Goal: Transaction & Acquisition: Purchase product/service

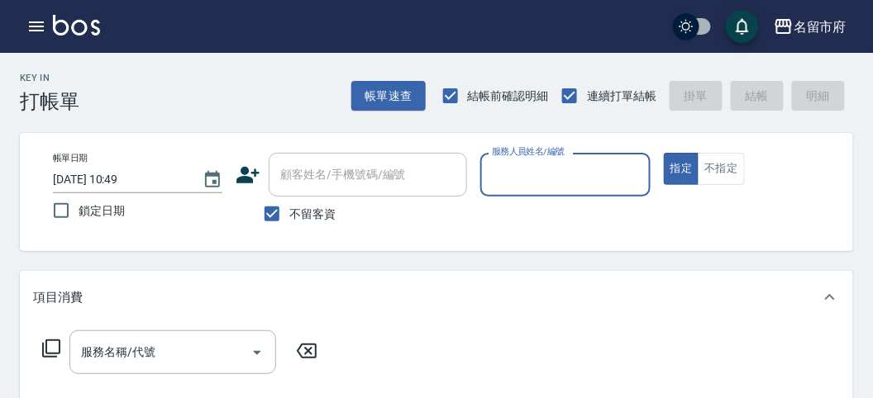
click at [250, 93] on div "Key In 打帳單 帳單速查 結帳前確認明細 連續打單結帳 掛單 結帳 明細" at bounding box center [426, 83] width 853 height 60
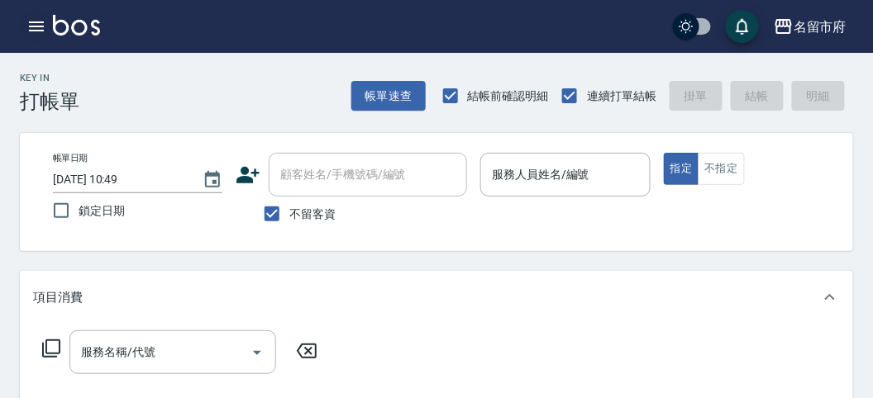
click at [34, 21] on icon "button" at bounding box center [36, 26] width 15 height 10
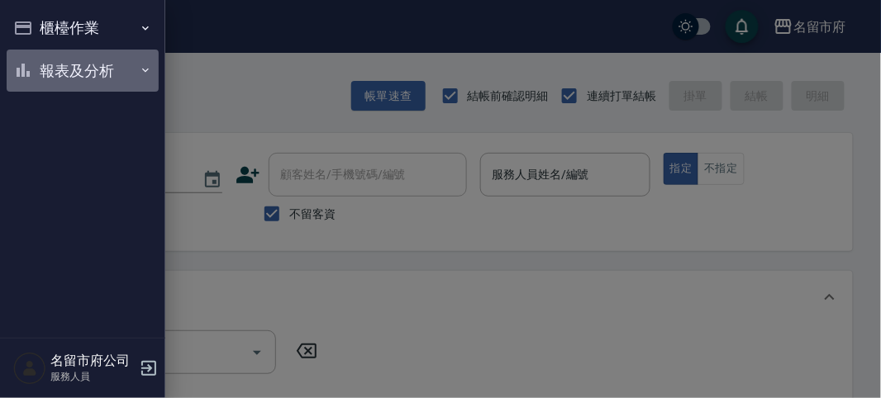
click at [63, 55] on button "報表及分析" at bounding box center [83, 71] width 152 height 43
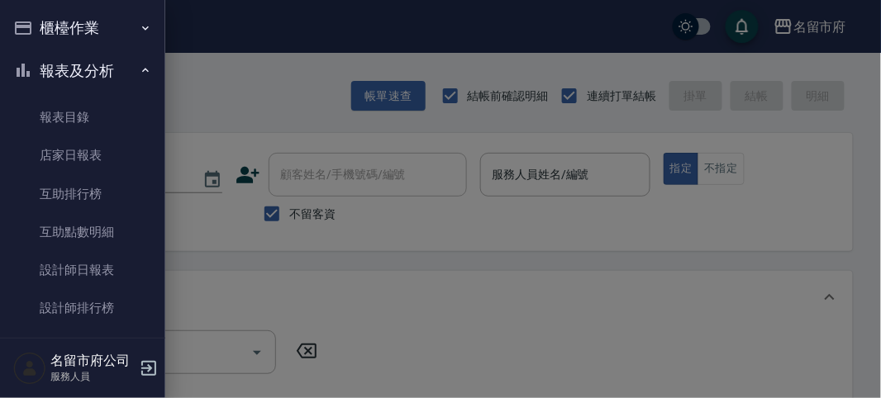
click at [217, 87] on div at bounding box center [440, 199] width 881 height 398
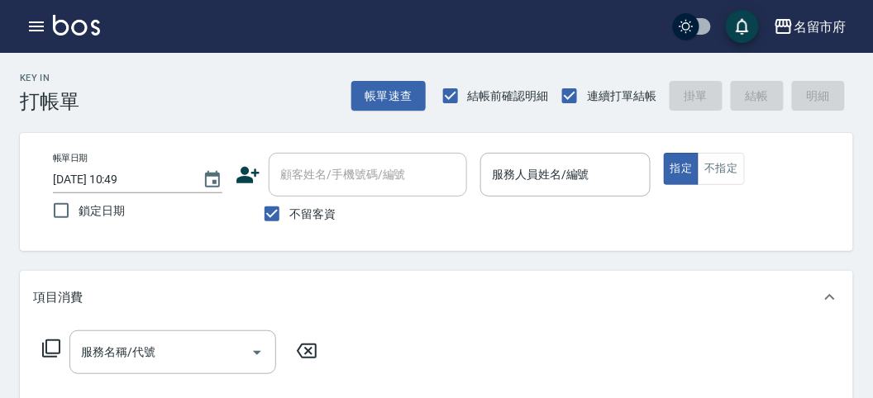
click at [217, 87] on div "Key In 打帳單 帳單速查 結帳前確認明細 連續打單結帳 掛單 結帳 明細" at bounding box center [426, 83] width 853 height 60
click at [270, 74] on div "Key In 打帳單 帳單速查 結帳前確認明細 連續打單結帳 掛單 結帳 明細" at bounding box center [426, 83] width 853 height 60
click at [450, 164] on div "服務人員姓名/編號 服務人員姓名/編號" at bounding box center [564, 175] width 169 height 44
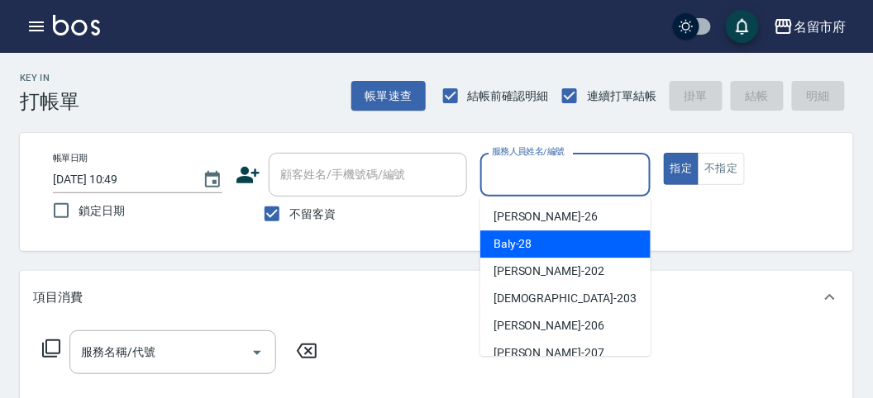
click at [450, 236] on div "Baly -28" at bounding box center [565, 244] width 170 height 27
type input "Baly-28"
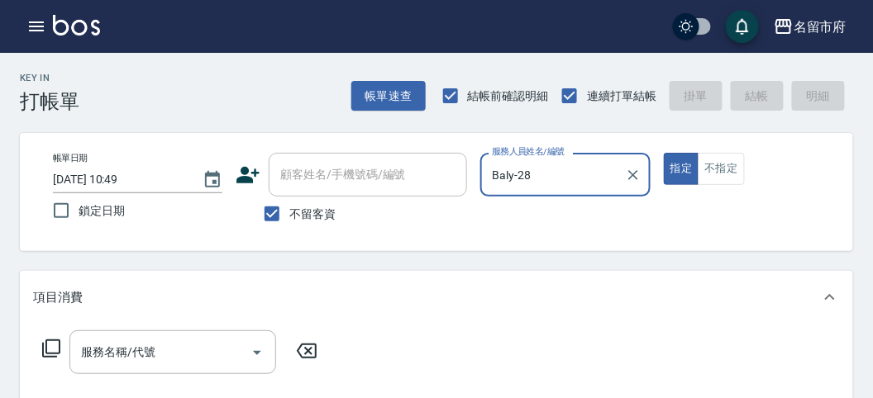
click at [55, 308] on icon at bounding box center [51, 349] width 20 height 20
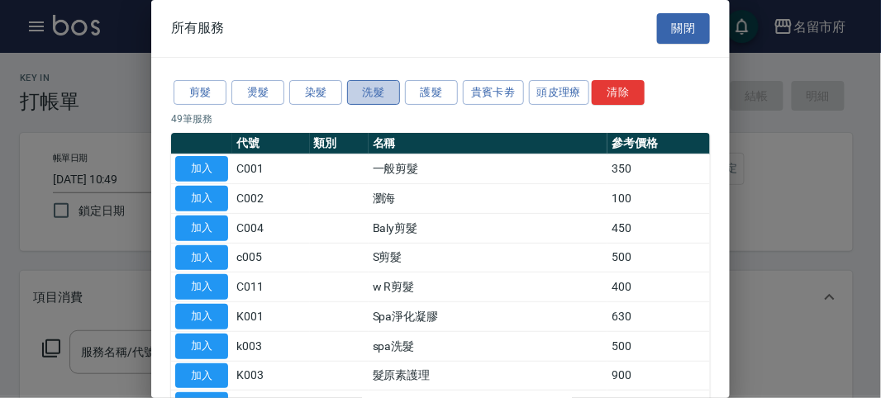
click at [354, 97] on button "洗髮" at bounding box center [373, 93] width 53 height 26
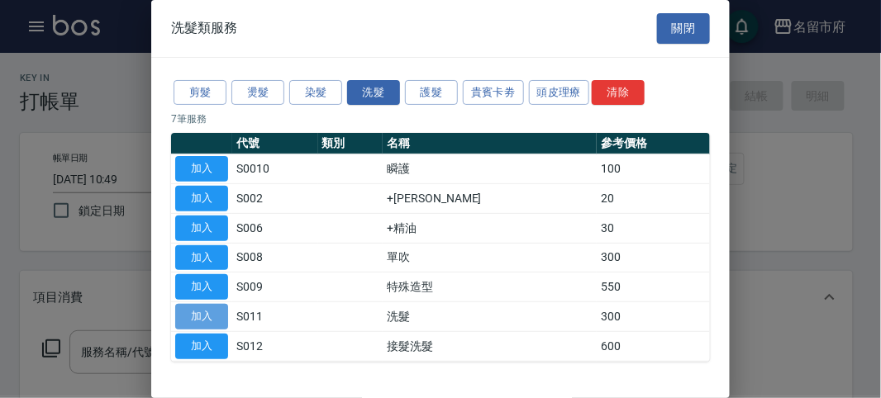
click at [217, 304] on button "加入" at bounding box center [201, 317] width 53 height 26
type input "洗髮(S011)"
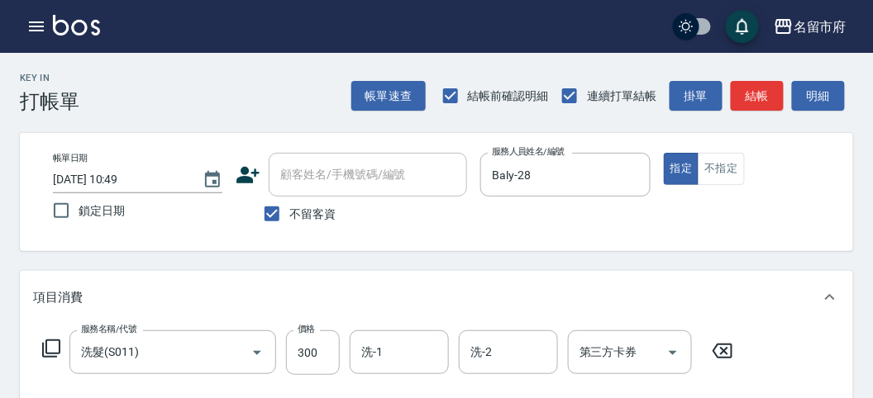
click at [60, 308] on icon at bounding box center [51, 349] width 18 height 18
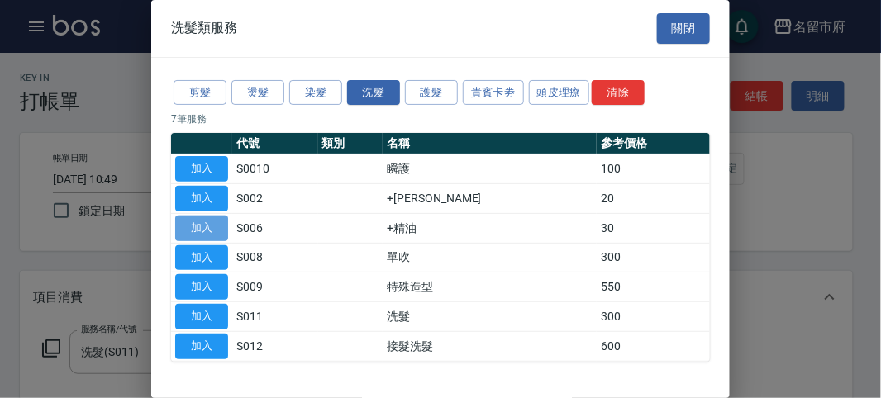
drag, startPoint x: 186, startPoint y: 230, endPoint x: 221, endPoint y: 242, distance: 36.9
click at [187, 231] on button "加入" at bounding box center [201, 229] width 53 height 26
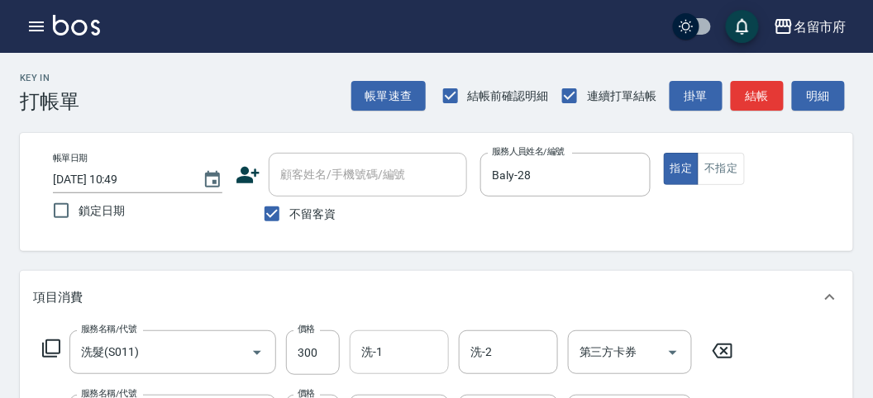
click at [393, 308] on div "洗-1" at bounding box center [399, 353] width 99 height 44
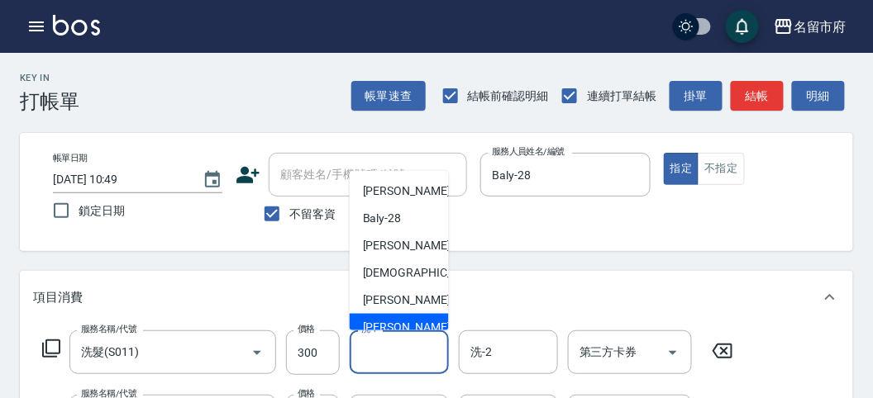
scroll to position [126, 0]
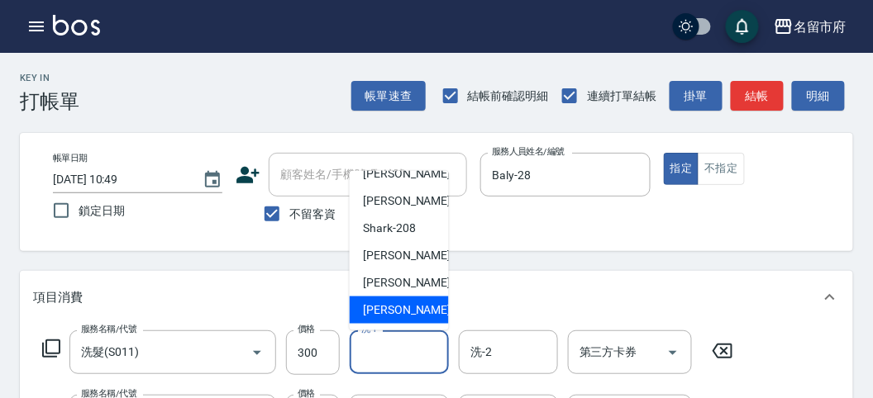
click at [399, 299] on div "[PERSON_NAME] -222" at bounding box center [399, 310] width 99 height 27
type input "[PERSON_NAME]-222"
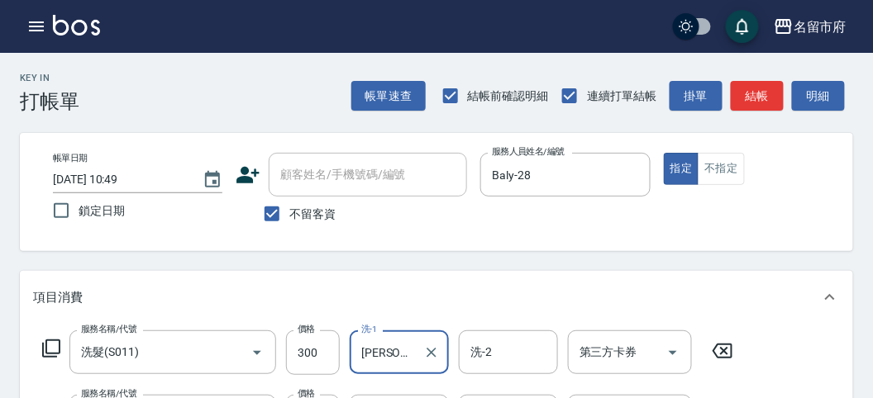
scroll to position [275, 0]
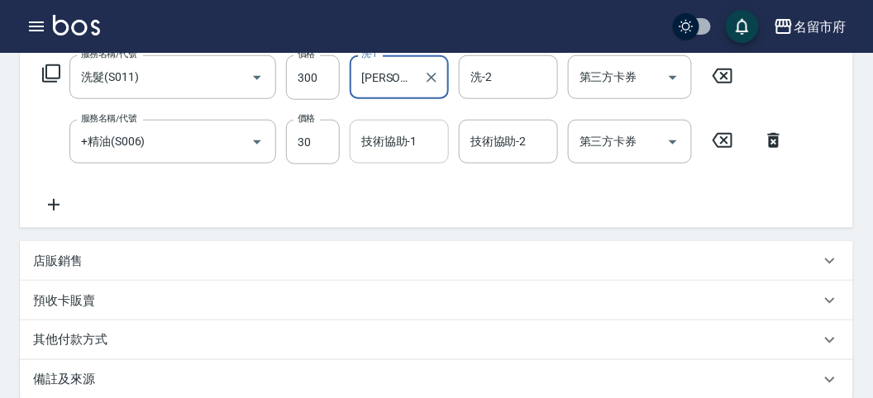
click at [413, 136] on input "技術協助-1" at bounding box center [399, 141] width 84 height 29
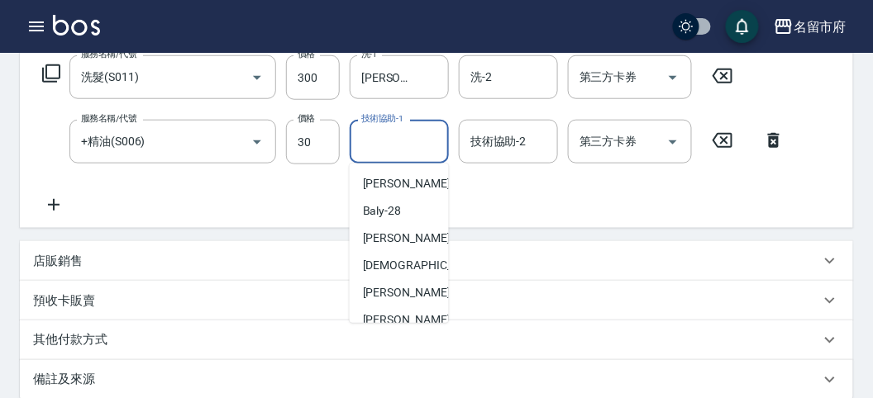
scroll to position [126, 0]
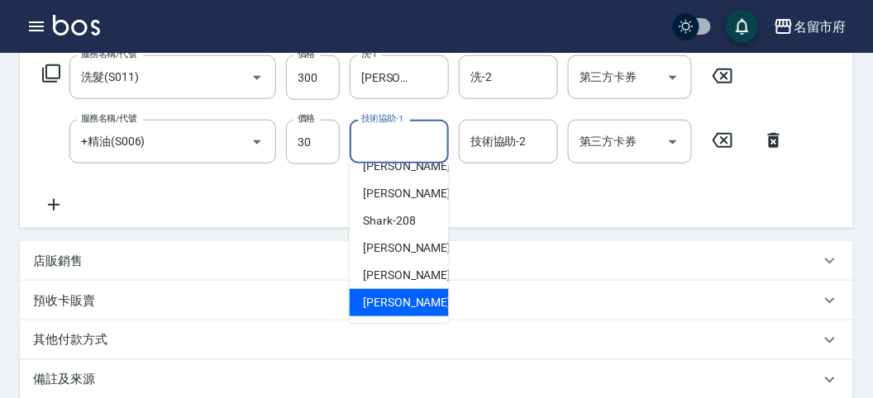
click at [381, 308] on span "[PERSON_NAME] -222" at bounding box center [418, 302] width 111 height 17
type input "[PERSON_NAME]-222"
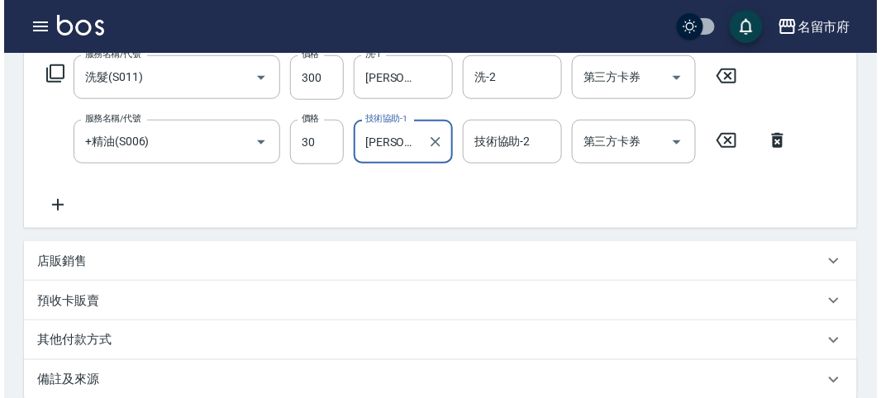
scroll to position [548, 0]
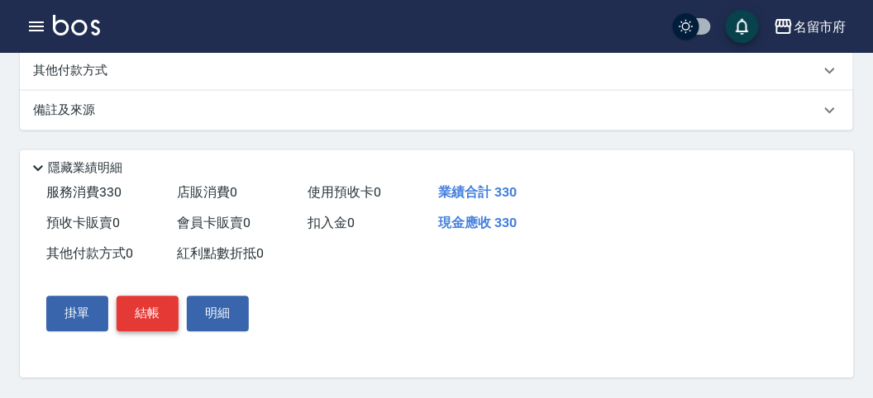
click at [133, 308] on button "結帳" at bounding box center [148, 314] width 62 height 35
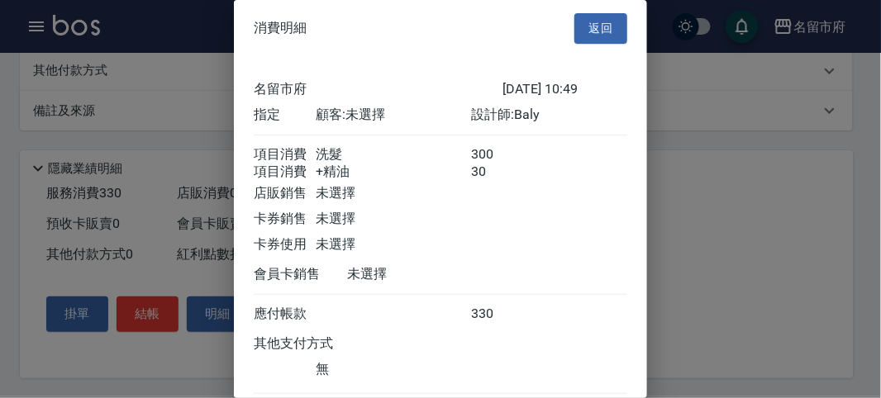
scroll to position [110, 0]
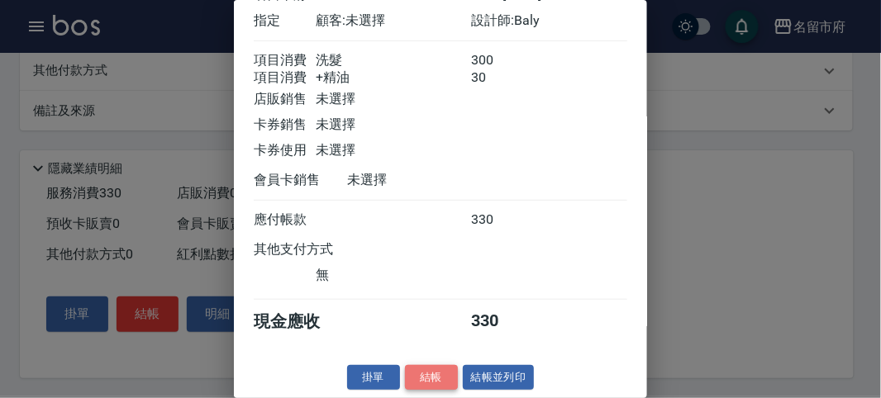
click at [436, 308] on button "結帳" at bounding box center [431, 378] width 53 height 26
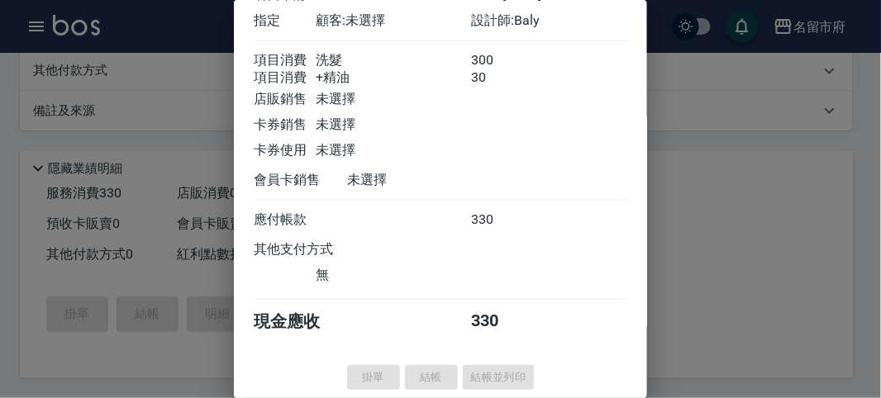
type input "[DATE] 11:21"
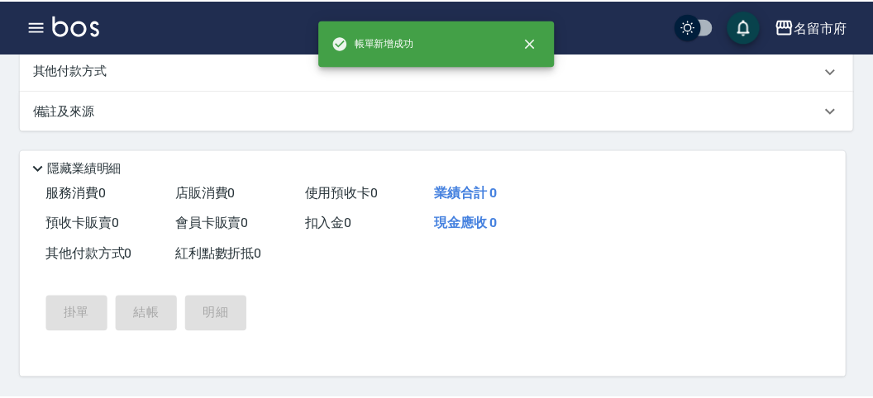
scroll to position [0, 0]
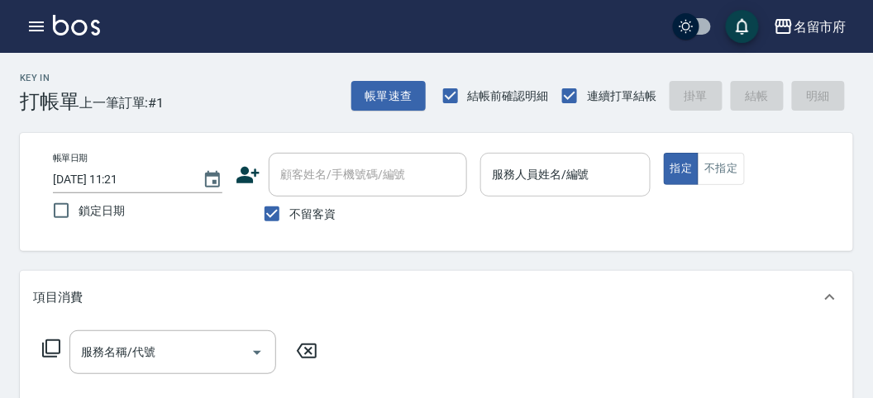
drag, startPoint x: 533, startPoint y: 222, endPoint x: 517, endPoint y: 175, distance: 49.2
click at [450, 211] on div "帳單日期 [DATE] 11:21 鎖定日期 顧客姓名/手機號碼/編號 顧客姓名/手機號碼/編號 不留客資 服務人員姓名/編號 服務人員姓名/編號 指定 不指定" at bounding box center [437, 192] width 794 height 79
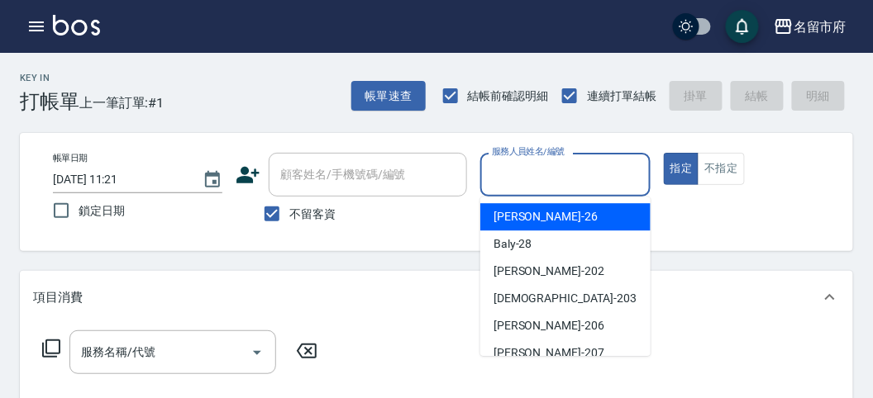
click at [450, 174] on input "服務人員姓名/編號" at bounding box center [565, 174] width 155 height 29
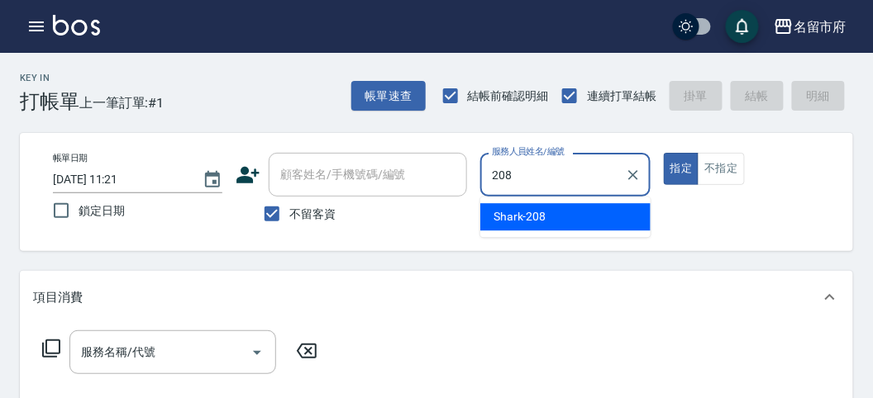
click at [450, 217] on div "Shark -208" at bounding box center [565, 216] width 170 height 27
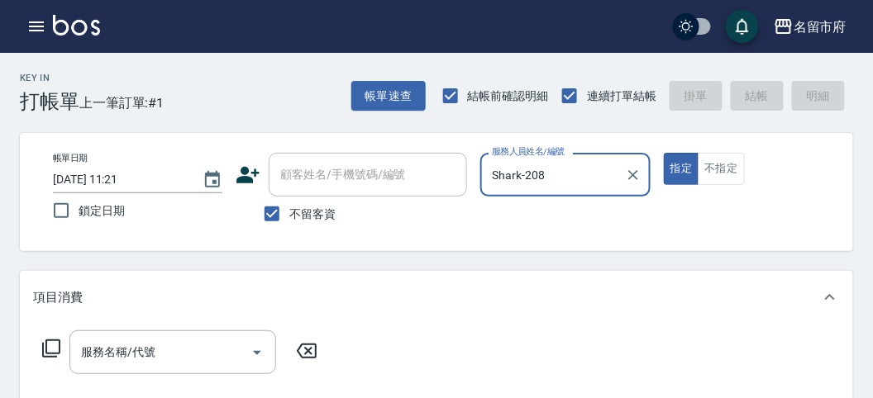
type input "Shark-208"
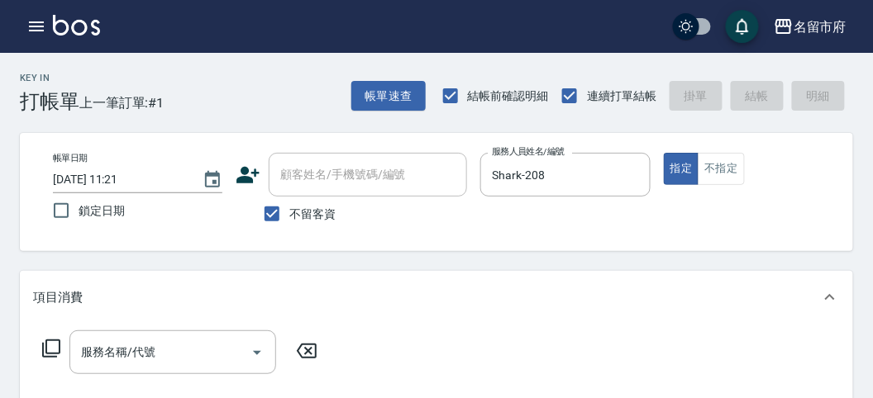
click at [47, 308] on icon at bounding box center [51, 349] width 20 height 20
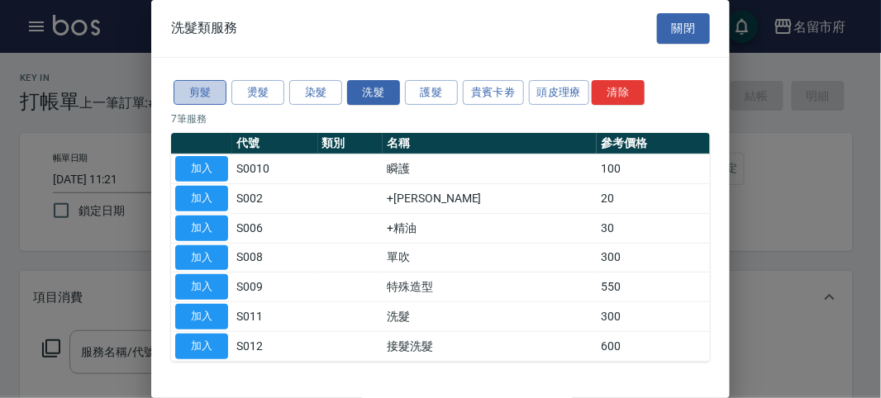
click at [205, 91] on button "剪髮" at bounding box center [200, 93] width 53 height 26
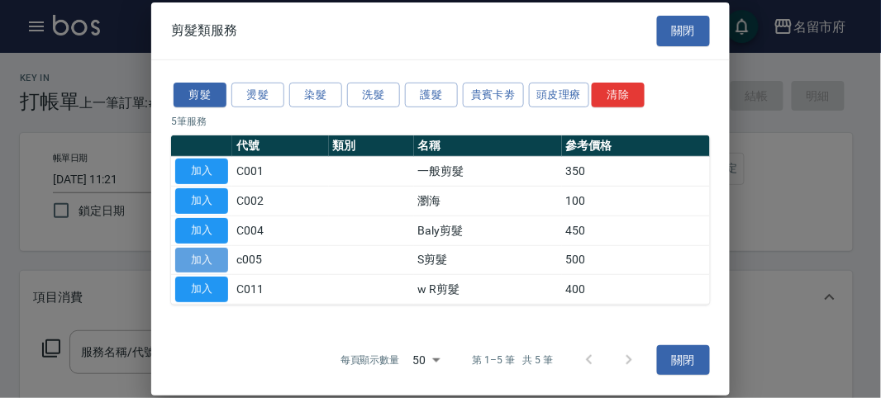
click at [210, 258] on button "加入" at bounding box center [201, 260] width 53 height 26
type input "S剪髮(c005)"
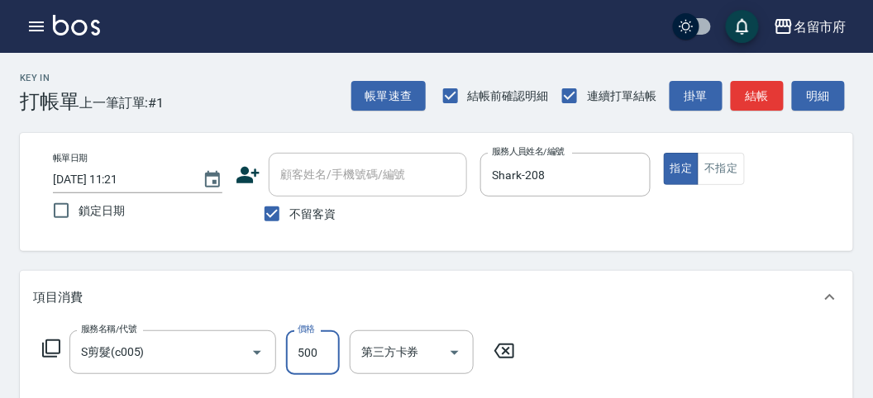
click at [325, 308] on input "500" at bounding box center [313, 353] width 54 height 45
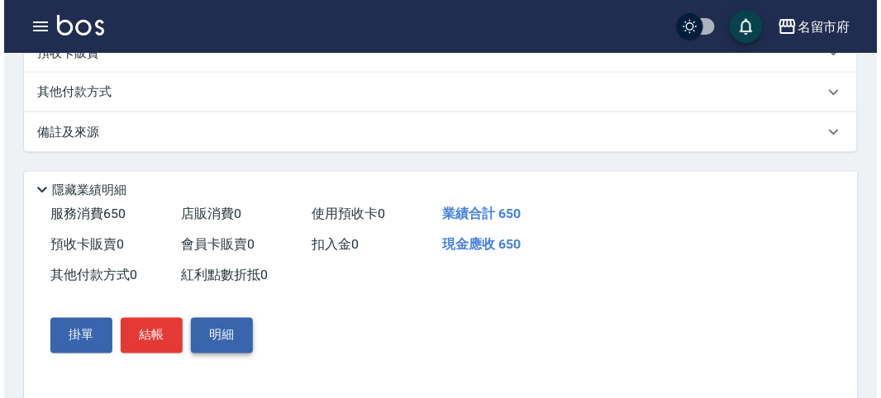
scroll to position [484, 0]
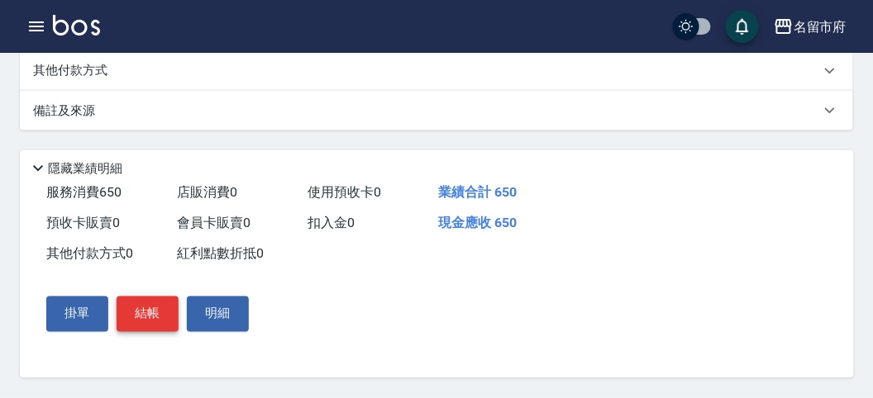
type input "650"
click at [155, 308] on button "結帳" at bounding box center [148, 314] width 62 height 35
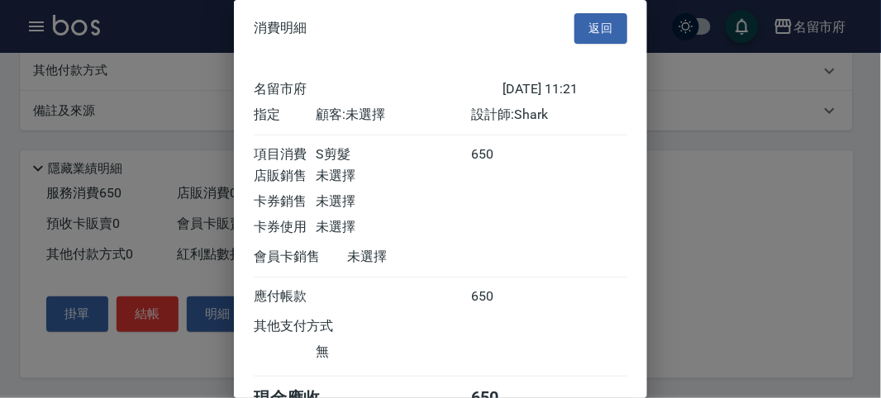
scroll to position [92, 0]
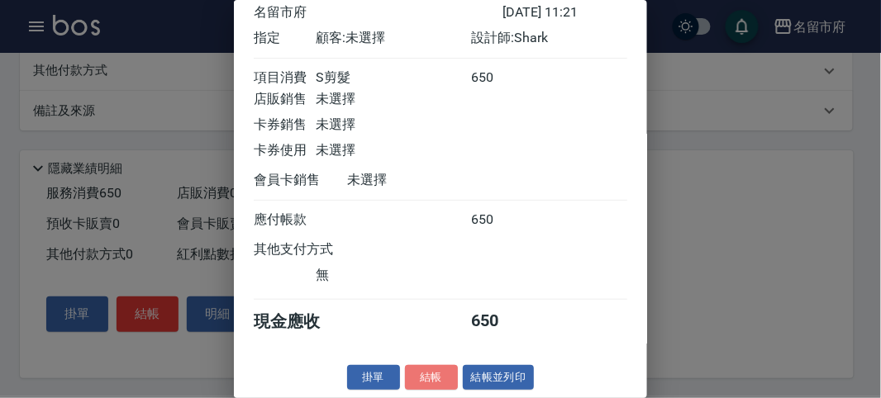
drag, startPoint x: 440, startPoint y: 382, endPoint x: 448, endPoint y: 378, distance: 9.2
click at [443, 308] on button "結帳" at bounding box center [431, 378] width 53 height 26
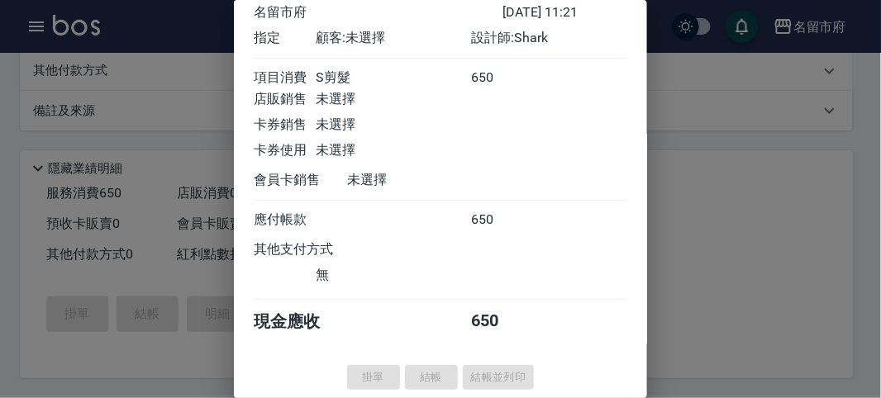
type input "[DATE] 11:44"
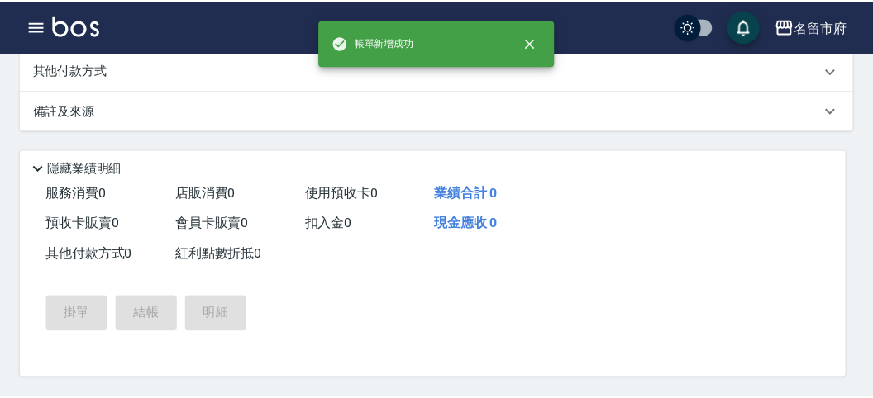
scroll to position [0, 0]
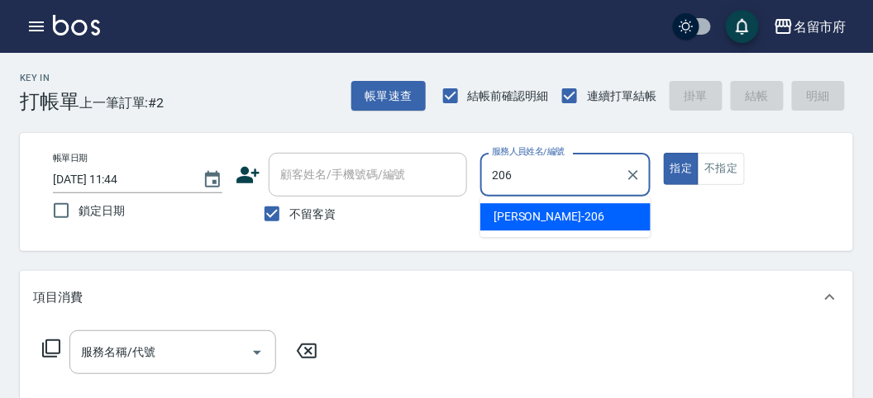
type input "206"
type button "true"
type input "[PERSON_NAME]-206"
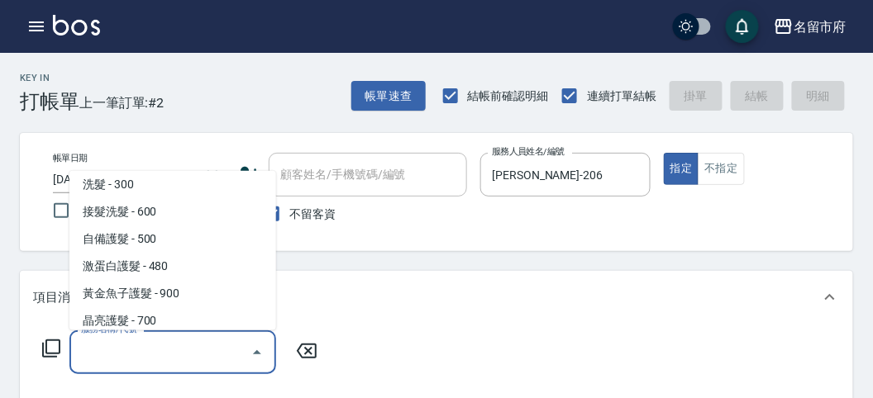
scroll to position [961, 0]
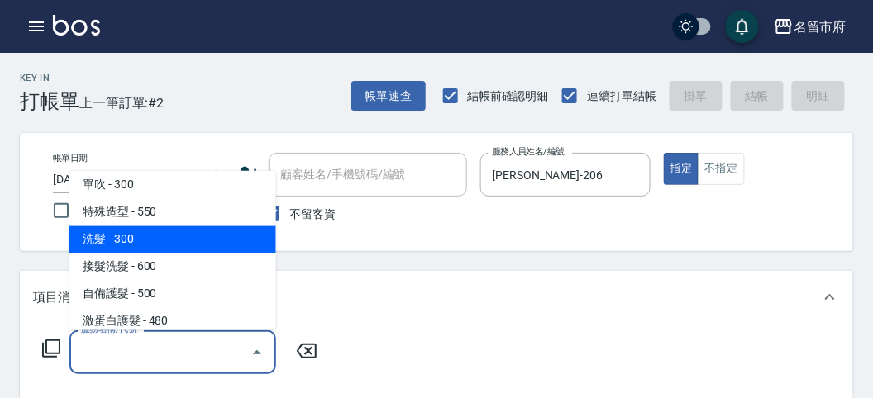
type input "洗髮(S011)"
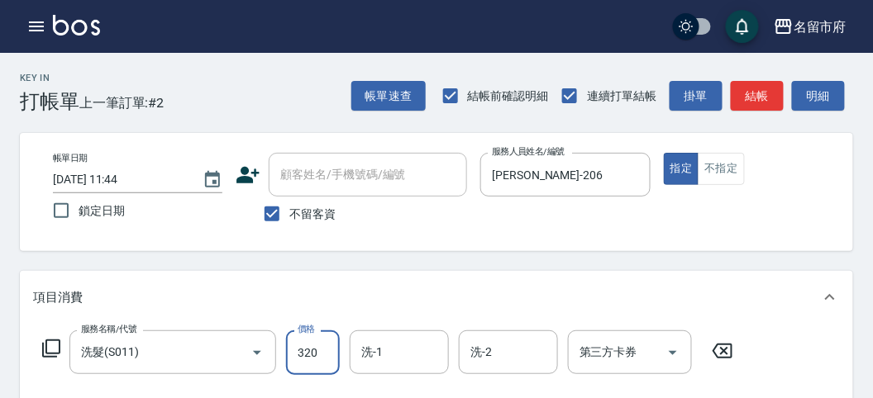
type input "320"
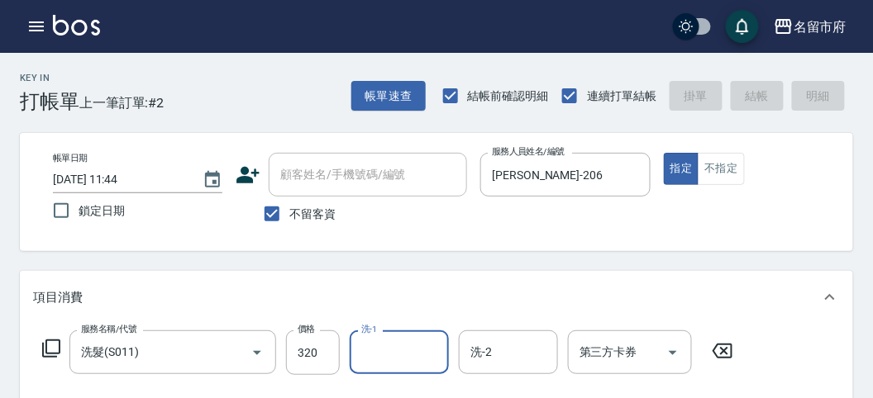
type input "[DATE] 12:16"
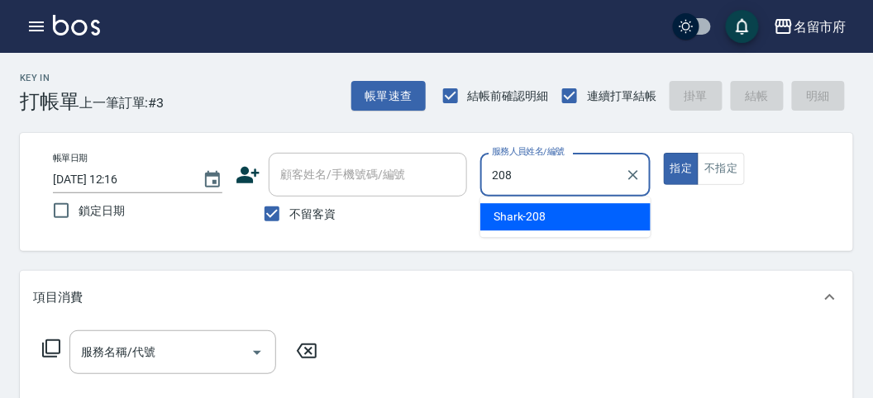
click at [450, 215] on span "Shark -208" at bounding box center [520, 216] width 53 height 17
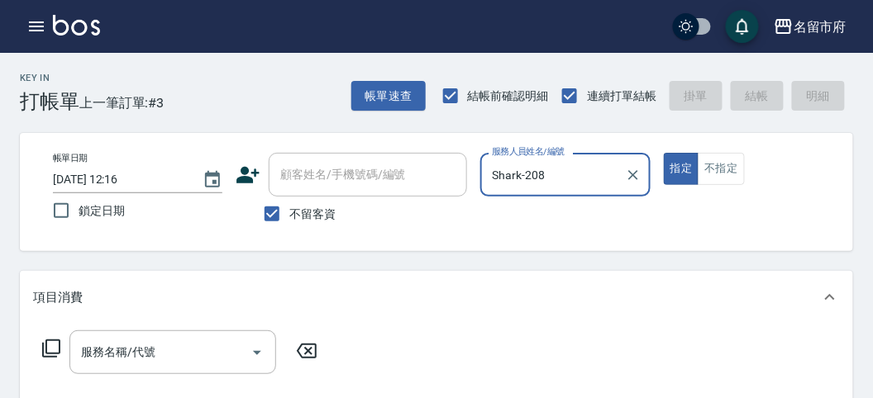
type input "Shark-208"
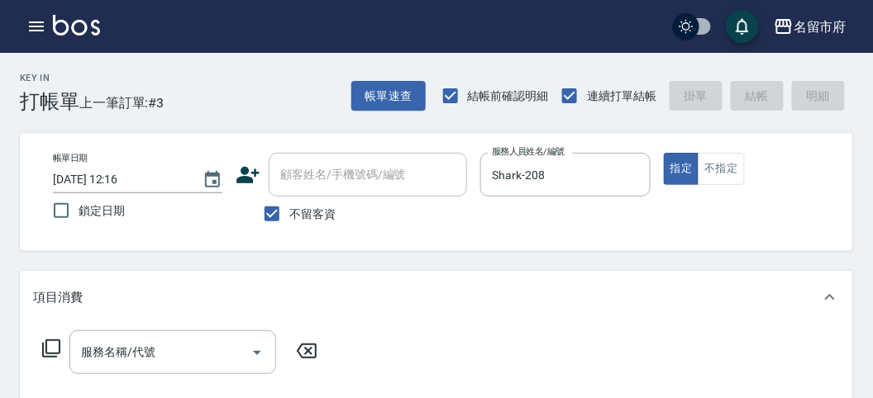
click at [49, 308] on icon at bounding box center [51, 349] width 20 height 20
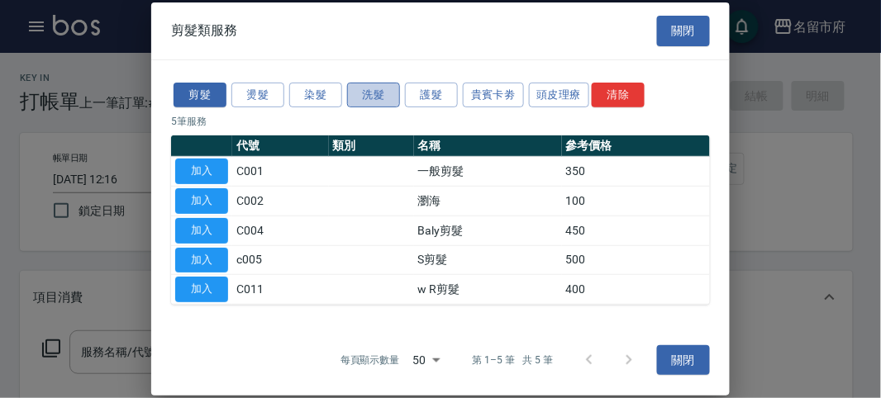
click at [381, 95] on button "洗髮" at bounding box center [373, 95] width 53 height 26
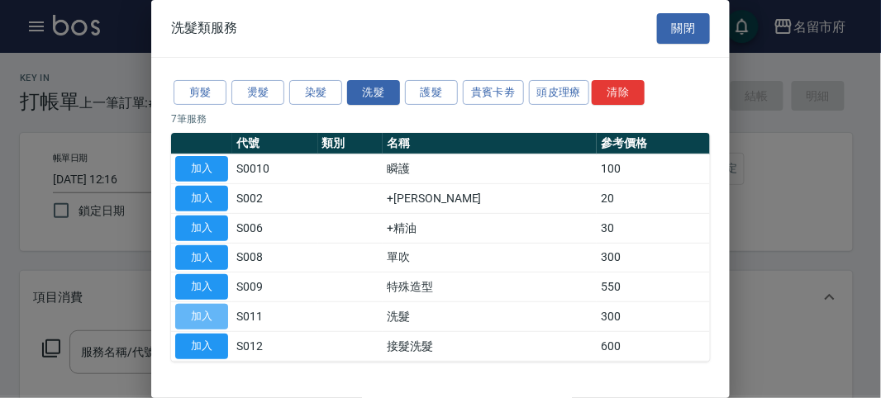
click at [196, 307] on button "加入" at bounding box center [201, 317] width 53 height 26
type input "洗髮(S011)"
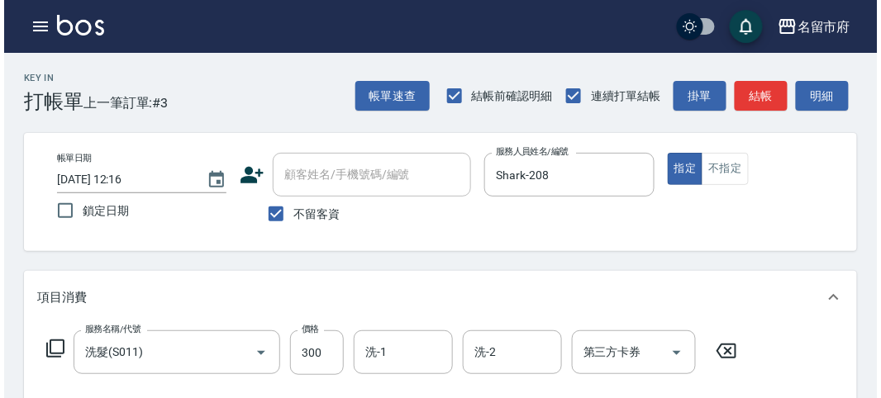
scroll to position [459, 0]
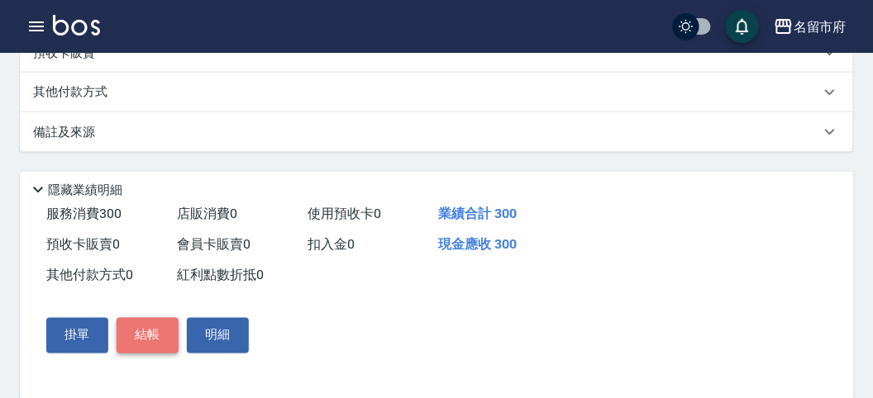
click at [157, 308] on button "結帳" at bounding box center [148, 335] width 62 height 35
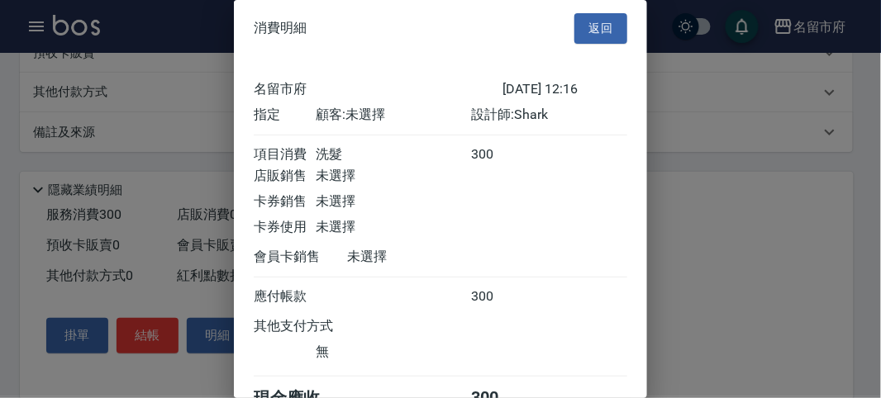
scroll to position [92, 0]
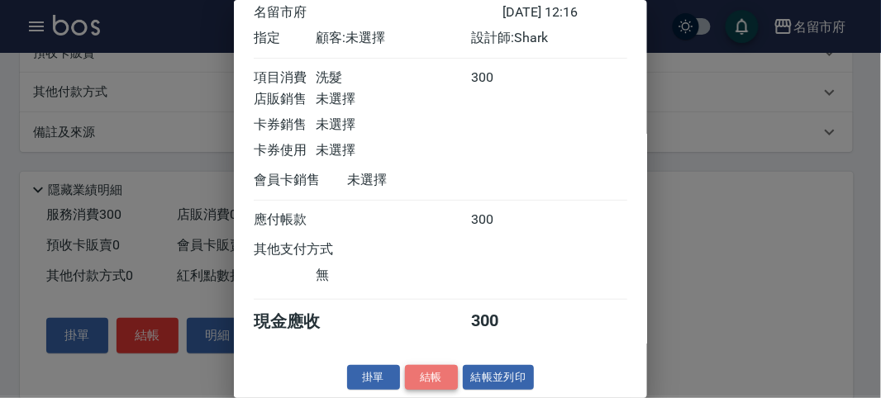
click at [422, 308] on button "結帳" at bounding box center [431, 378] width 53 height 26
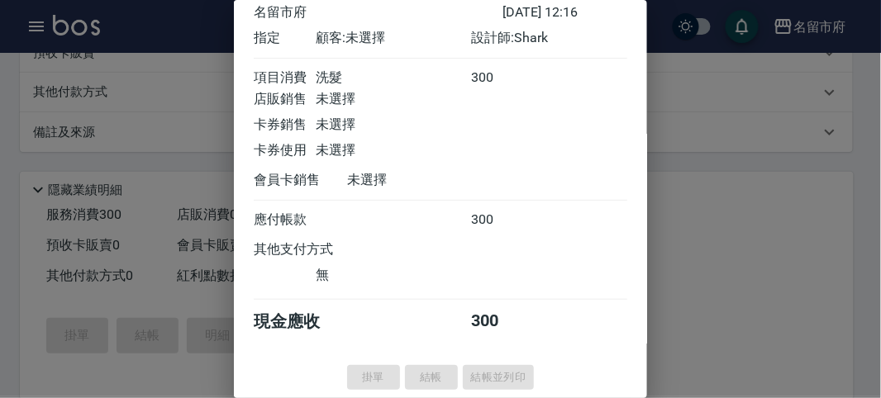
type input "[DATE] 12:19"
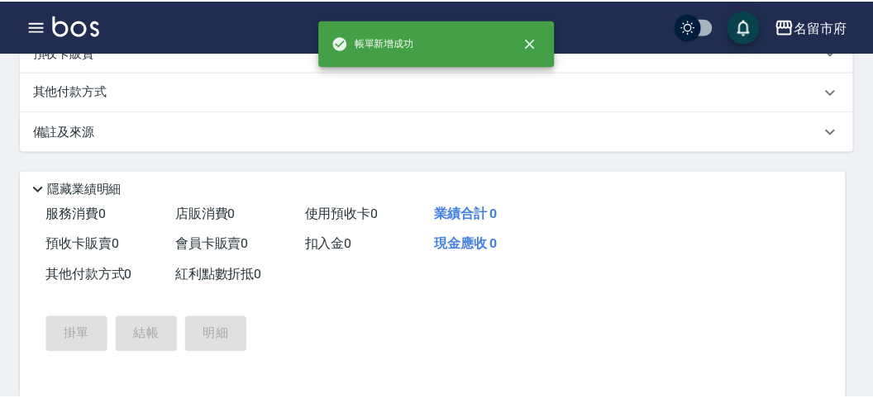
scroll to position [0, 0]
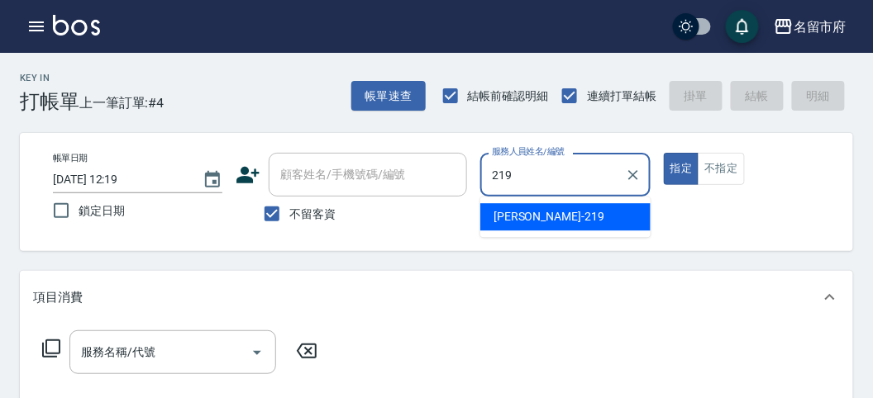
type input "[PERSON_NAME]-219"
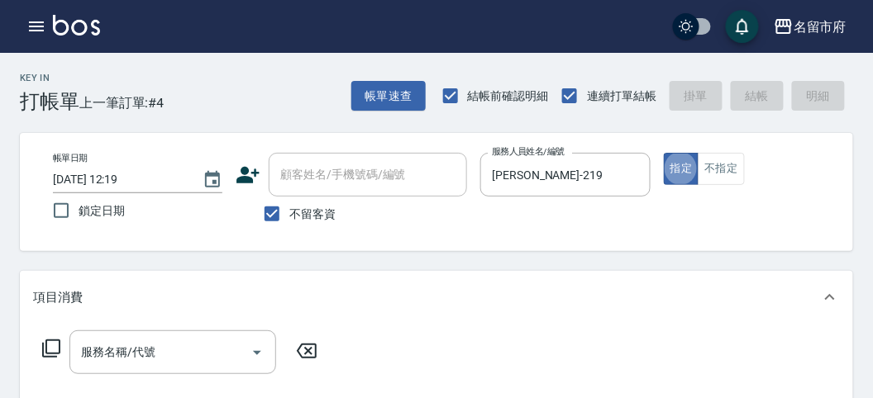
click at [50, 308] on icon at bounding box center [51, 349] width 20 height 20
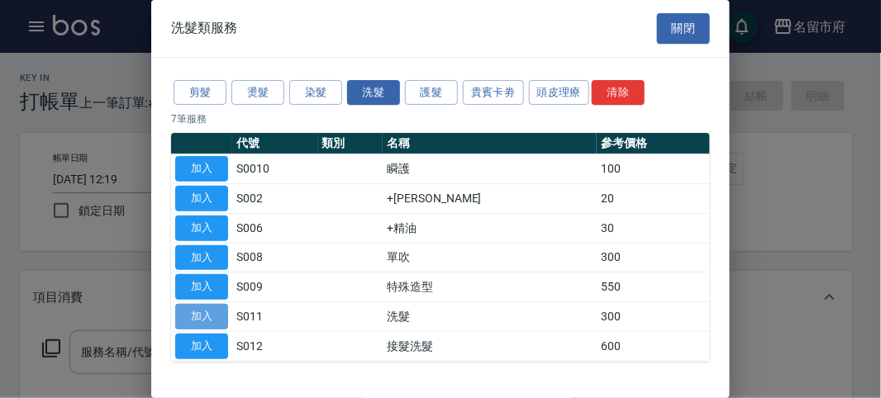
click at [200, 308] on button "加入" at bounding box center [201, 317] width 53 height 26
type input "洗髮(S011)"
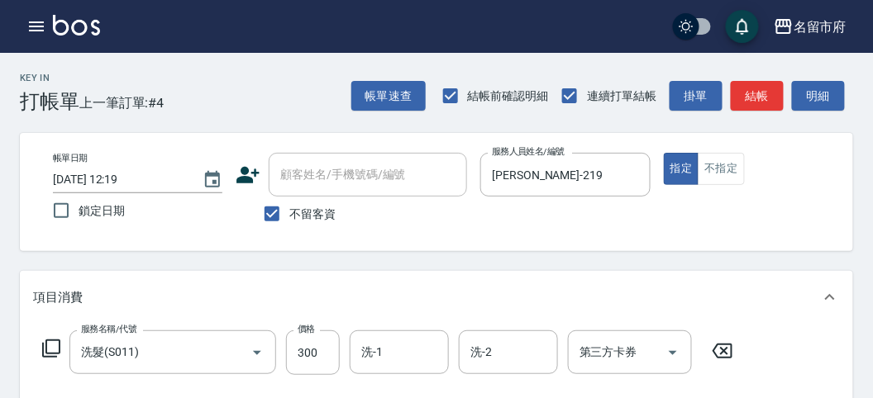
click at [54, 308] on icon at bounding box center [51, 349] width 20 height 20
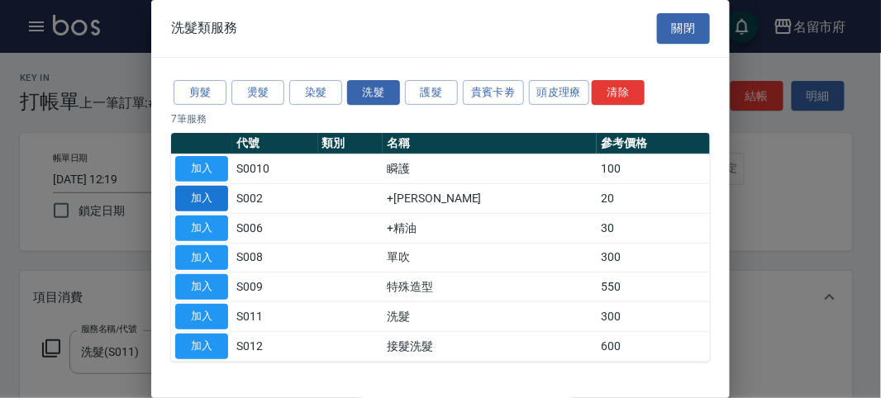
click at [202, 194] on button "加入" at bounding box center [201, 199] width 53 height 26
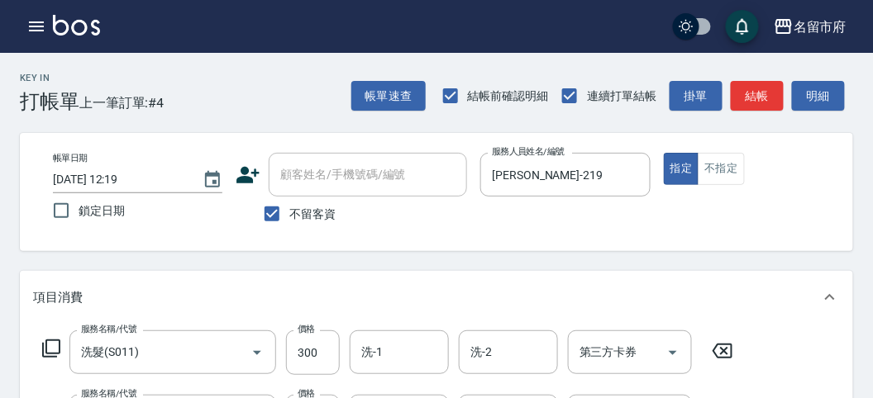
click at [48, 308] on icon at bounding box center [51, 349] width 20 height 20
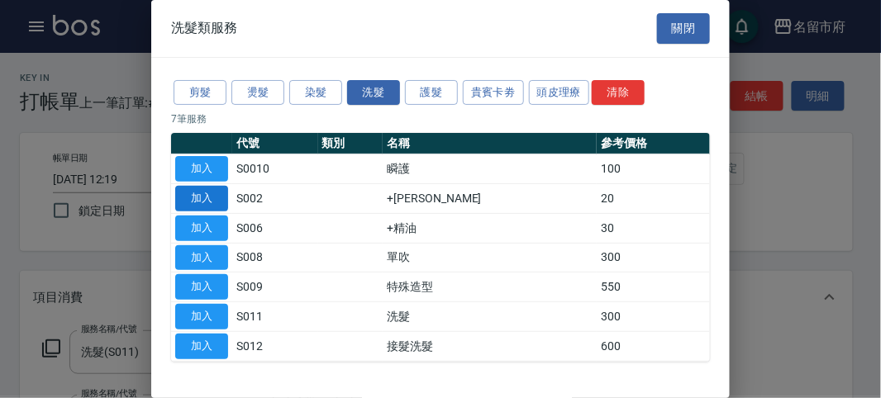
click at [222, 203] on button "加入" at bounding box center [201, 199] width 53 height 26
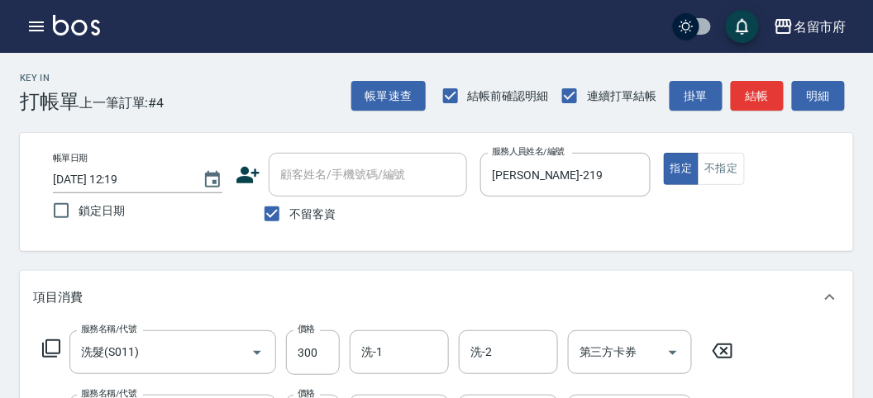
click at [52, 308] on icon at bounding box center [51, 349] width 20 height 20
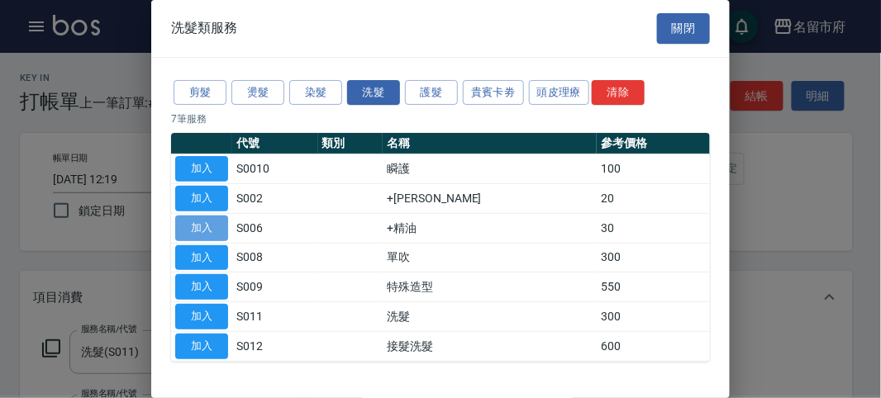
click at [191, 223] on button "加入" at bounding box center [201, 229] width 53 height 26
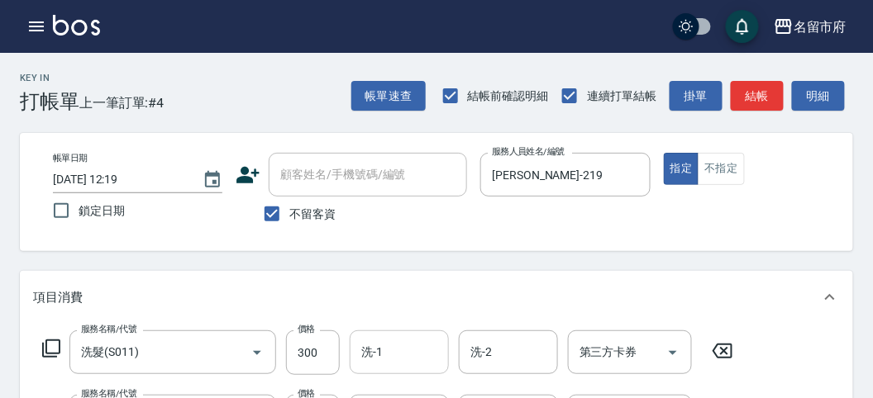
click at [395, 308] on input "洗-1" at bounding box center [399, 352] width 84 height 29
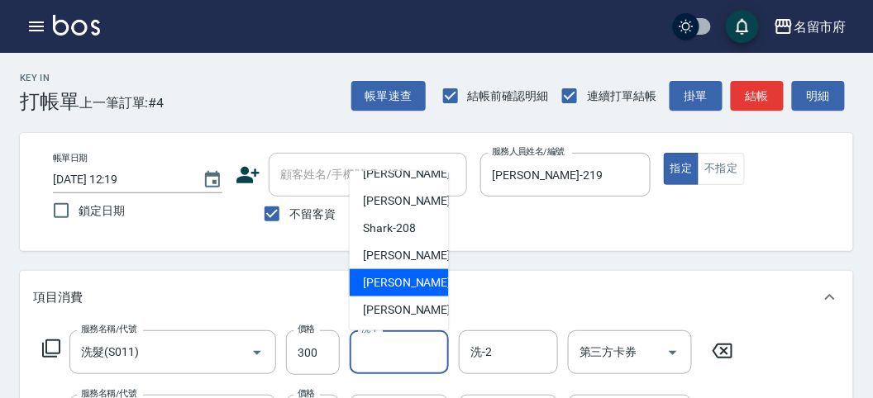
scroll to position [92, 0]
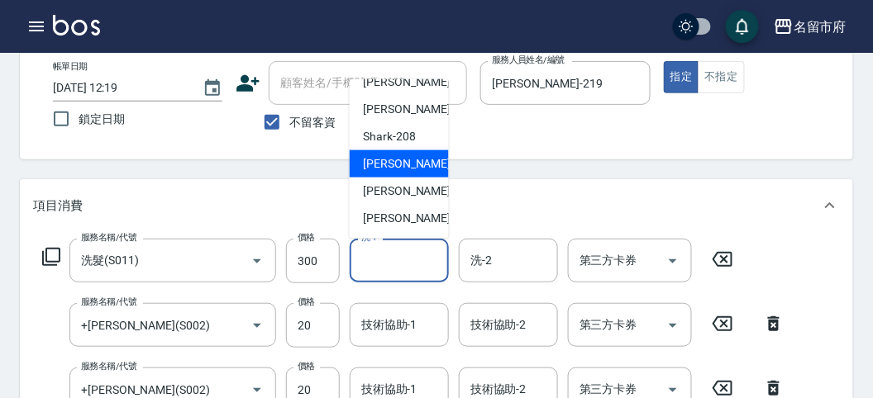
click at [360, 170] on div "小雲 -214" at bounding box center [399, 163] width 99 height 27
type input "小雲-214"
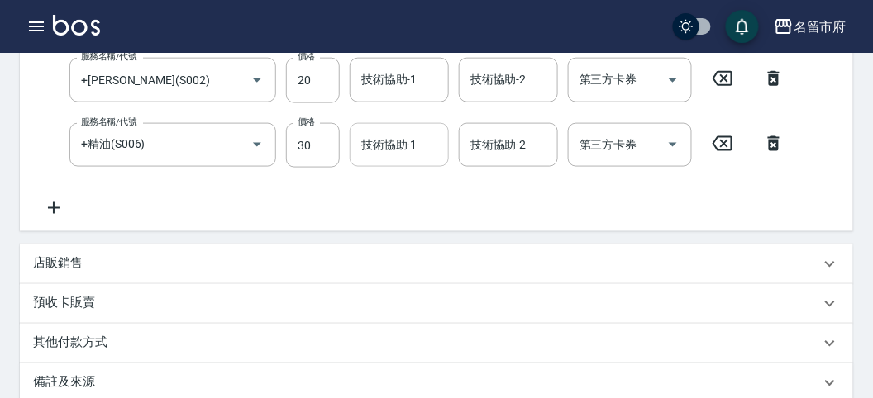
scroll to position [217, 0]
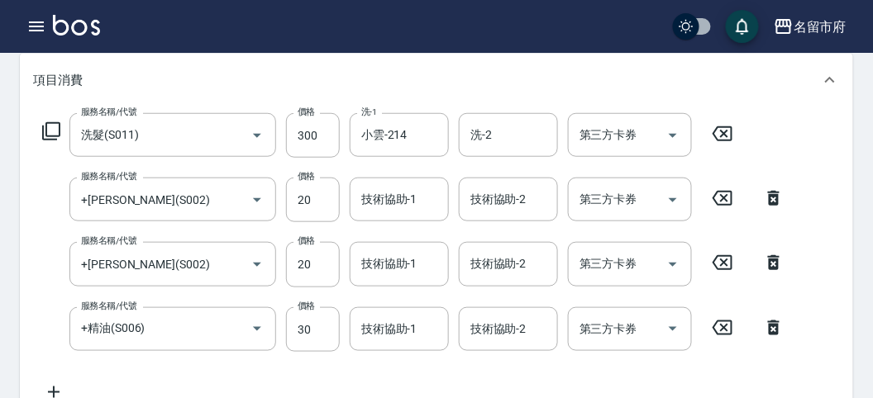
click at [450, 200] on icon at bounding box center [773, 198] width 41 height 20
type input "+精油(S006)"
type input "30"
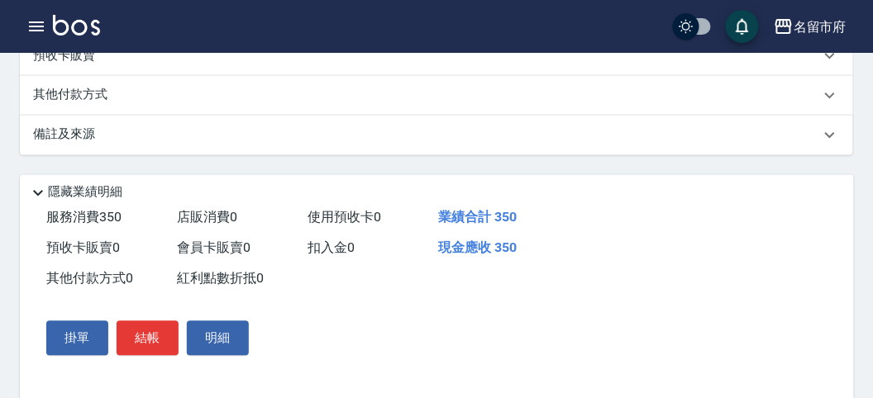
scroll to position [613, 0]
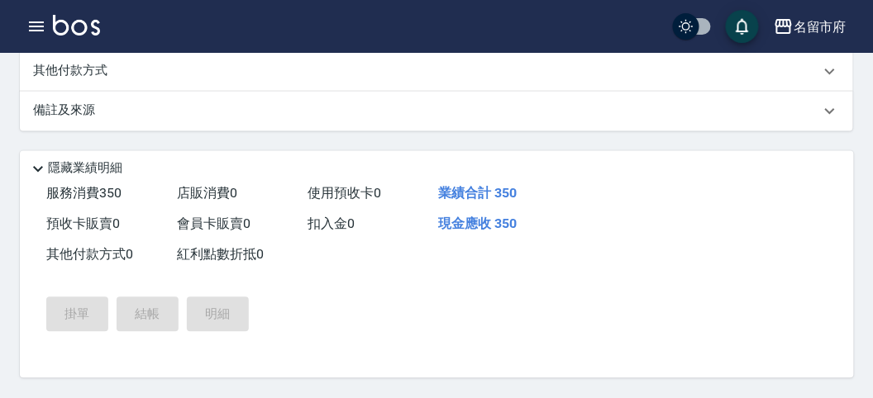
type input "[DATE] 12:34"
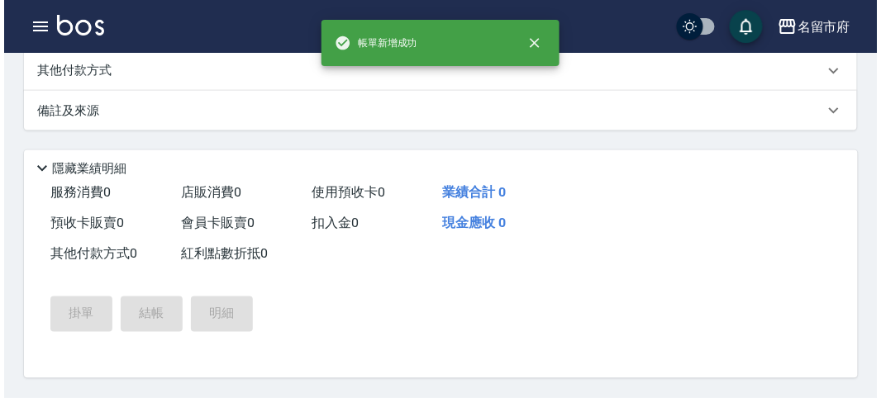
scroll to position [0, 0]
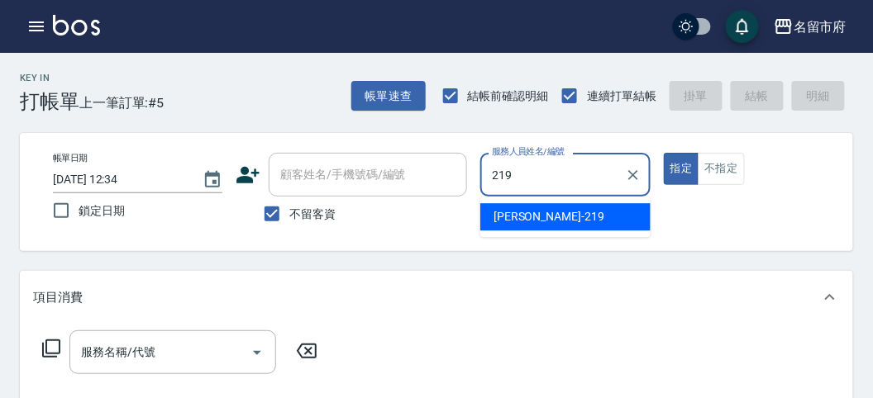
type input "[PERSON_NAME]-219"
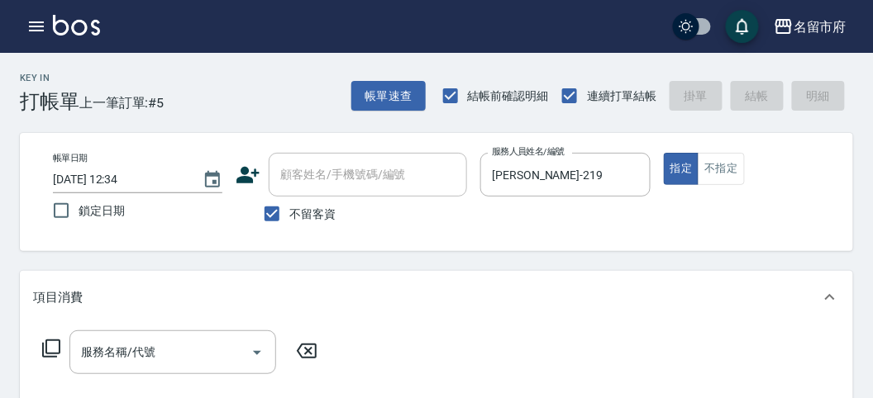
click at [54, 308] on icon at bounding box center [51, 349] width 20 height 20
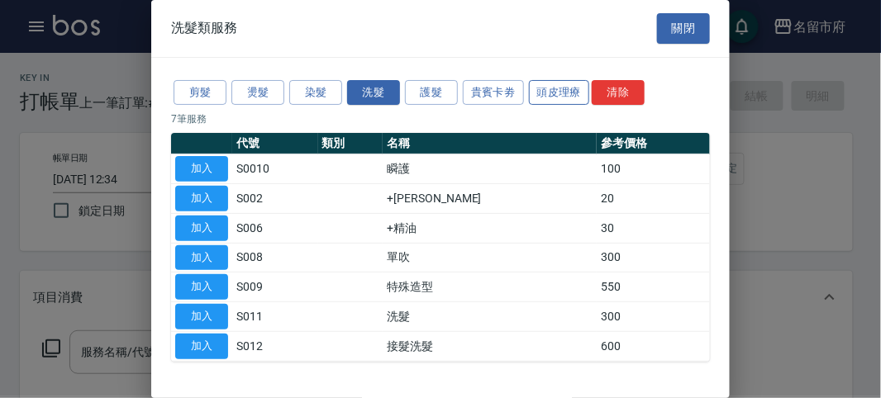
click at [450, 97] on button "頭皮理療" at bounding box center [559, 93] width 61 height 26
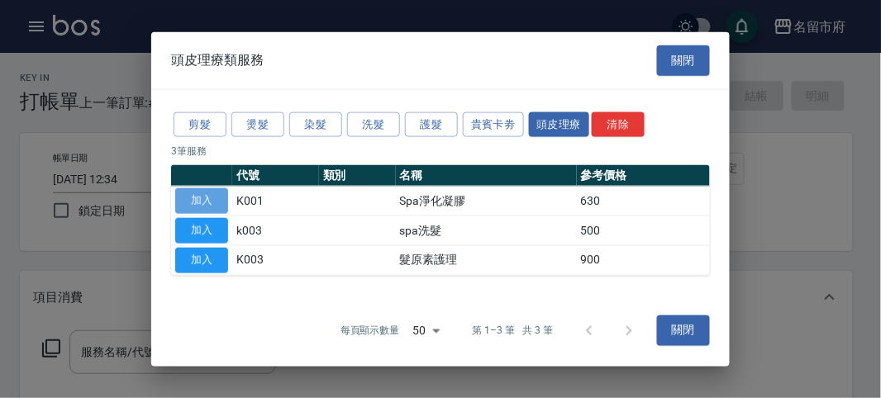
click at [210, 198] on button "加入" at bounding box center [201, 201] width 53 height 26
type input "Spa淨化凝膠(K001)"
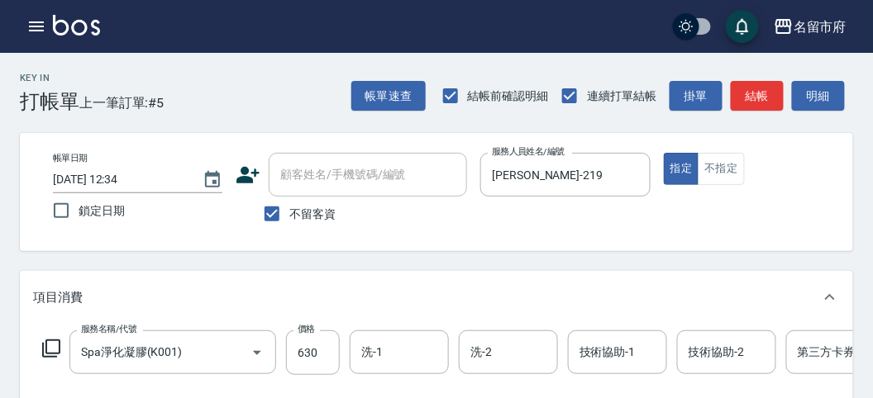
click at [56, 308] on icon at bounding box center [51, 349] width 20 height 20
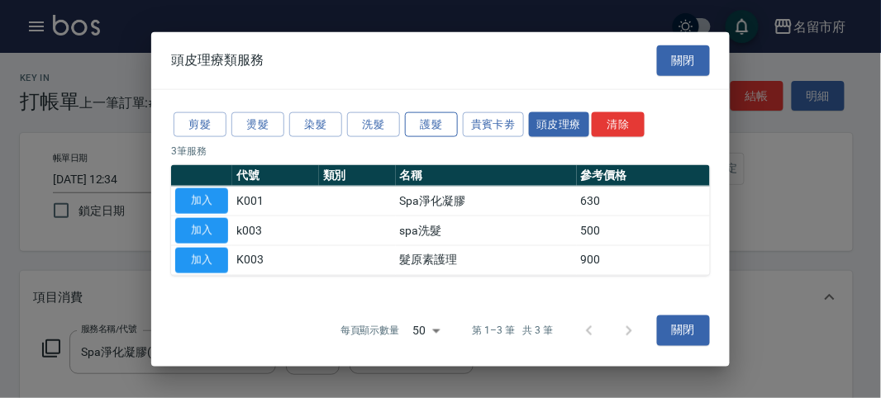
click at [426, 122] on button "護髮" at bounding box center [431, 125] width 53 height 26
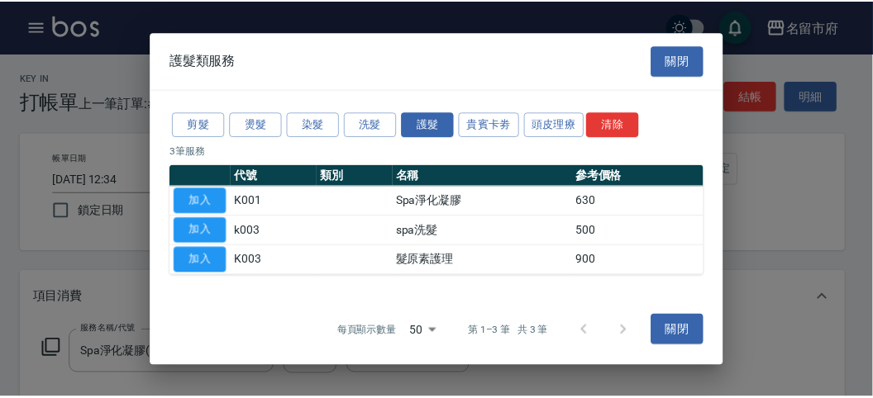
scroll to position [21, 0]
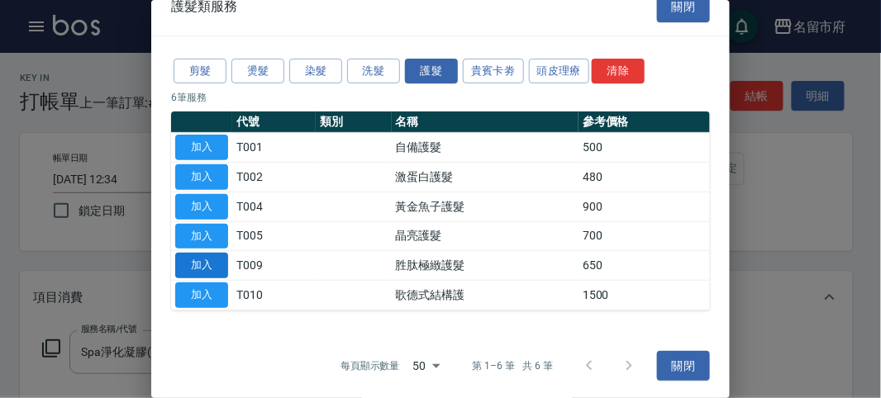
click at [187, 273] on button "加入" at bounding box center [201, 266] width 53 height 26
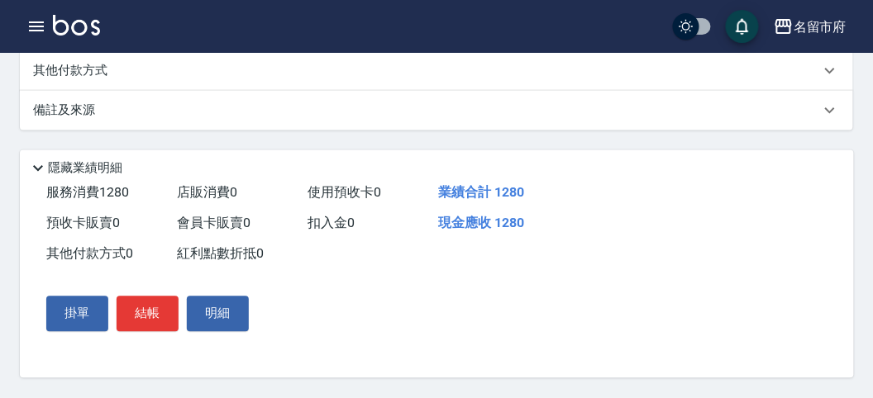
scroll to position [564, 0]
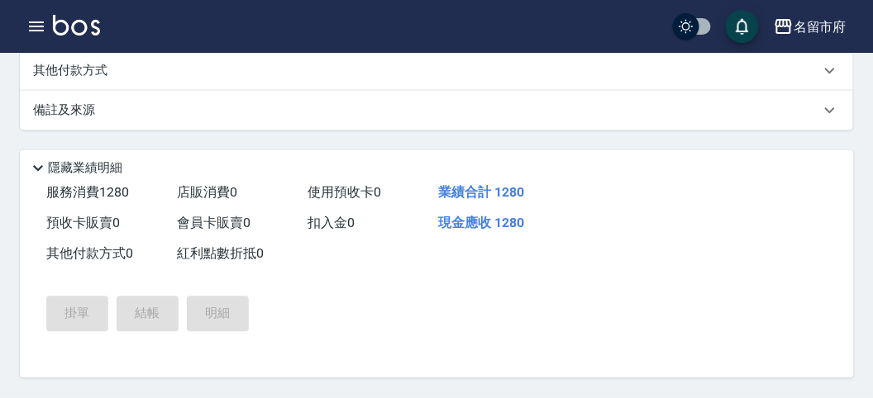
type input "[DATE] 12:49"
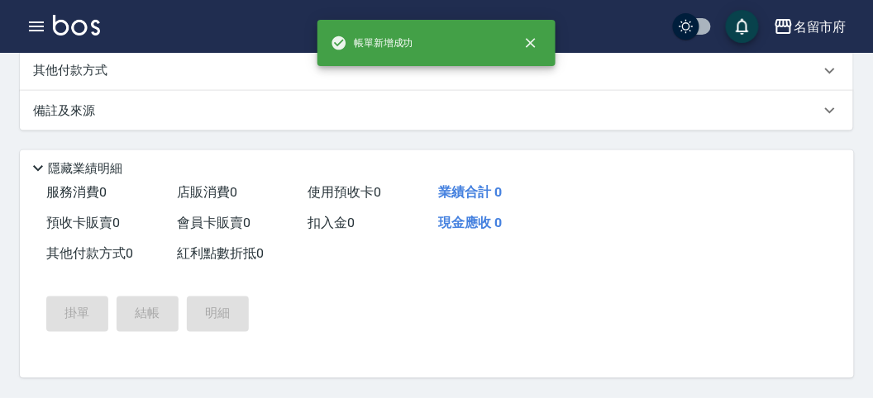
scroll to position [0, 0]
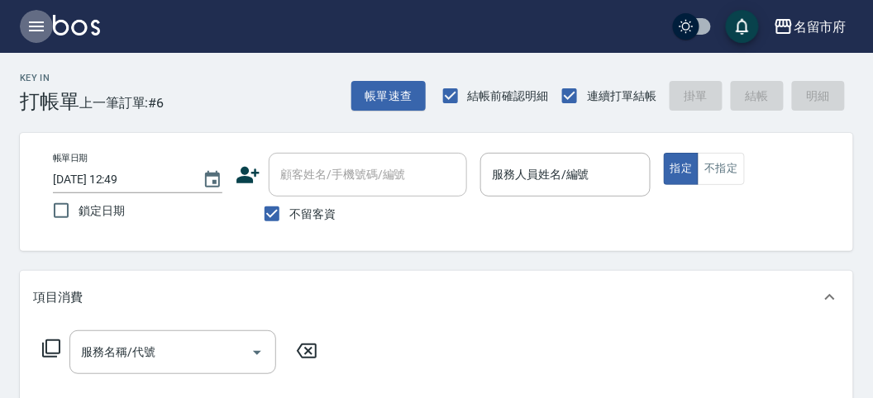
click at [31, 23] on icon "button" at bounding box center [36, 27] width 20 height 20
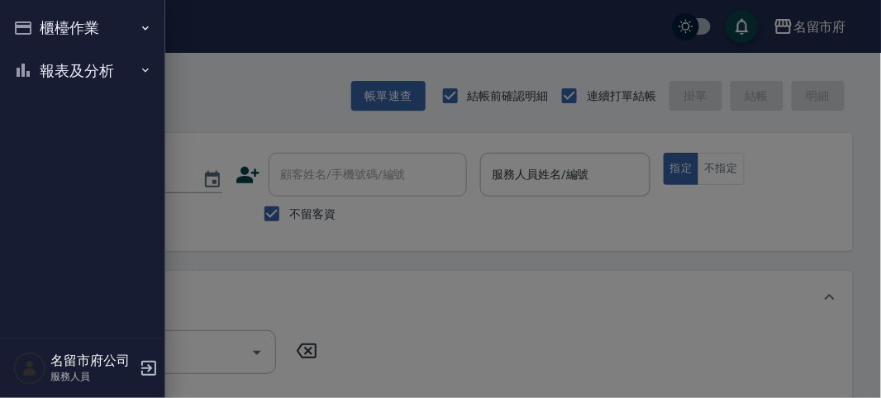
click at [83, 75] on button "報表及分析" at bounding box center [83, 71] width 152 height 43
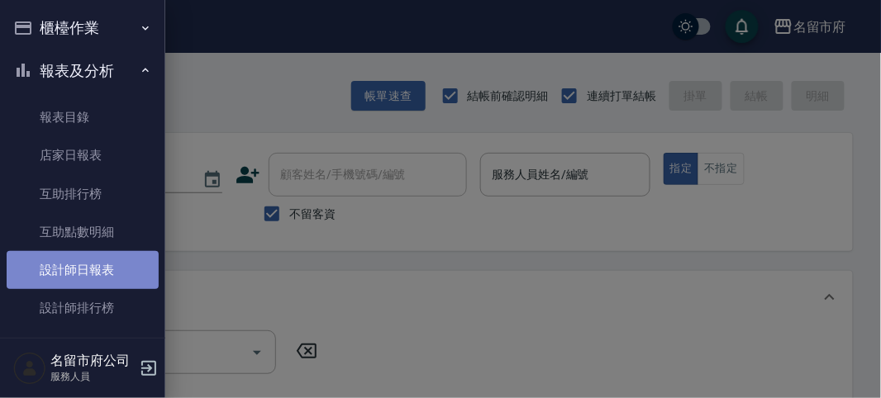
click at [117, 264] on link "設計師日報表" at bounding box center [83, 270] width 152 height 38
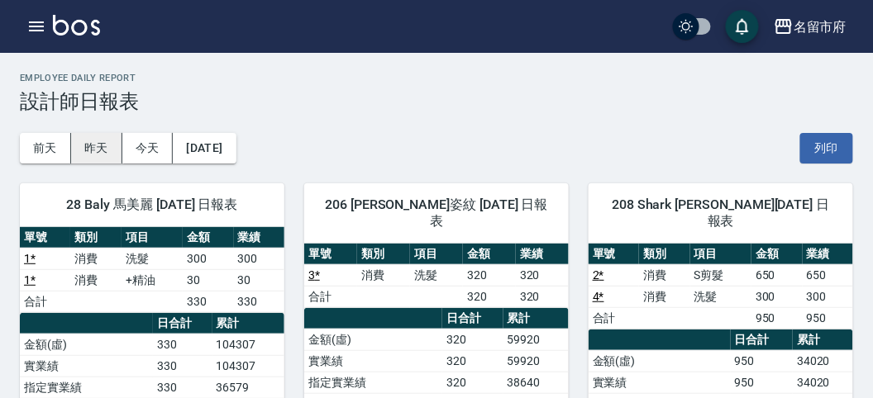
click at [108, 152] on button "昨天" at bounding box center [96, 148] width 51 height 31
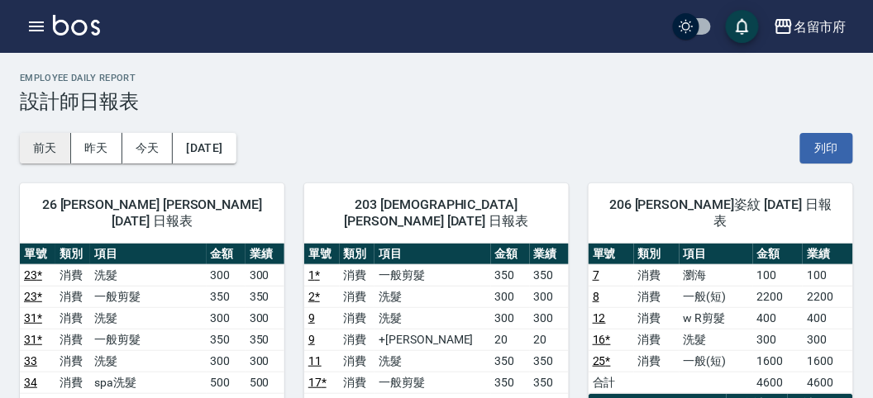
click at [35, 146] on button "前天" at bounding box center [45, 148] width 51 height 31
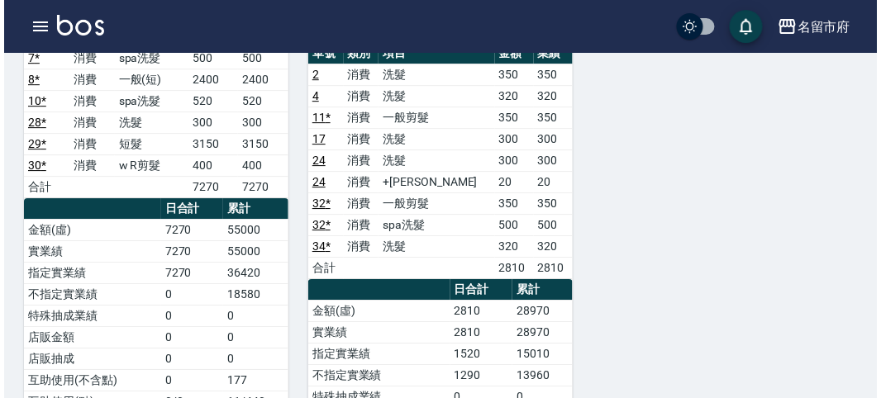
scroll to position [919, 0]
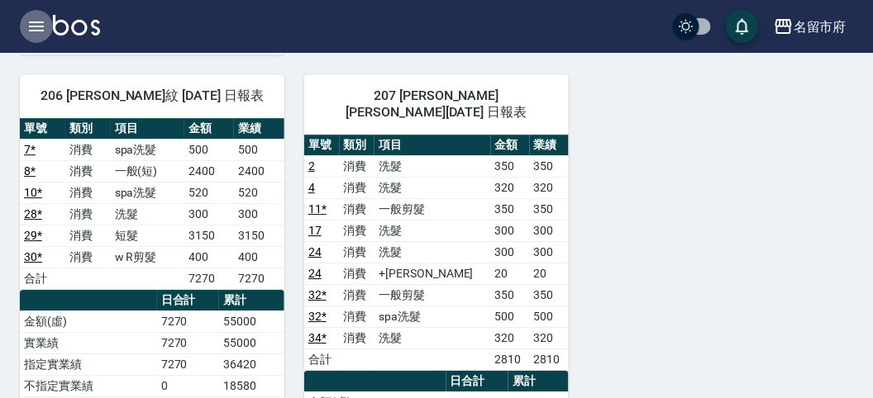
click at [38, 29] on icon "button" at bounding box center [36, 27] width 20 height 20
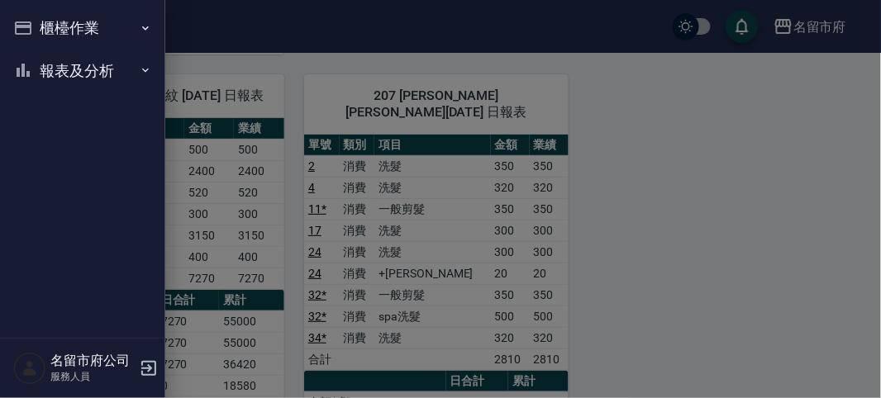
click at [37, 26] on button "櫃檯作業" at bounding box center [83, 28] width 152 height 43
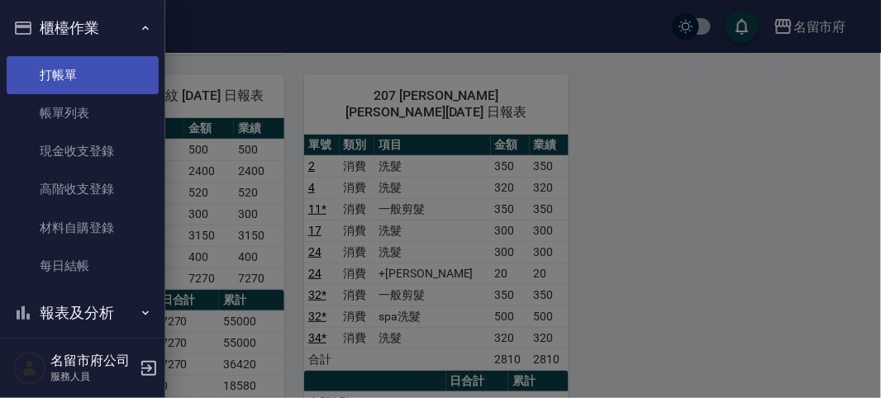
click at [43, 75] on link "打帳單" at bounding box center [83, 75] width 152 height 38
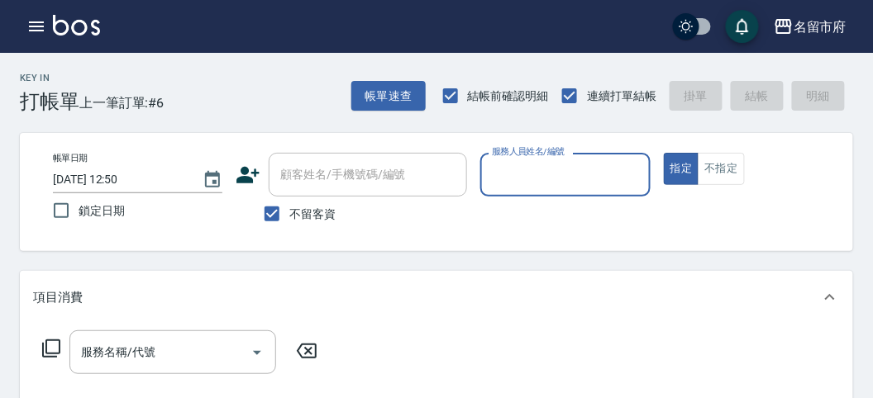
click at [450, 172] on input "服務人員姓名/編號" at bounding box center [565, 174] width 155 height 29
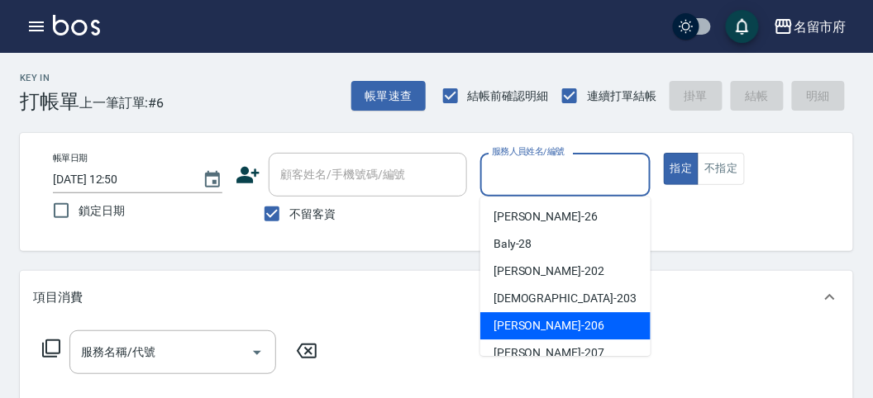
drag, startPoint x: 575, startPoint y: 332, endPoint x: 526, endPoint y: 375, distance: 65.0
click at [450, 308] on ul "[PERSON_NAME] -26 Baly -28 [PERSON_NAME] -202 聖德 -203 [PERSON_NAME] -206 [PERSO…" at bounding box center [565, 277] width 170 height 160
click at [450, 308] on div "[PERSON_NAME] -206" at bounding box center [565, 326] width 170 height 27
type input "[PERSON_NAME]-206"
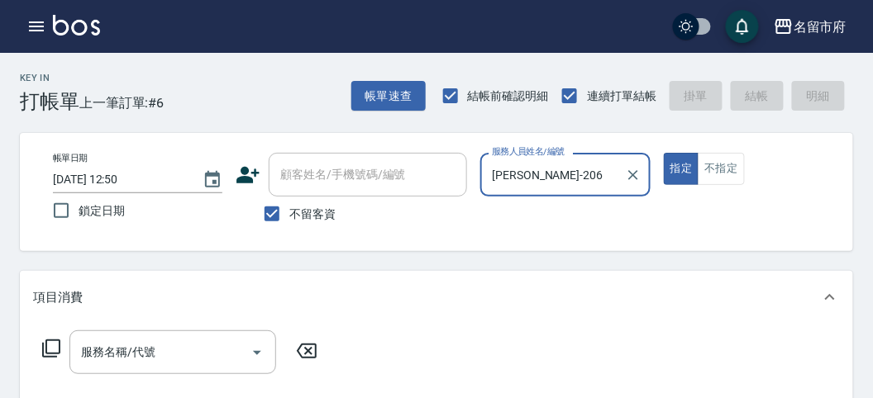
click at [52, 308] on icon at bounding box center [51, 349] width 20 height 20
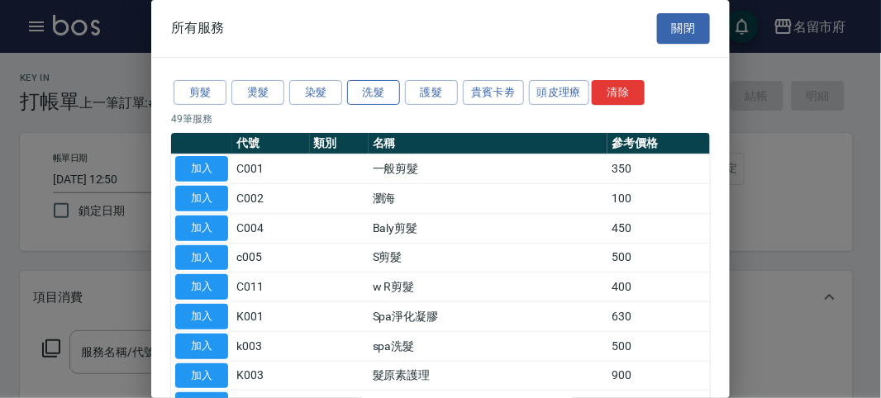
click at [351, 84] on button "洗髮" at bounding box center [373, 93] width 53 height 26
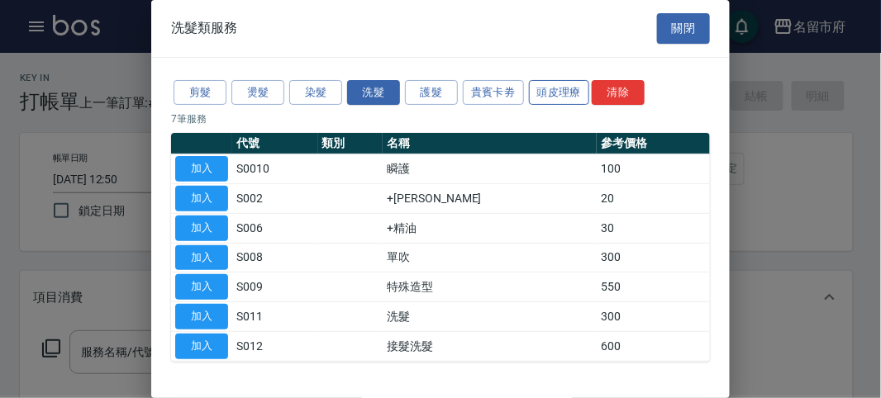
click at [450, 92] on button "頭皮理療" at bounding box center [559, 93] width 61 height 26
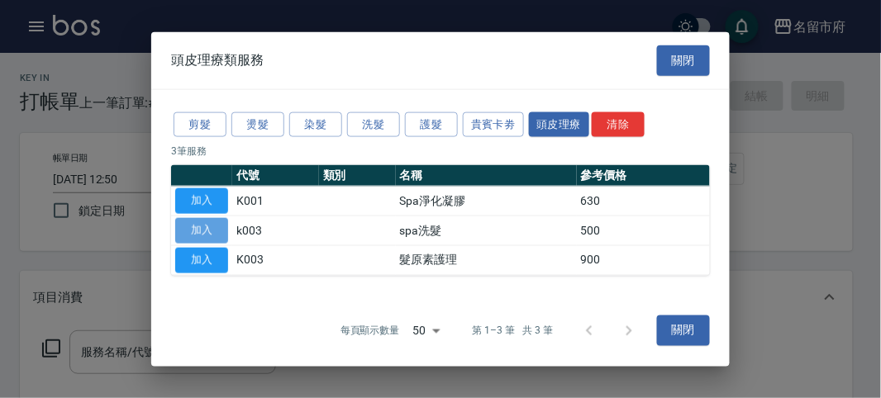
click at [196, 228] on button "加入" at bounding box center [201, 231] width 53 height 26
type input "spa洗髮(k003)"
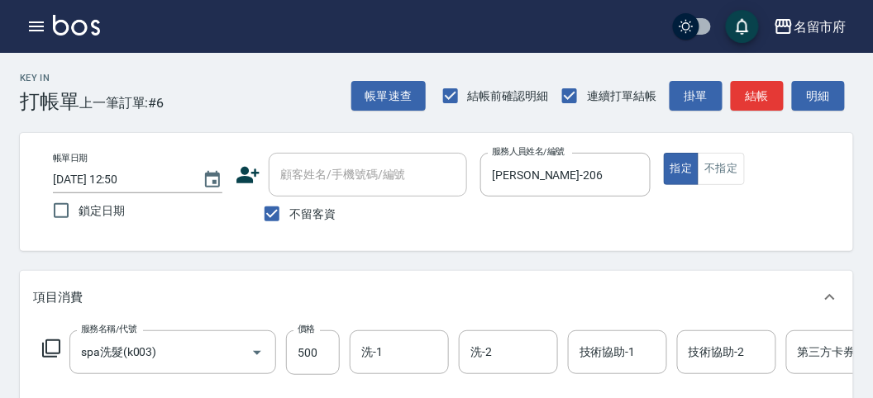
click at [41, 308] on icon at bounding box center [51, 349] width 20 height 20
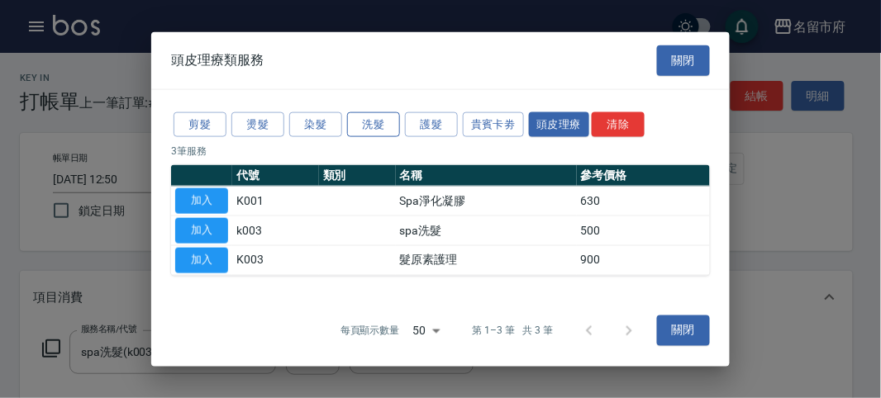
click at [358, 126] on button "洗髮" at bounding box center [373, 125] width 53 height 26
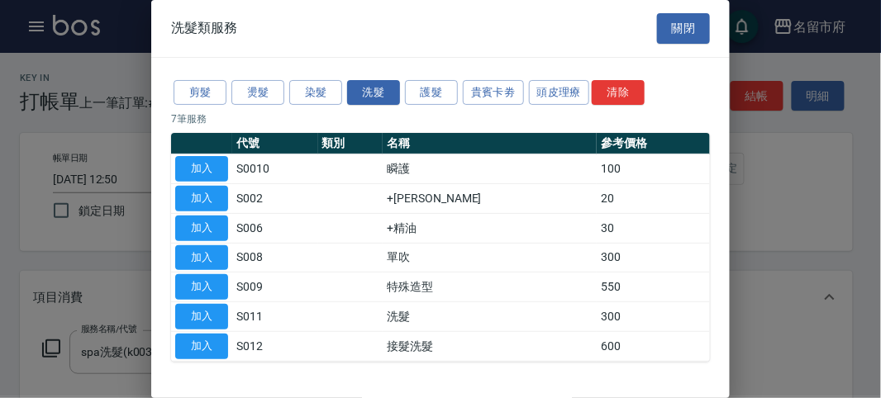
drag, startPoint x: 213, startPoint y: 189, endPoint x: 208, endPoint y: 208, distance: 18.9
click at [215, 191] on button "加入" at bounding box center [201, 199] width 53 height 26
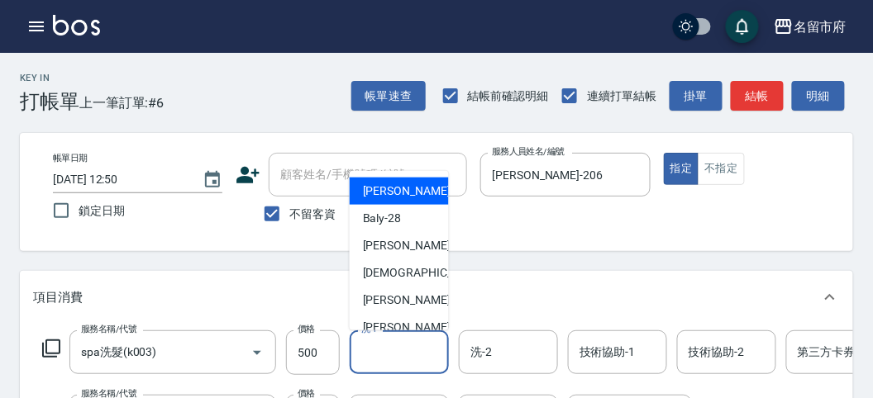
click at [413, 308] on input "洗-1" at bounding box center [399, 352] width 84 height 29
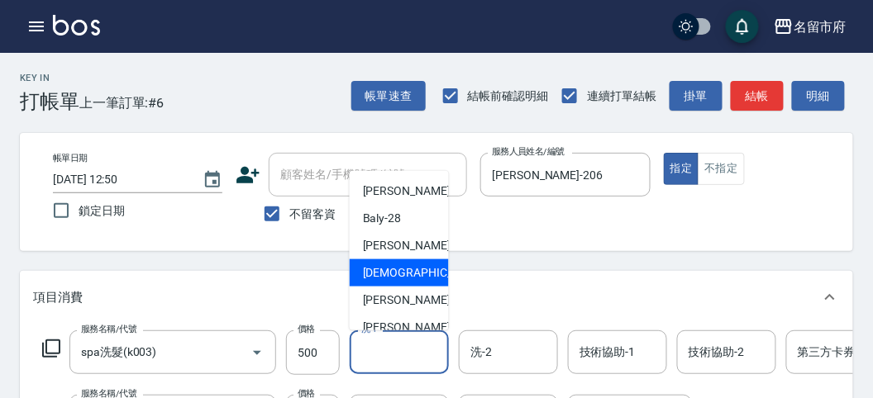
scroll to position [126, 0]
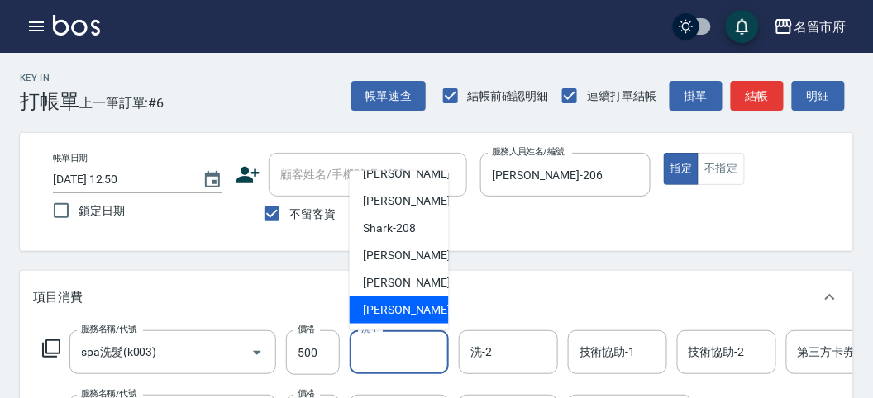
click at [399, 308] on span "[PERSON_NAME] -222" at bounding box center [418, 310] width 111 height 17
type input "[PERSON_NAME]-222"
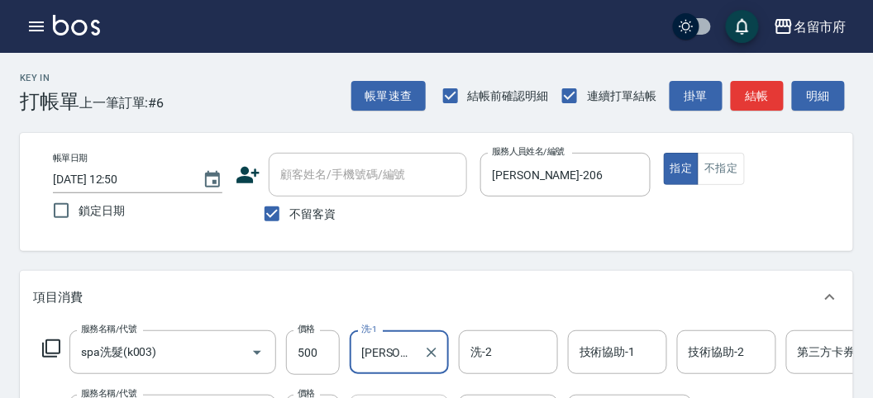
scroll to position [92, 0]
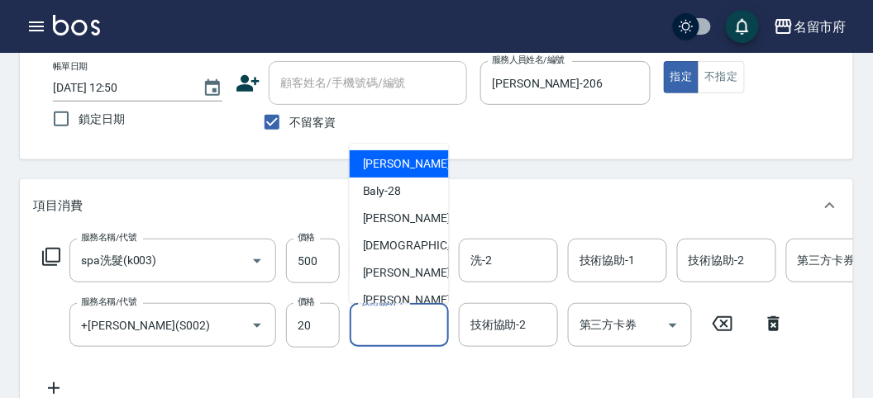
click at [389, 308] on input "技術協助-1" at bounding box center [399, 325] width 84 height 29
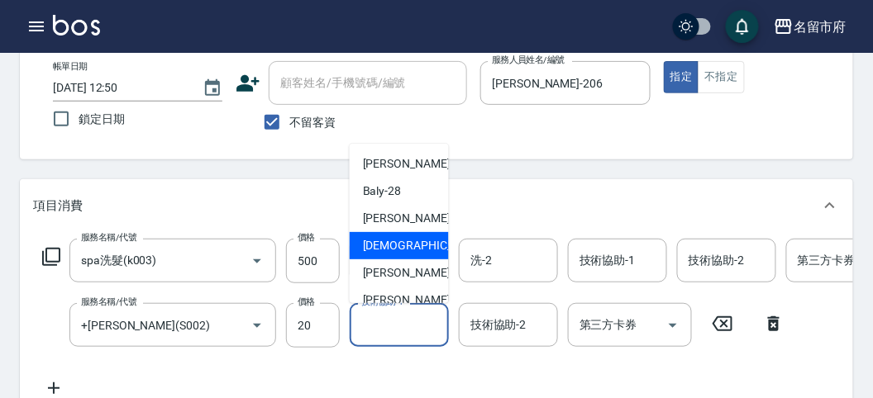
scroll to position [126, 0]
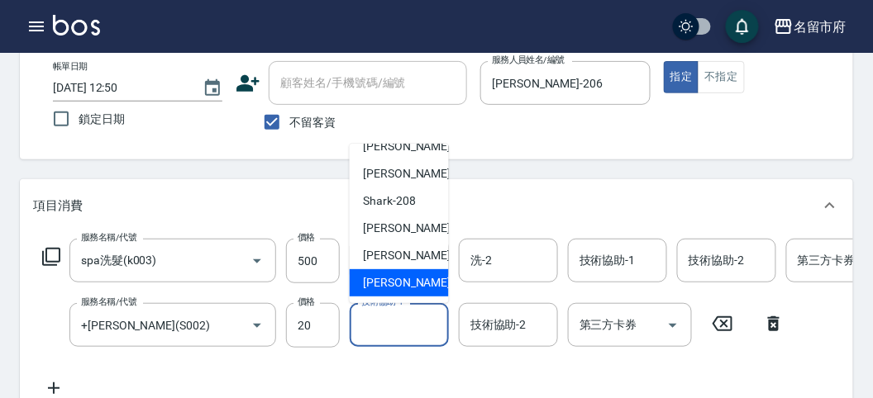
click at [413, 277] on span "[PERSON_NAME] -222" at bounding box center [418, 282] width 111 height 17
type input "[PERSON_NAME]-222"
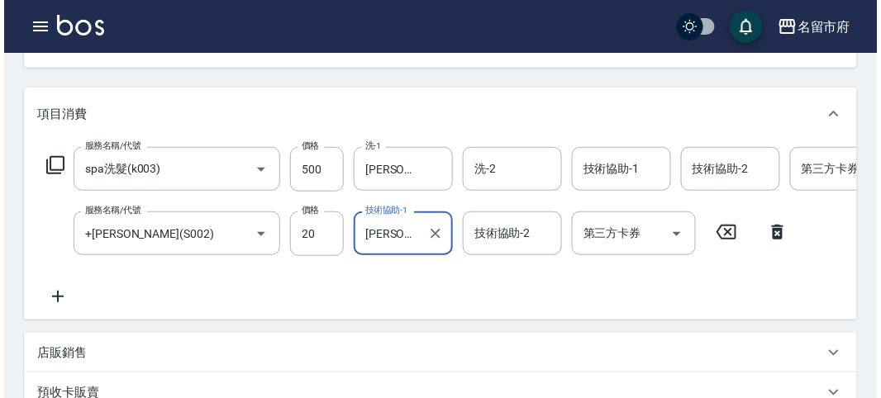
scroll to position [564, 0]
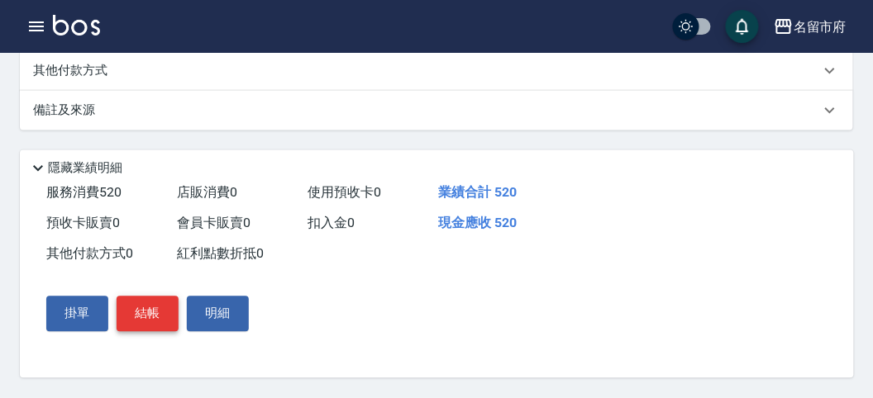
click at [155, 308] on button "結帳" at bounding box center [148, 314] width 62 height 35
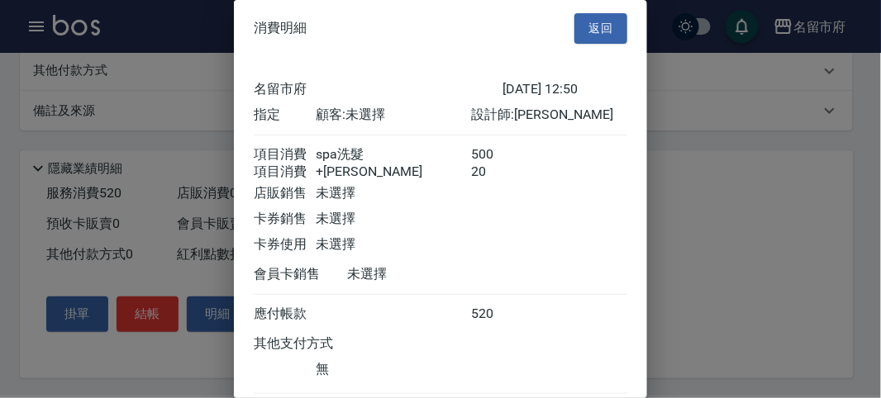
scroll to position [110, 0]
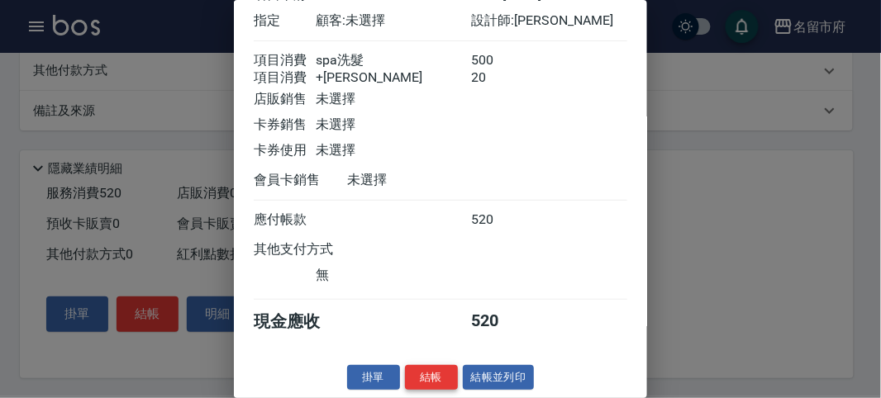
click at [423, 308] on button "結帳" at bounding box center [431, 378] width 53 height 26
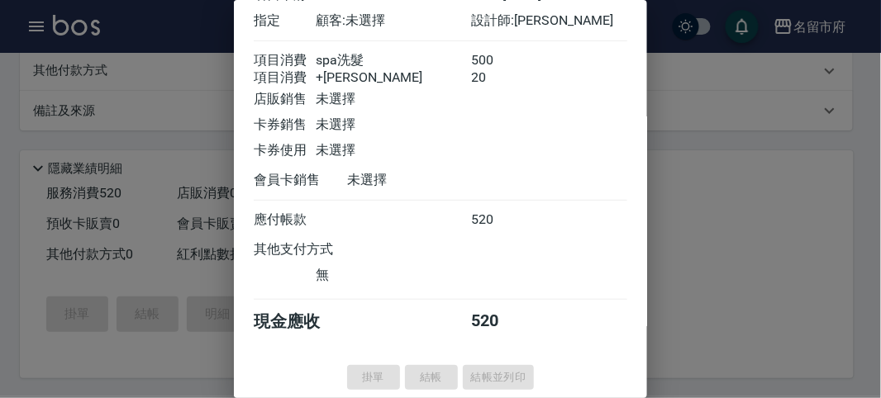
type input "[DATE] 12:55"
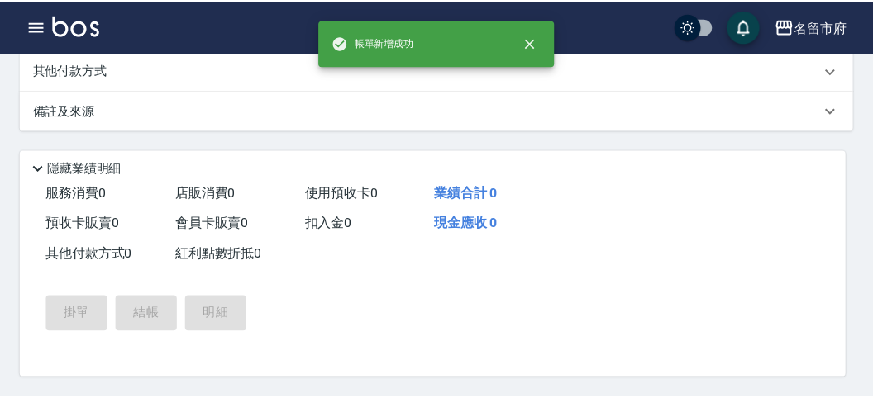
scroll to position [0, 0]
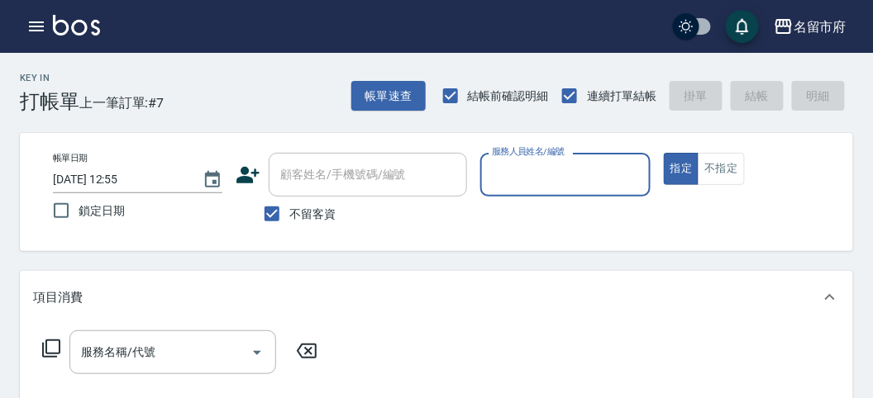
click at [450, 170] on input "服務人員姓名/編號" at bounding box center [565, 174] width 155 height 29
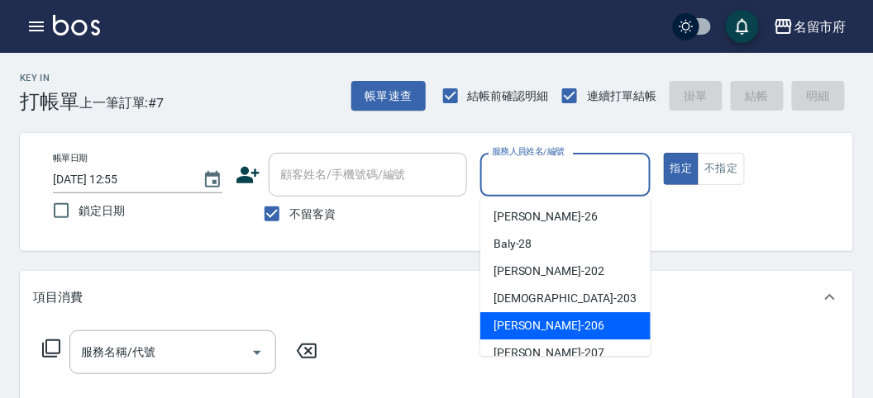
click at [450, 308] on div "[PERSON_NAME] -206" at bounding box center [565, 326] width 170 height 27
type input "[PERSON_NAME]-206"
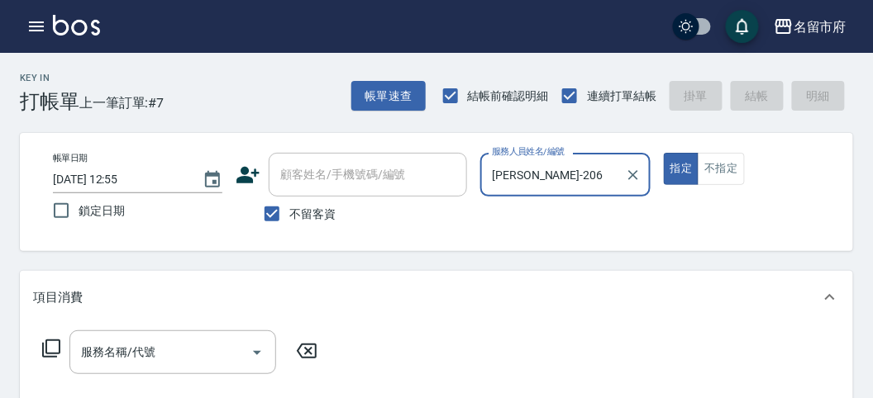
click at [450, 153] on button "指定" at bounding box center [682, 169] width 36 height 32
type button "true"
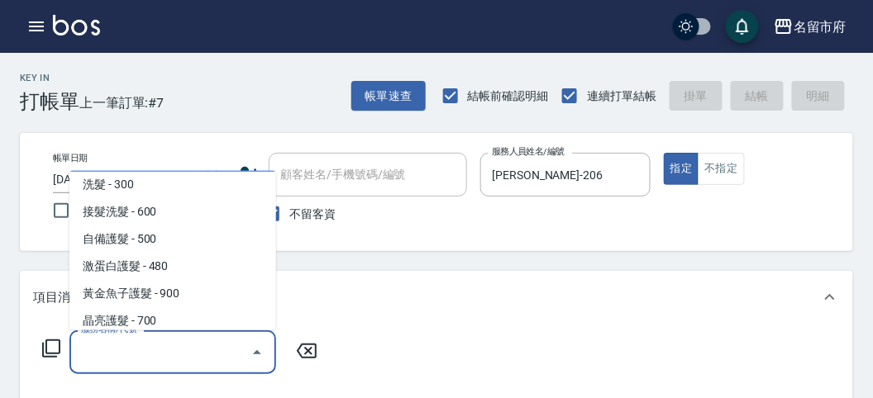
scroll to position [988, 0]
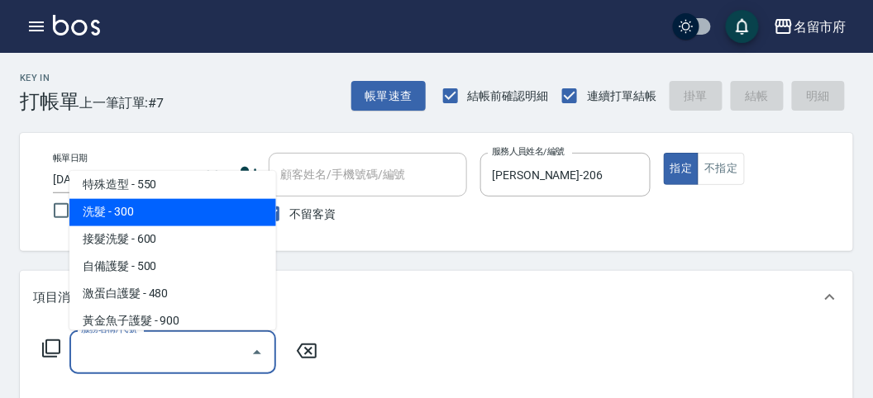
type input "洗髮(S011)"
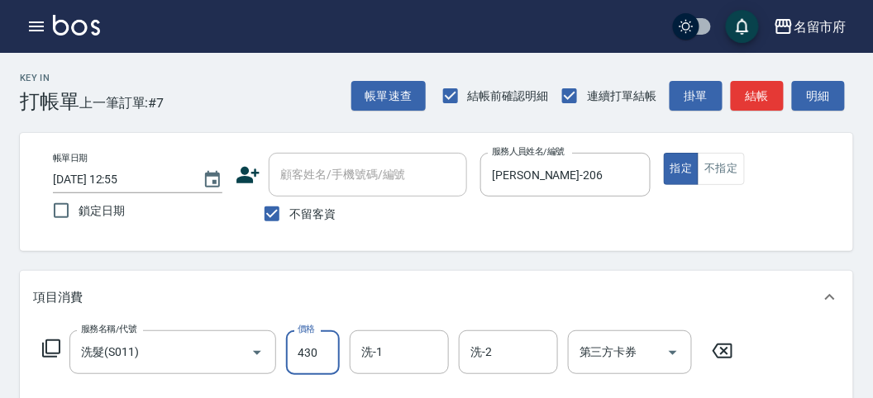
type input "430"
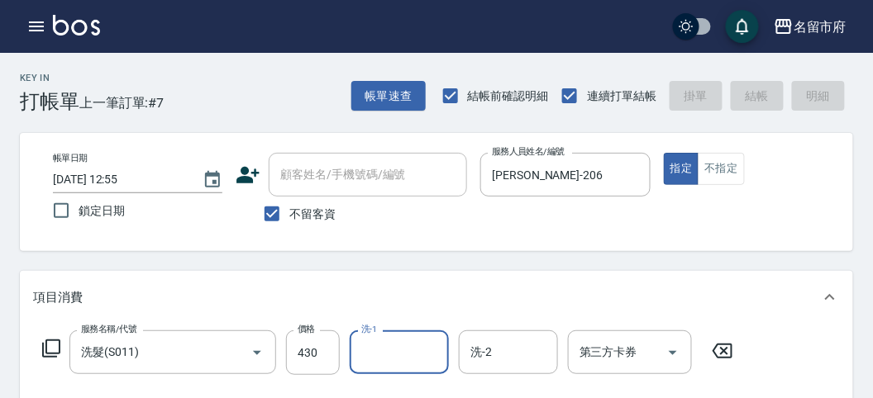
type input "[DATE] 12:56"
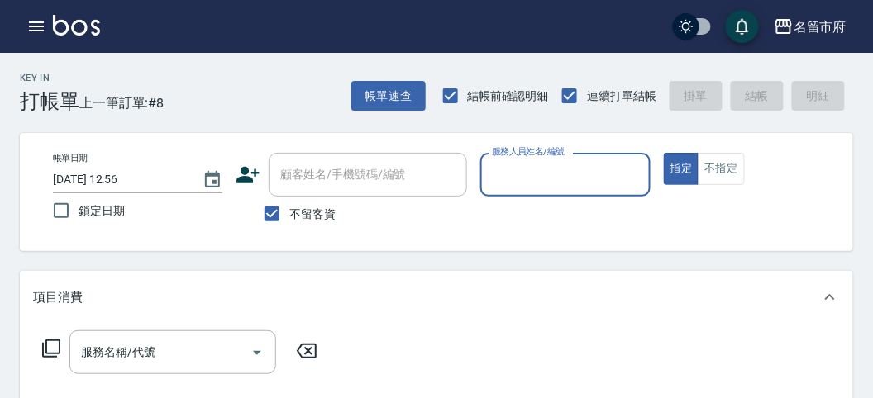
type input "＿"
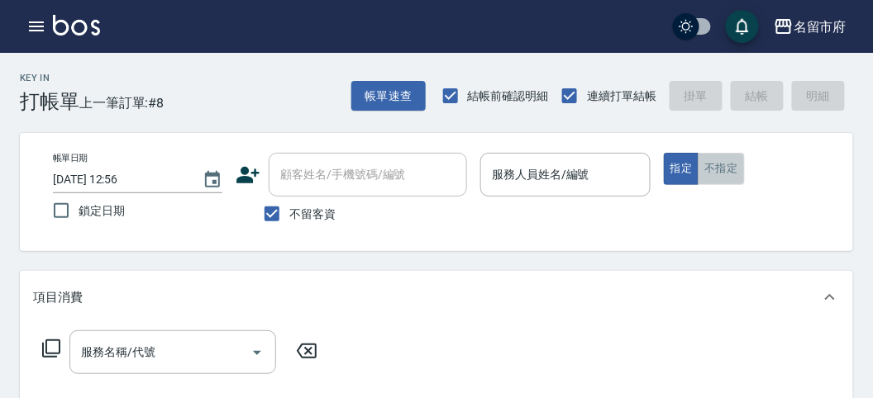
click at [450, 169] on button "不指定" at bounding box center [721, 169] width 46 height 32
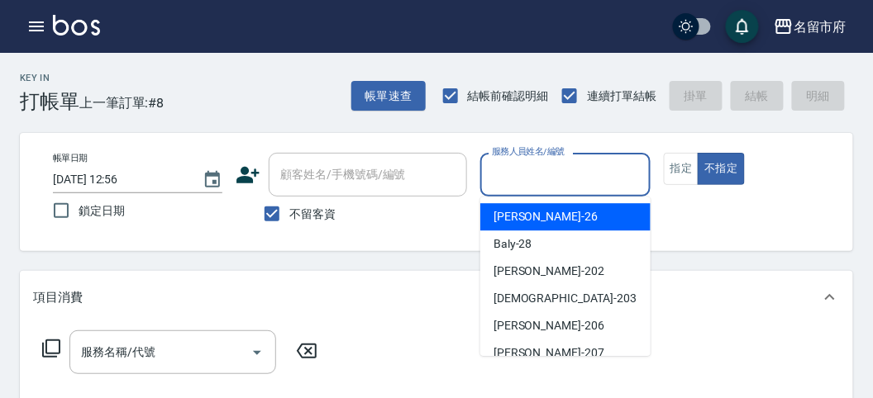
click at [450, 171] on input "服務人員姓名/編號" at bounding box center [565, 174] width 155 height 29
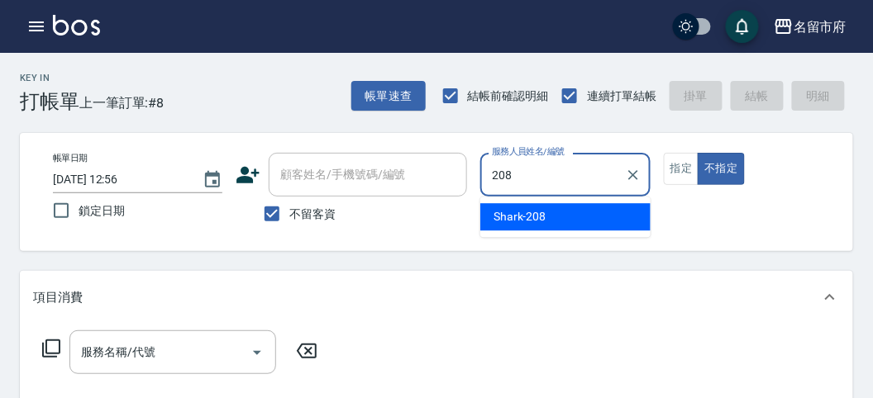
click at [450, 208] on div "Shark -208" at bounding box center [565, 216] width 170 height 27
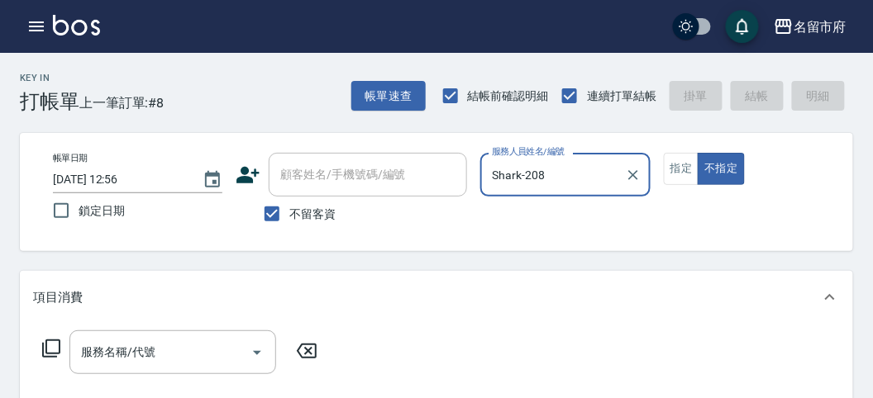
type input "Shark-208"
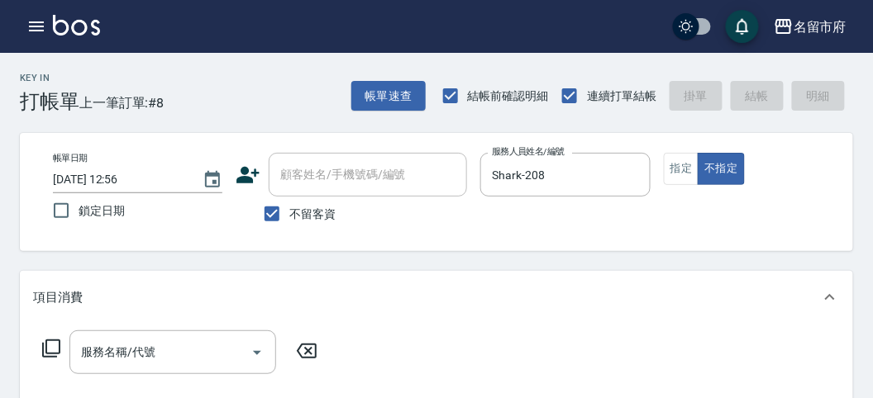
click at [51, 308] on icon at bounding box center [51, 349] width 20 height 20
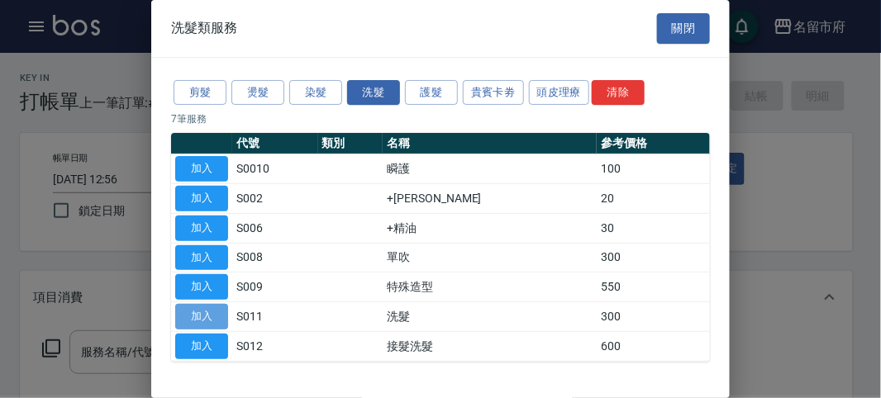
click at [204, 308] on button "加入" at bounding box center [201, 317] width 53 height 26
type input "洗髮(S011)"
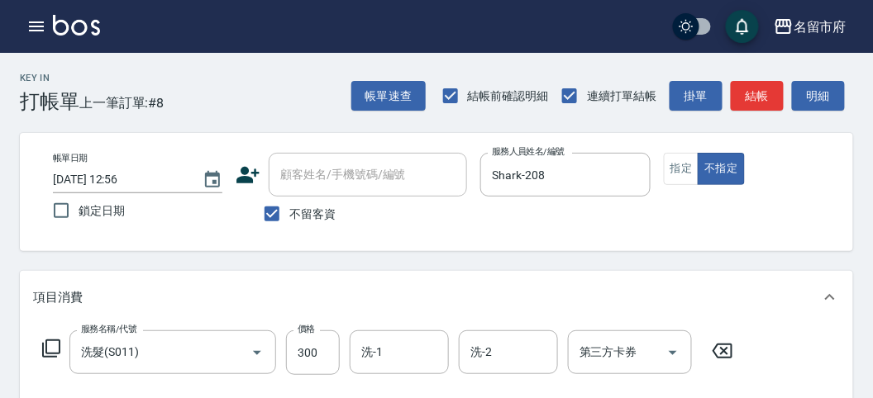
click at [46, 308] on icon at bounding box center [51, 349] width 18 height 18
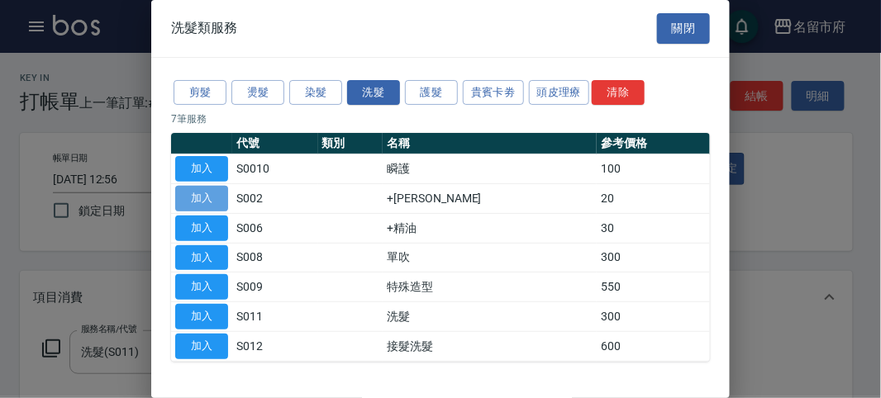
click at [212, 199] on button "加入" at bounding box center [201, 199] width 53 height 26
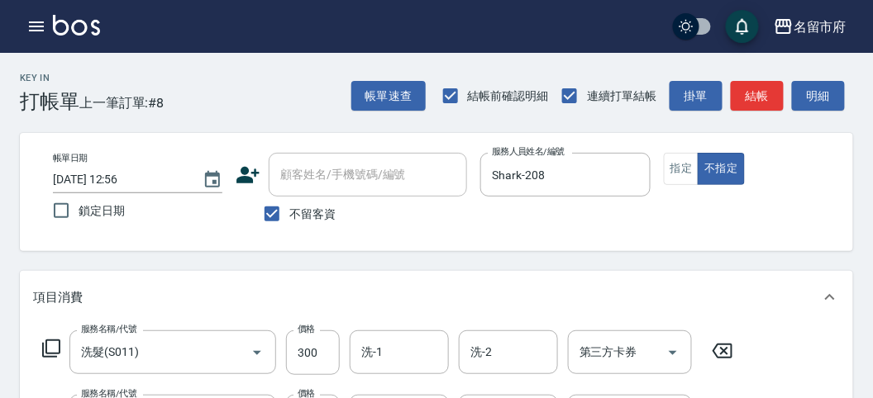
click at [49, 308] on icon at bounding box center [51, 349] width 18 height 18
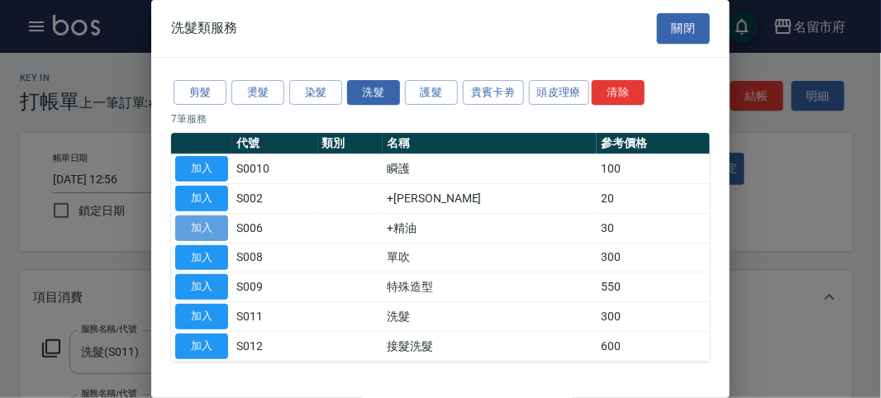
click at [214, 216] on button "加入" at bounding box center [201, 229] width 53 height 26
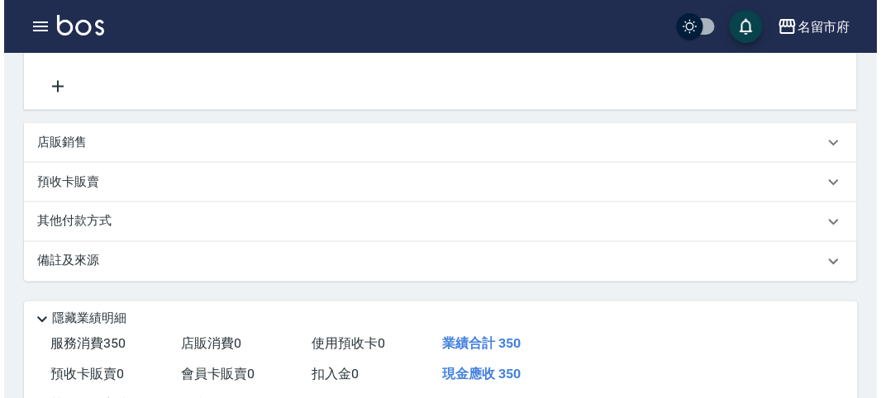
scroll to position [551, 0]
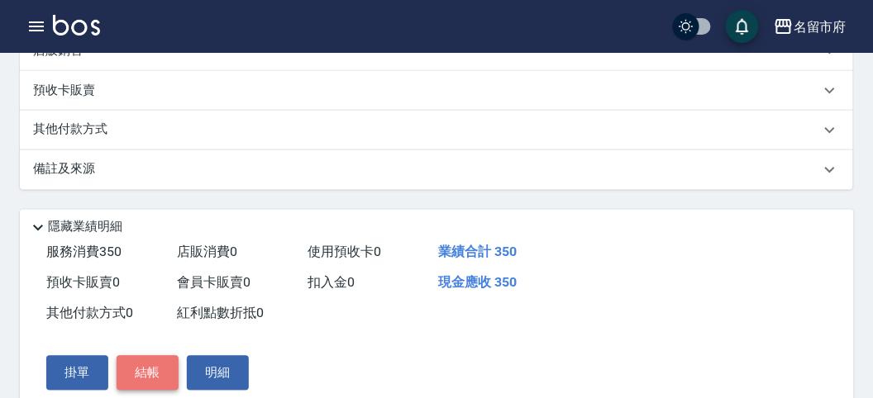
drag, startPoint x: 157, startPoint y: 372, endPoint x: 157, endPoint y: 360, distance: 11.6
click at [157, 308] on button "結帳" at bounding box center [148, 373] width 62 height 35
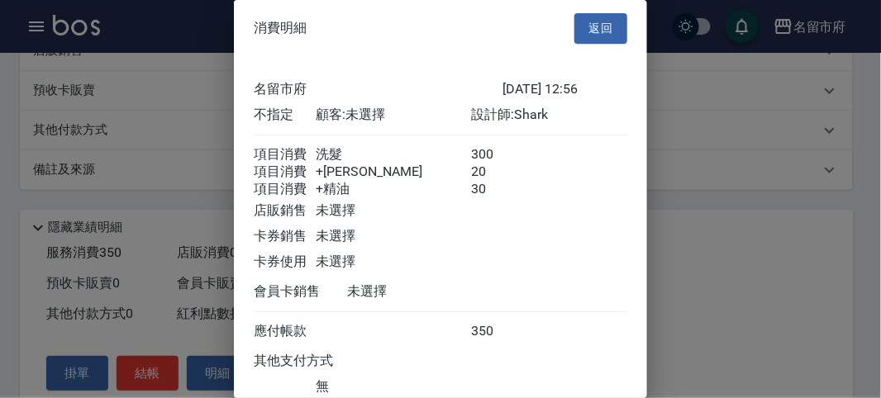
scroll to position [129, 0]
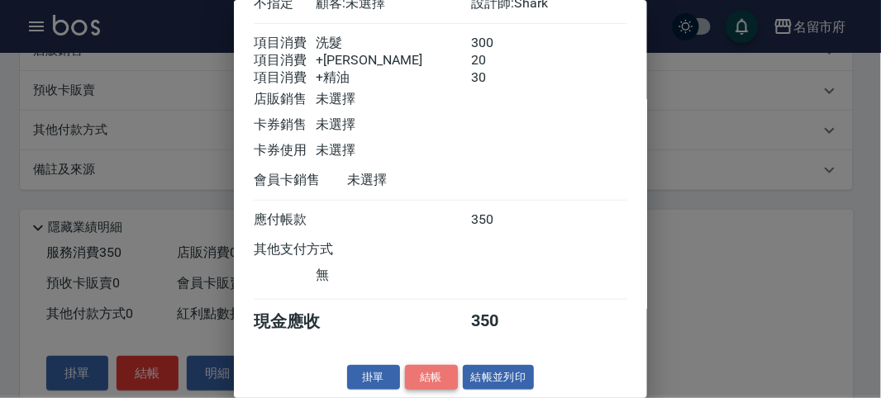
click at [436, 308] on button "結帳" at bounding box center [431, 378] width 53 height 26
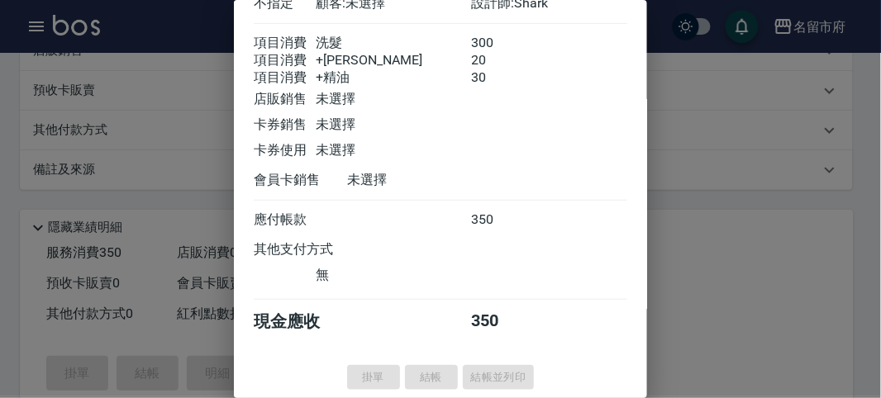
type input "[DATE] 13:05"
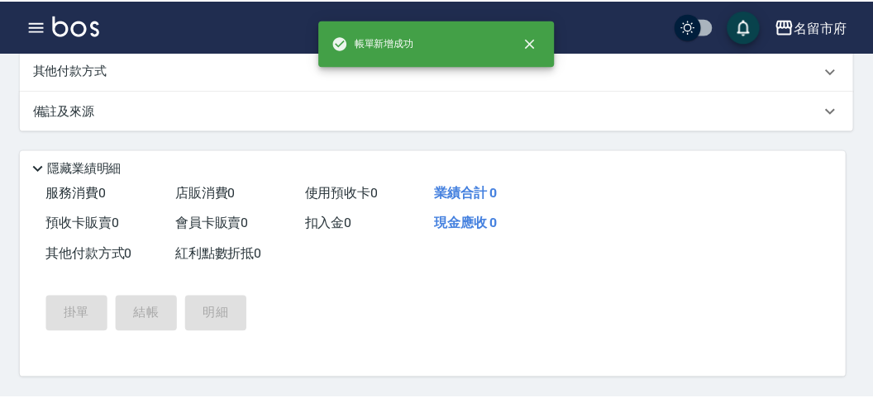
scroll to position [0, 0]
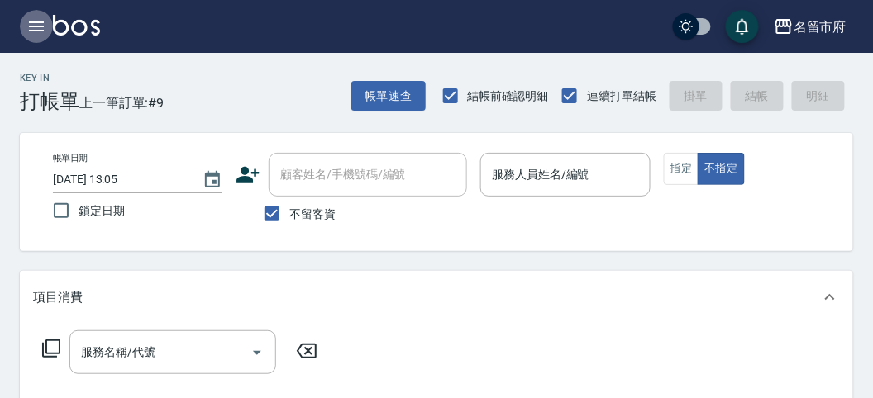
click at [37, 18] on icon "button" at bounding box center [36, 27] width 20 height 20
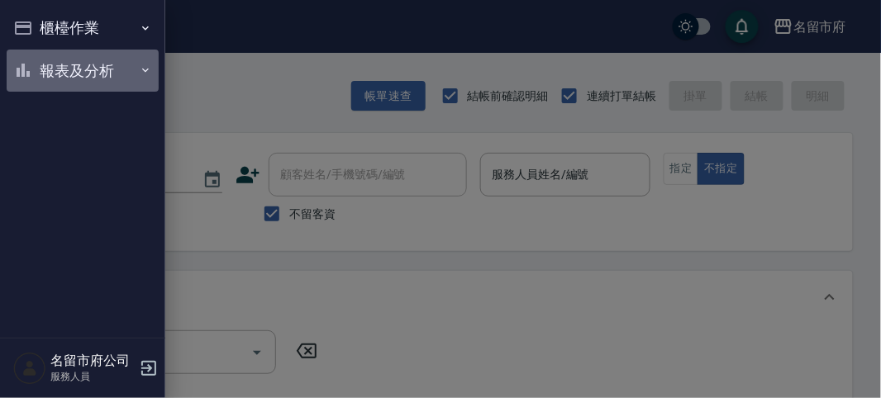
click at [93, 70] on button "報表及分析" at bounding box center [83, 71] width 152 height 43
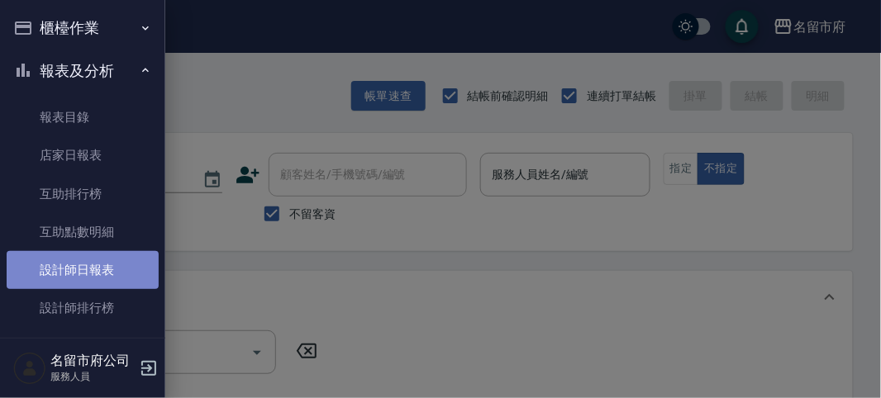
click at [93, 266] on link "設計師日報表" at bounding box center [83, 270] width 152 height 38
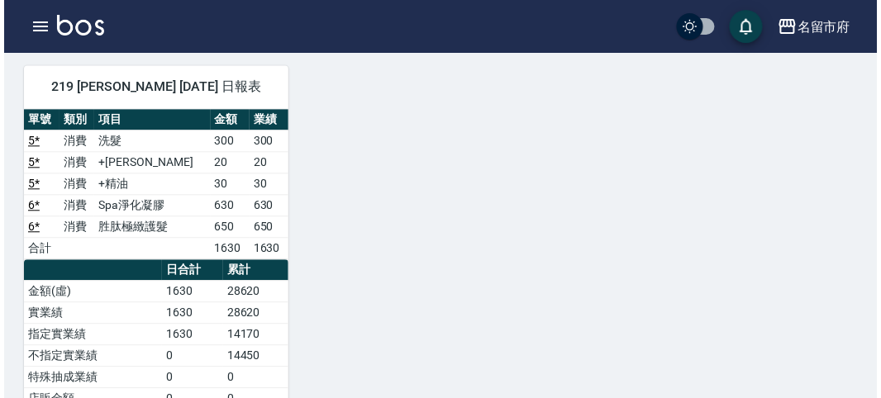
scroll to position [642, 0]
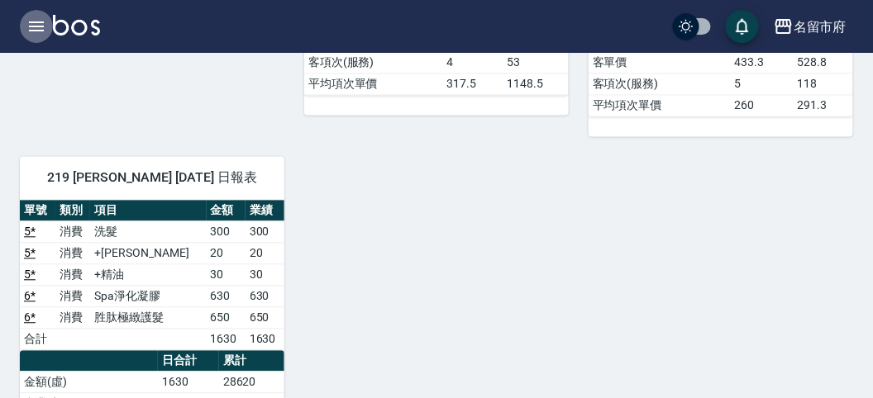
click at [40, 23] on icon "button" at bounding box center [36, 27] width 20 height 20
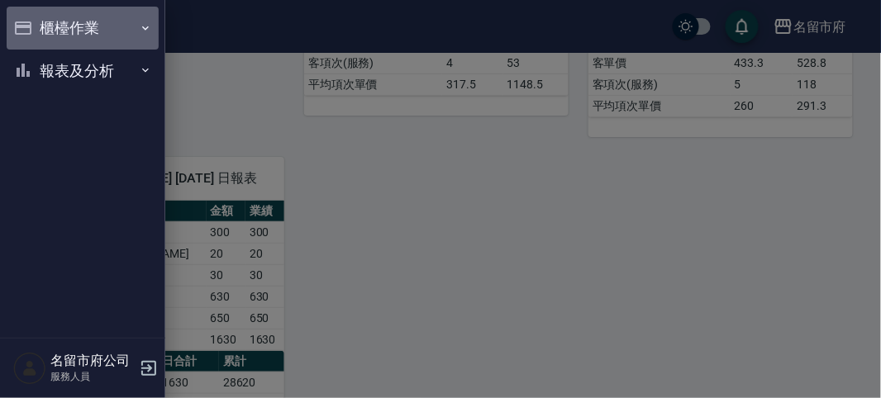
click at [79, 22] on button "櫃檯作業" at bounding box center [83, 28] width 152 height 43
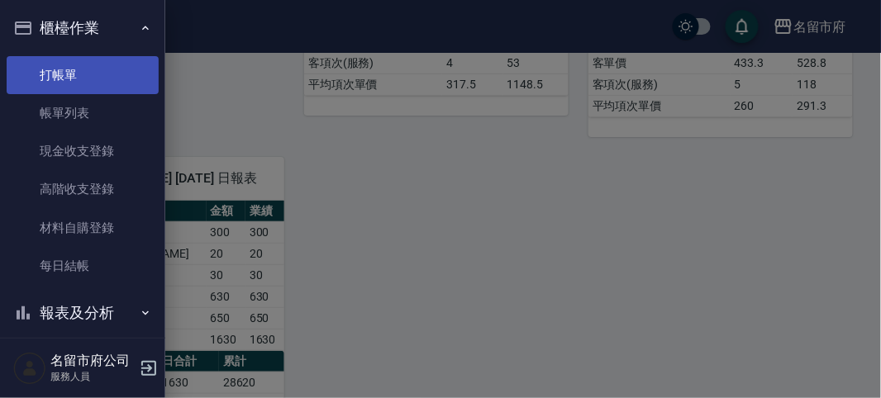
click at [91, 71] on link "打帳單" at bounding box center [83, 75] width 152 height 38
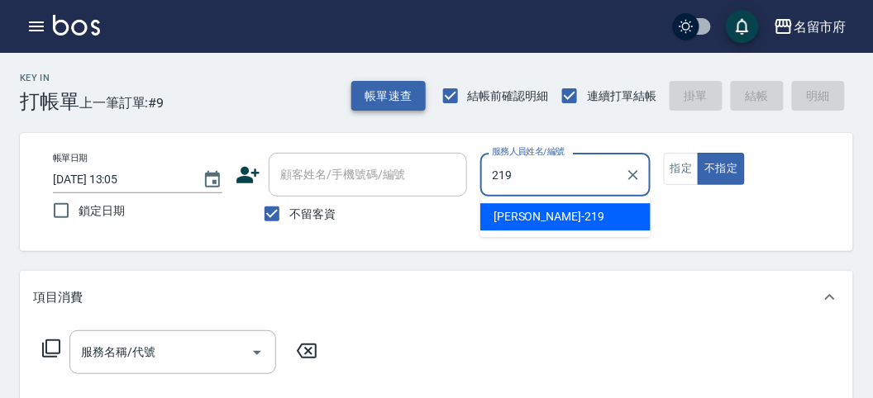
type input "[PERSON_NAME]-219"
type button "false"
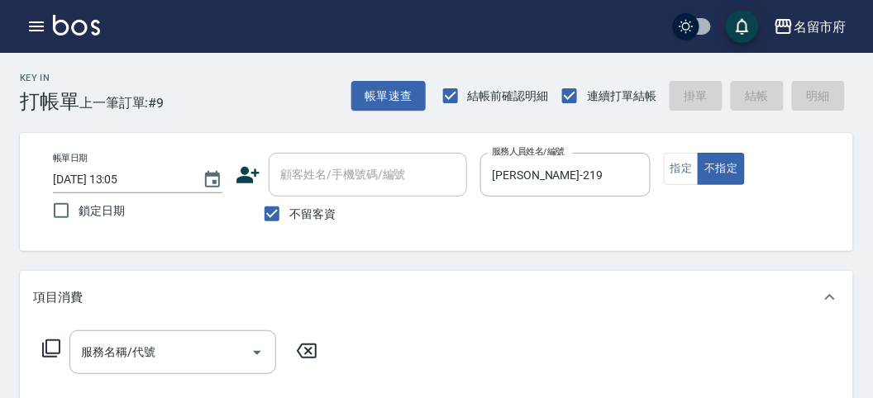
click at [51, 308] on icon at bounding box center [51, 349] width 18 height 18
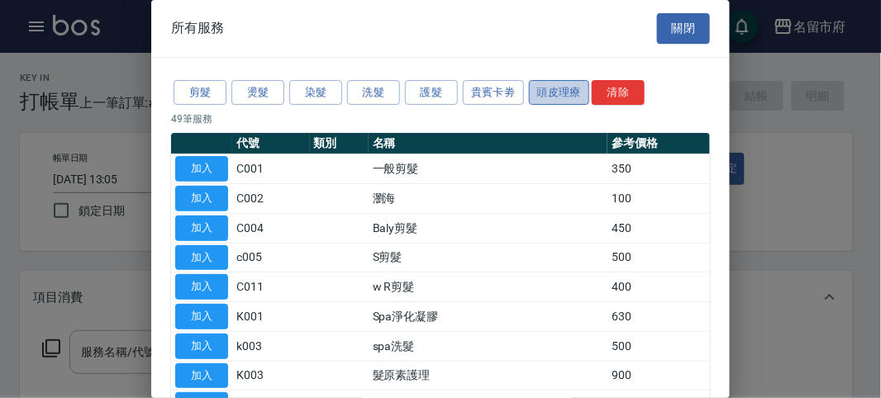
click at [450, 102] on button "頭皮理療" at bounding box center [559, 93] width 61 height 26
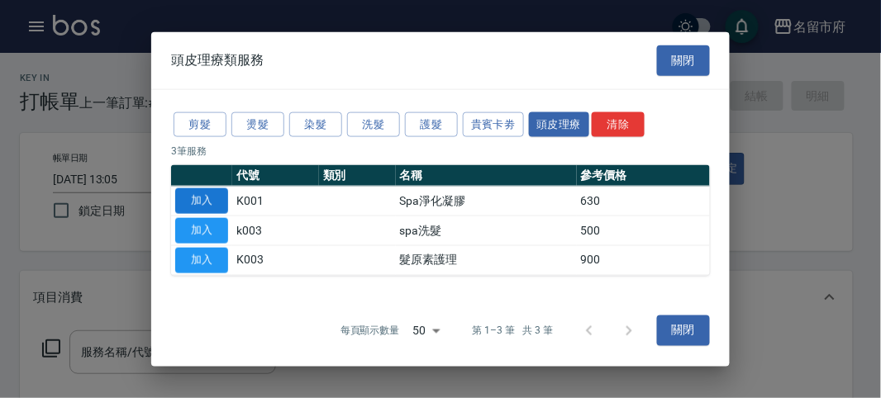
click at [203, 211] on button "加入" at bounding box center [201, 201] width 53 height 26
type input "Spa淨化凝膠(K001)"
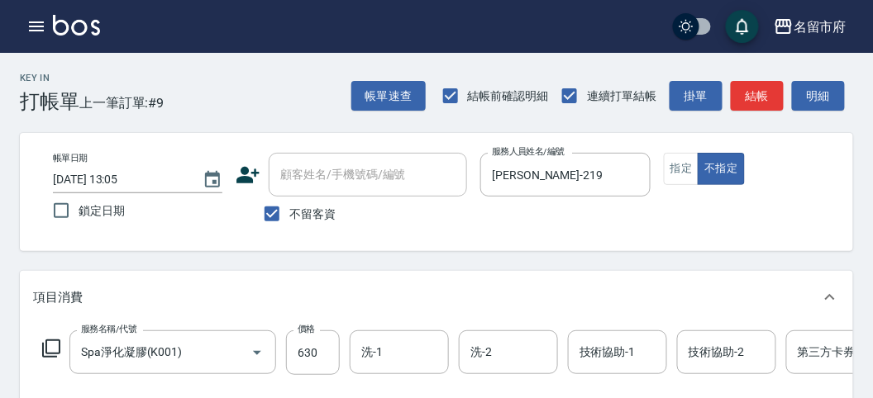
click at [48, 308] on icon at bounding box center [51, 349] width 20 height 20
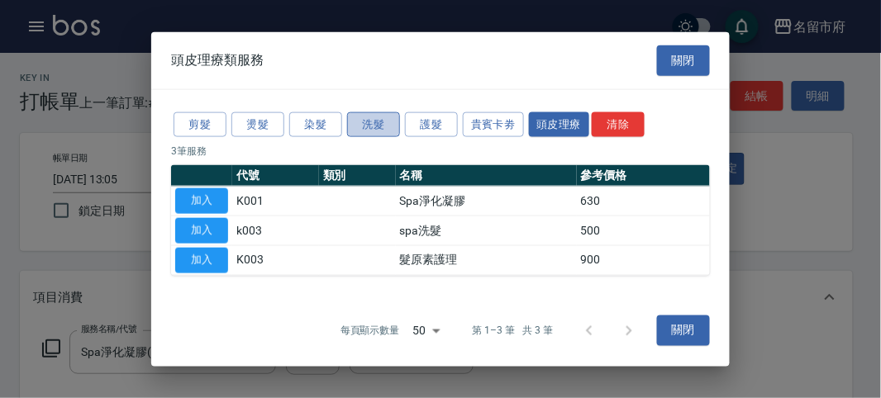
click at [375, 129] on button "洗髮" at bounding box center [373, 125] width 53 height 26
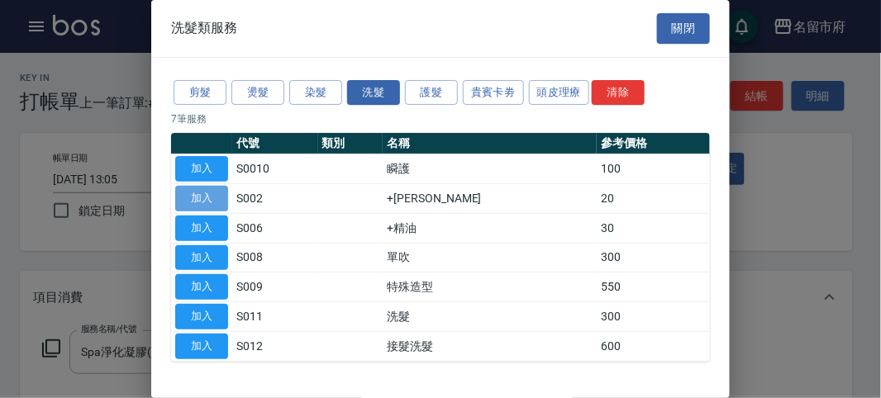
click at [198, 197] on button "加入" at bounding box center [201, 199] width 53 height 26
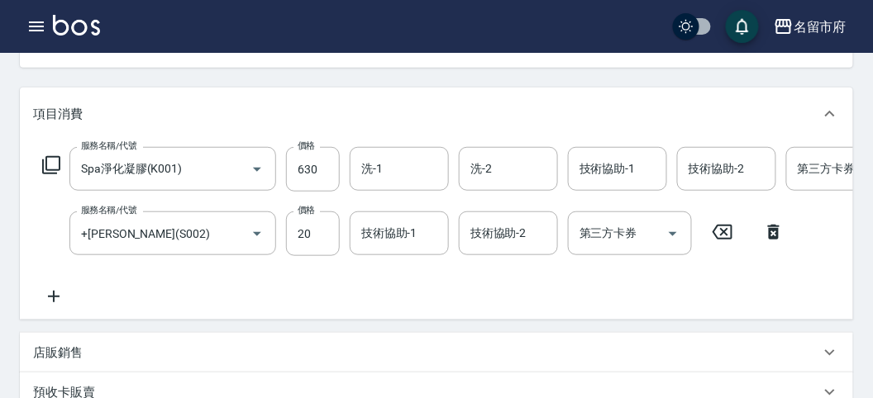
scroll to position [275, 0]
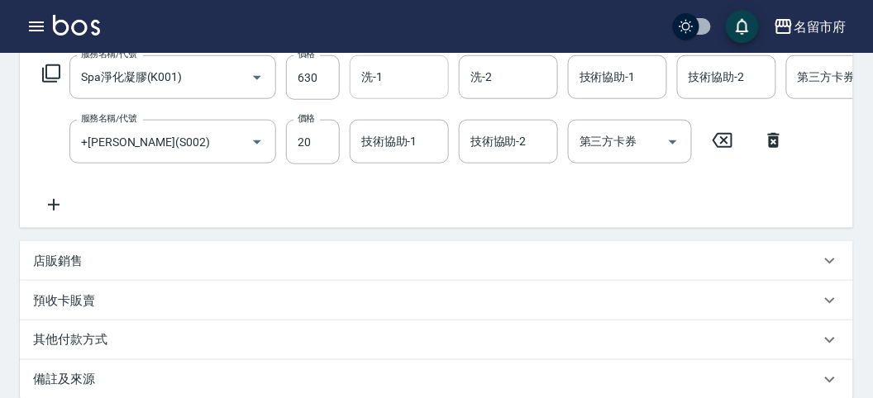
click at [398, 74] on input "洗-1" at bounding box center [399, 77] width 84 height 29
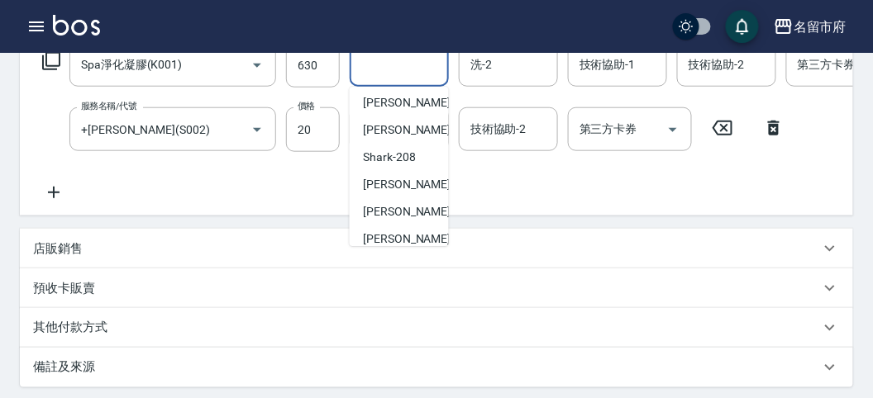
scroll to position [126, 0]
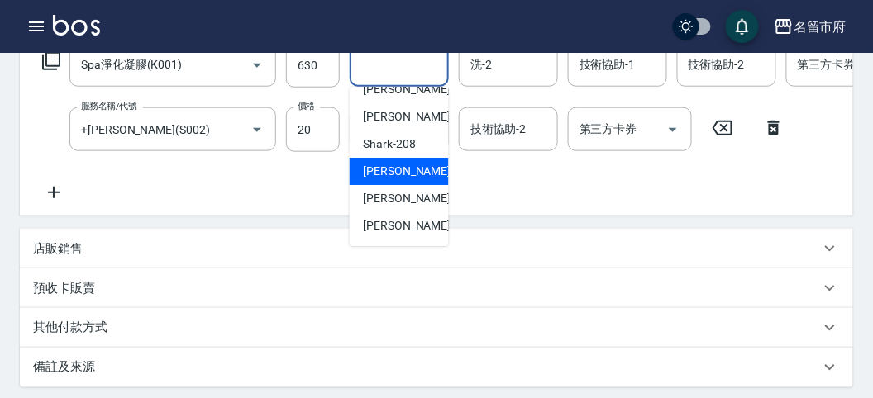
click at [398, 171] on span "小雲 -214" at bounding box center [418, 171] width 111 height 17
type input "小雲-214"
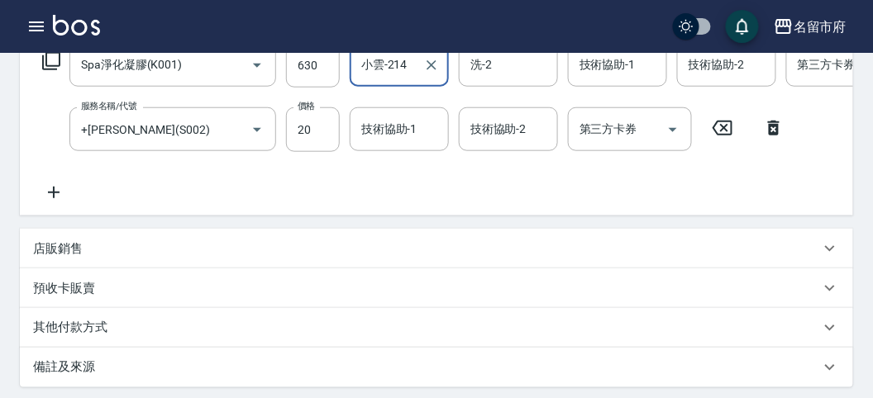
scroll to position [564, 0]
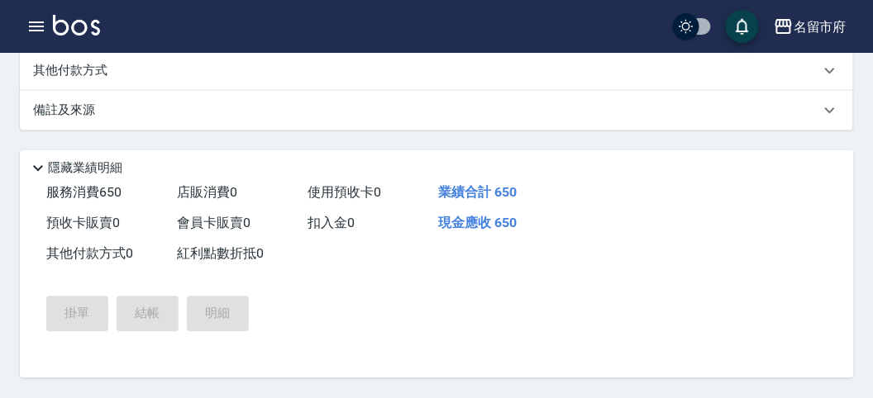
type input "[DATE] 13:08"
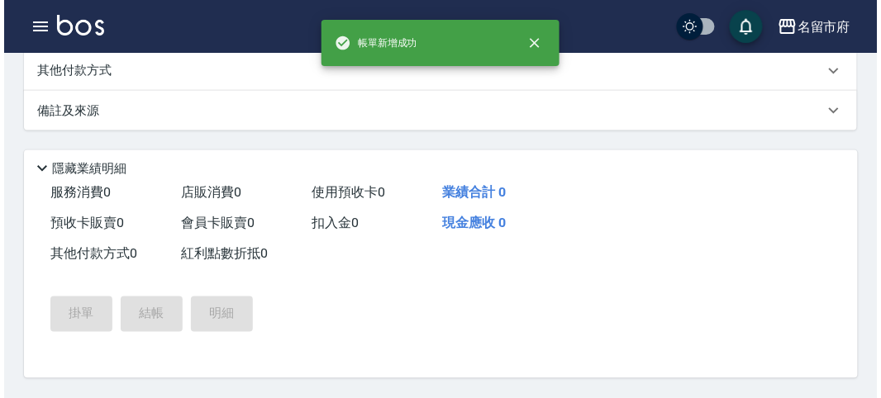
scroll to position [0, 0]
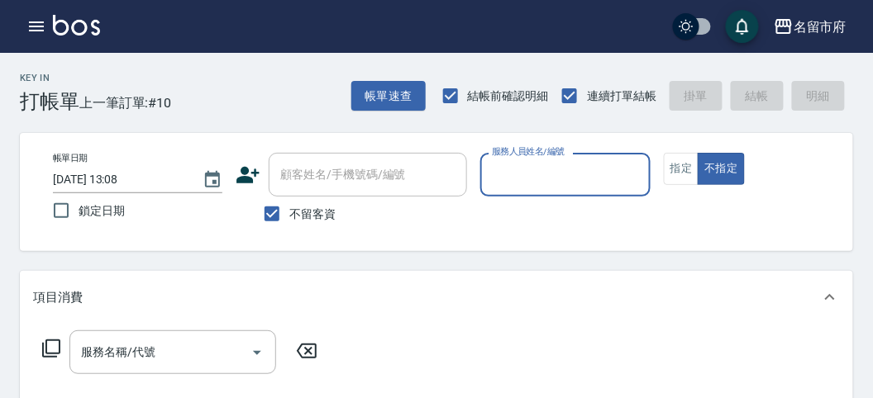
click at [450, 172] on input "服務人員姓名/編號" at bounding box center [565, 174] width 155 height 29
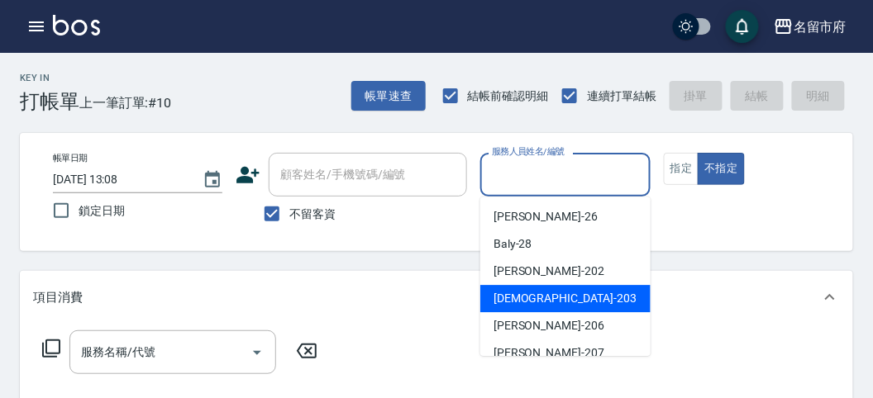
drag, startPoint x: 527, startPoint y: 298, endPoint x: 0, endPoint y: 389, distance: 534.6
click at [450, 298] on span "聖德 -203" at bounding box center [565, 298] width 143 height 17
type input "聖德-203"
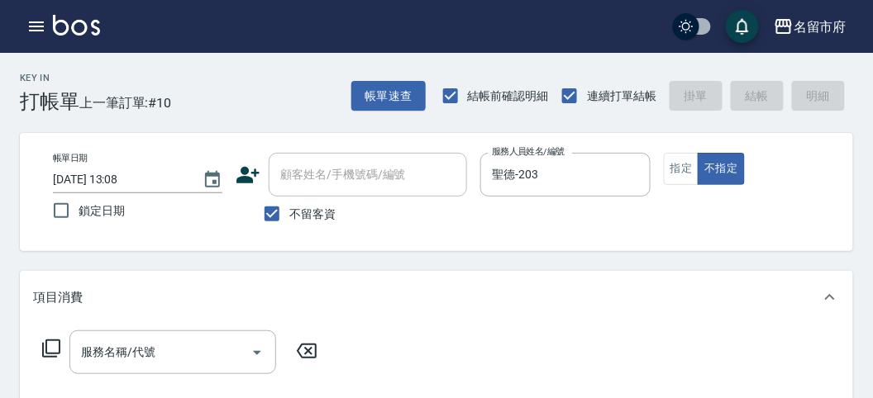
drag, startPoint x: 50, startPoint y: 335, endPoint x: 49, endPoint y: 344, distance: 9.1
click at [49, 308] on div "服務名稱/代號 服務名稱/代號" at bounding box center [180, 353] width 294 height 44
click at [47, 308] on icon at bounding box center [51, 349] width 20 height 20
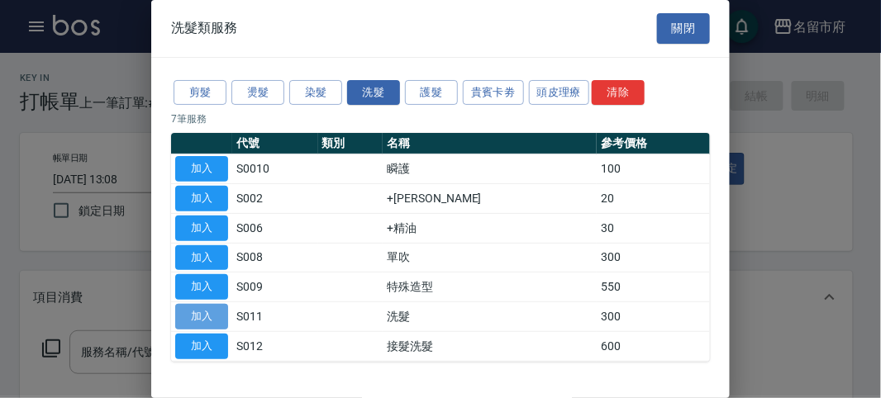
click at [194, 308] on button "加入" at bounding box center [201, 317] width 53 height 26
type input "洗髮(S011)"
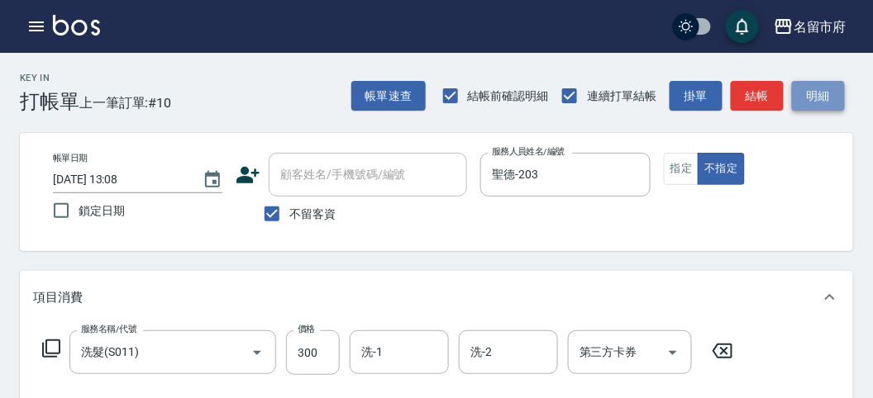
click at [450, 94] on button "明細" at bounding box center [818, 96] width 53 height 31
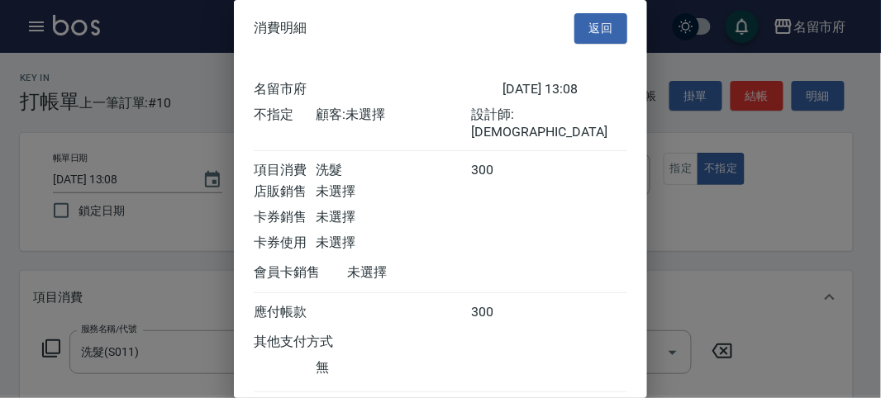
scroll to position [92, 0]
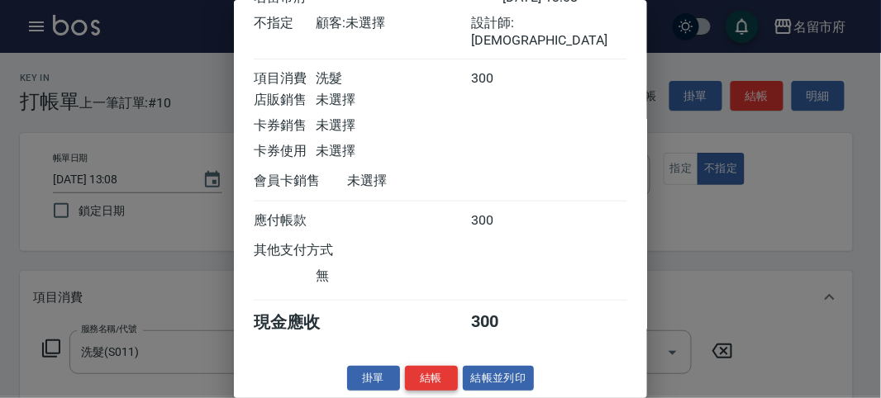
click at [418, 308] on button "結帳" at bounding box center [431, 379] width 53 height 26
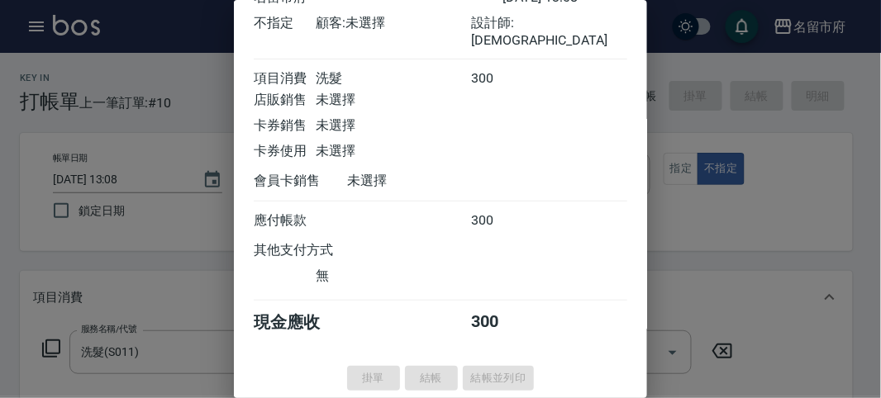
type input "[DATE] 13:30"
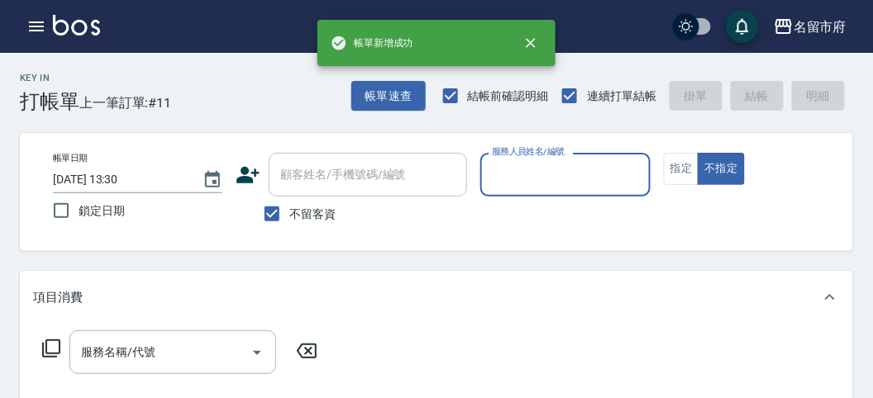
click at [450, 184] on input "服務人員姓名/編號" at bounding box center [565, 174] width 155 height 29
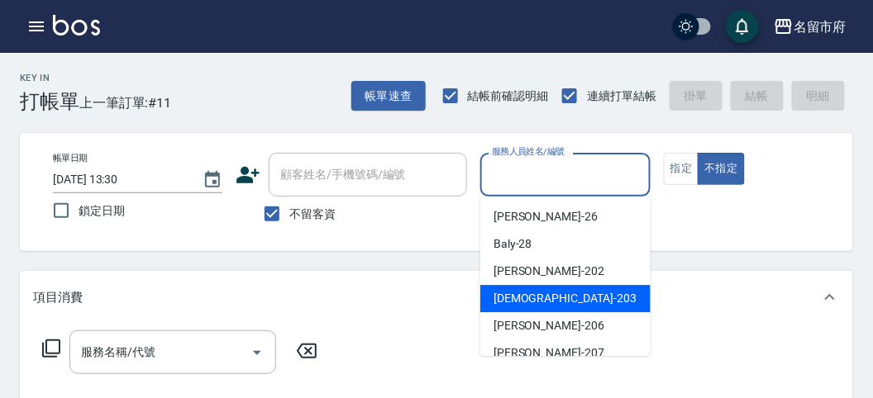
click at [450, 298] on span "聖德 -203" at bounding box center [565, 298] width 143 height 17
type input "聖德-203"
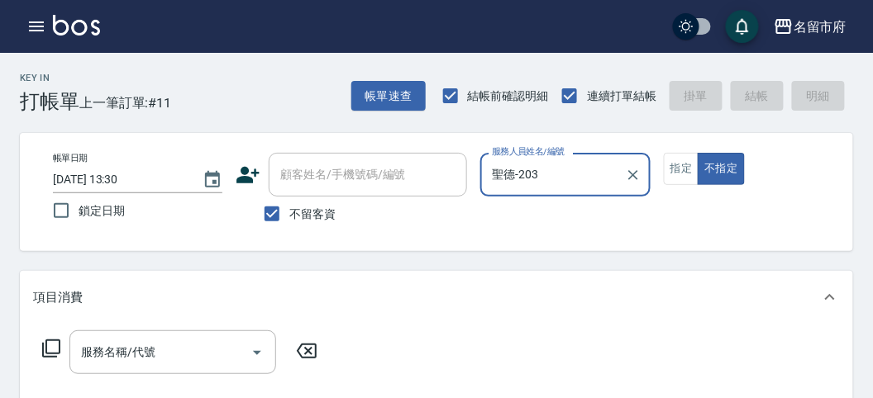
click at [63, 308] on div "服務名稱/代號 服務名稱/代號" at bounding box center [180, 353] width 294 height 44
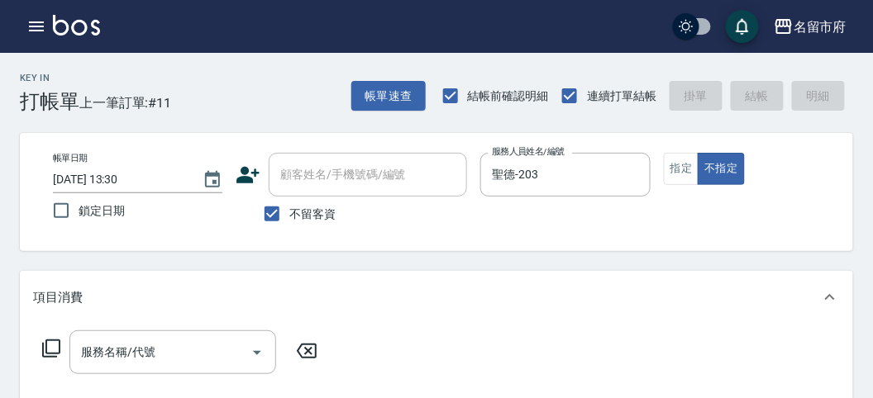
click at [55, 308] on icon at bounding box center [51, 349] width 20 height 20
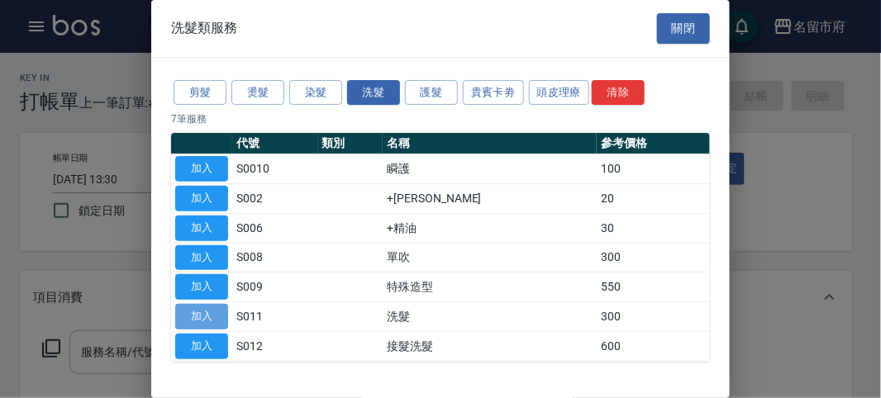
click at [184, 308] on button "加入" at bounding box center [201, 317] width 53 height 26
type input "洗髮(S011)"
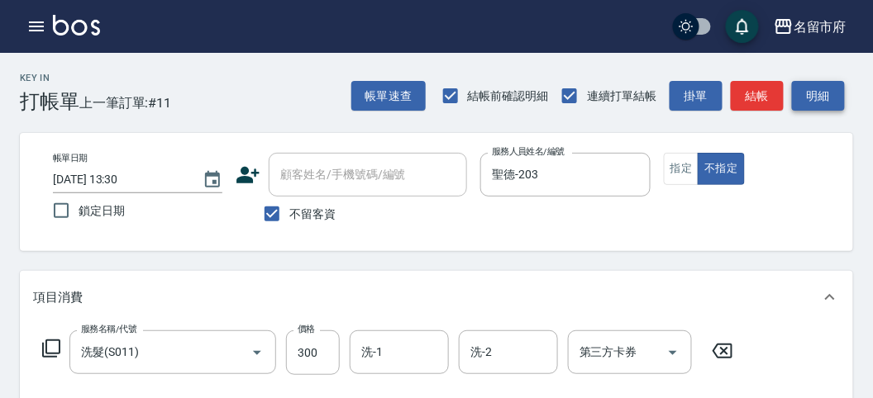
click at [450, 98] on button "明細" at bounding box center [818, 96] width 53 height 31
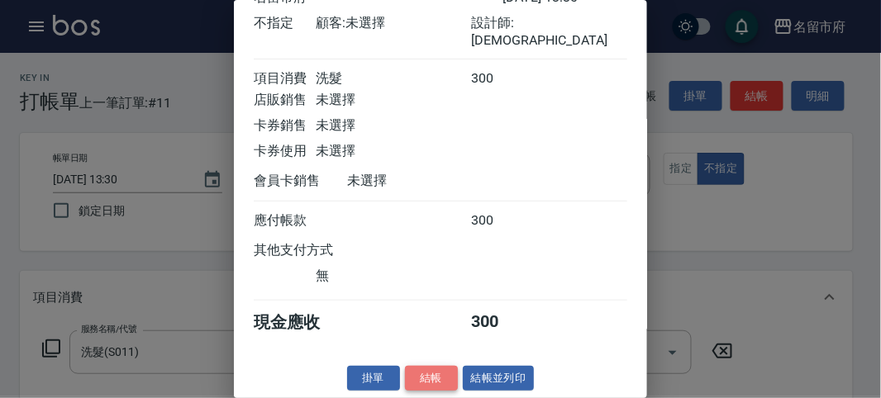
click at [432, 308] on button "結帳" at bounding box center [431, 379] width 53 height 26
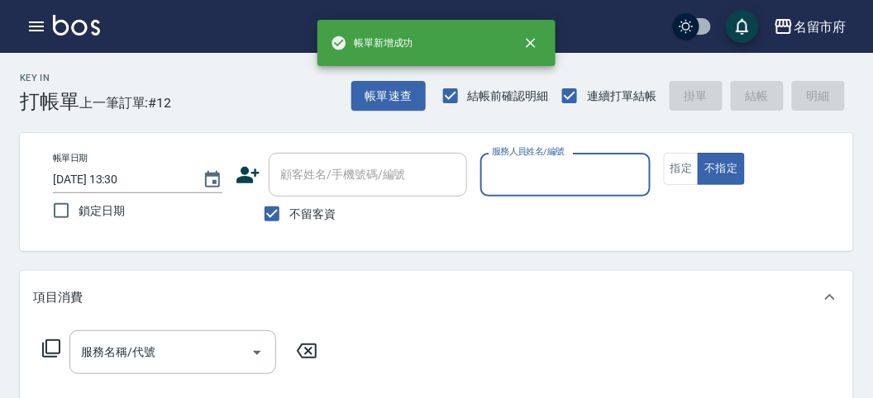
click at [450, 196] on div "服務人員姓名/編號" at bounding box center [564, 175] width 169 height 44
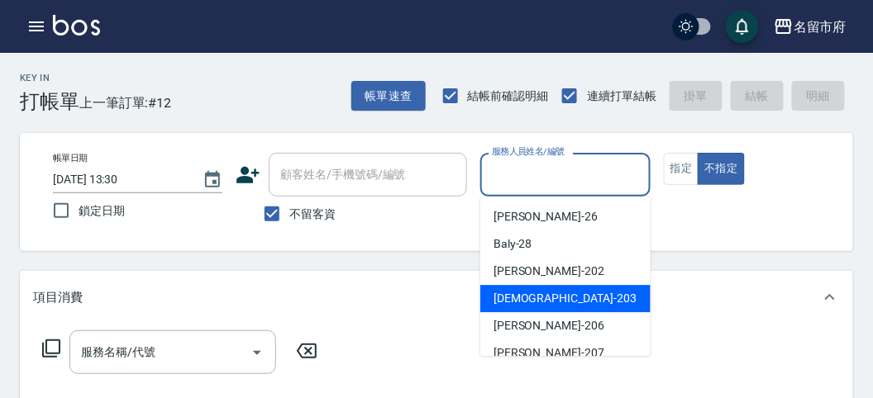
drag, startPoint x: 525, startPoint y: 298, endPoint x: 465, endPoint y: 298, distance: 60.4
click at [450, 298] on span "聖德 -203" at bounding box center [565, 298] width 143 height 17
type input "聖德-203"
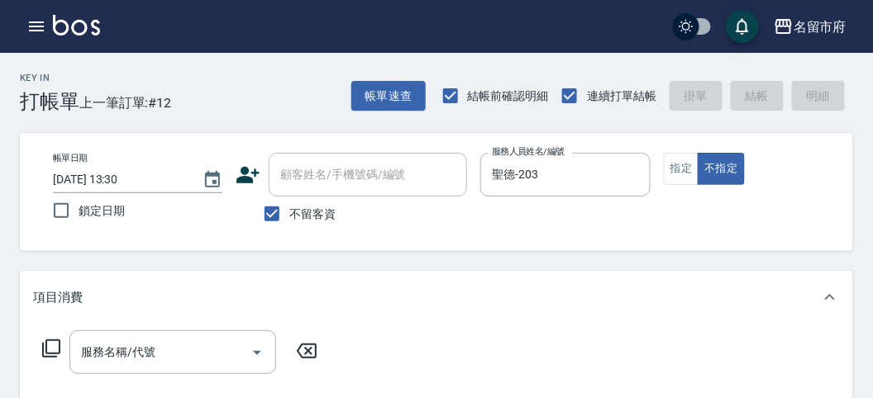
click at [49, 308] on icon at bounding box center [51, 349] width 20 height 20
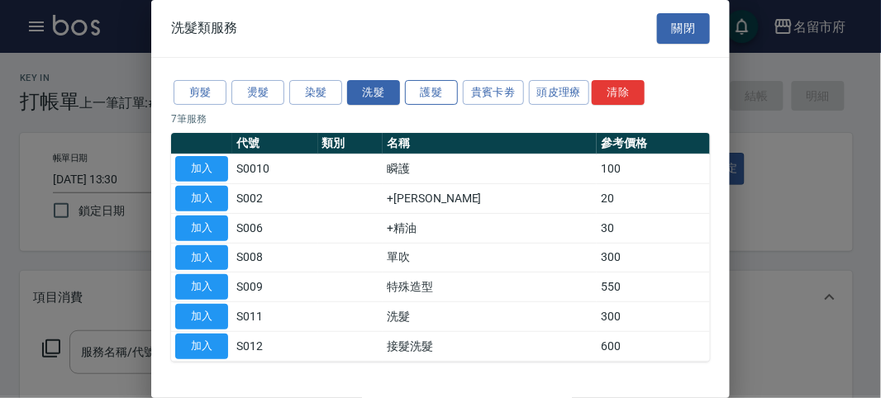
click at [422, 95] on button "護髮" at bounding box center [431, 93] width 53 height 26
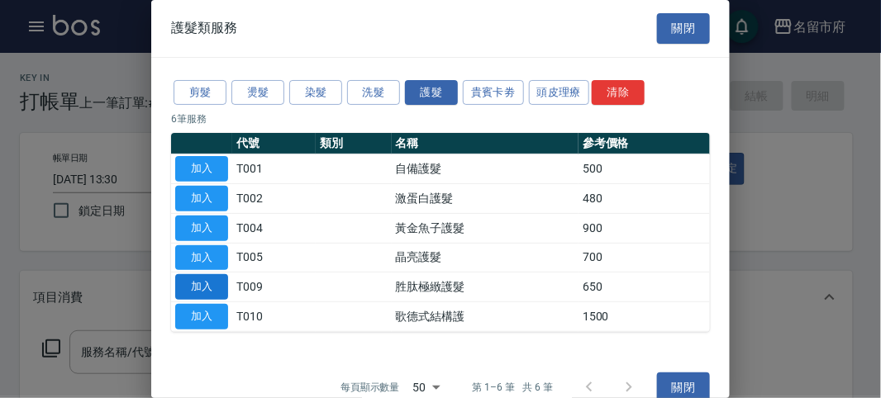
click at [204, 283] on button "加入" at bounding box center [201, 287] width 53 height 26
type input "胜肽極緻護髮(T009)"
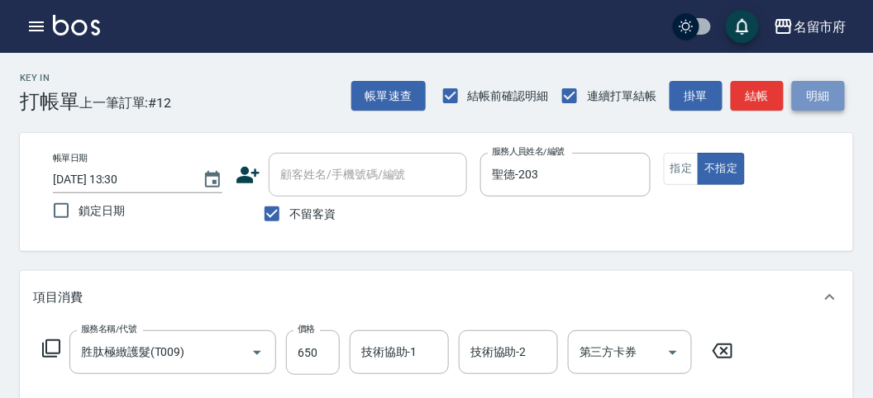
click at [450, 106] on button "明細" at bounding box center [818, 96] width 53 height 31
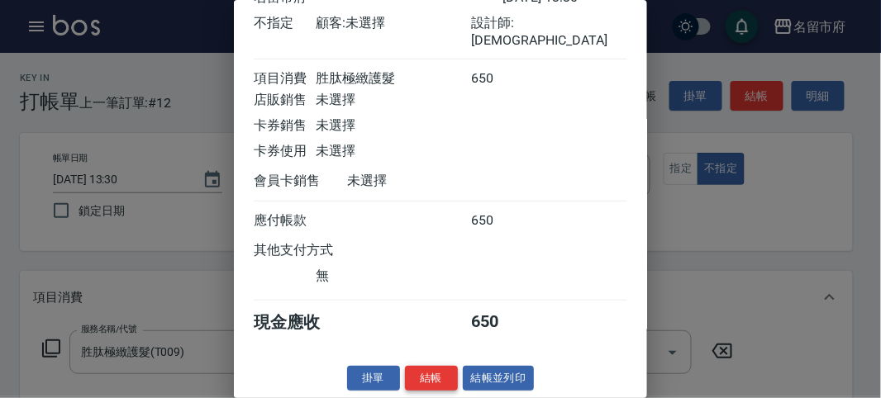
click at [417, 308] on button "結帳" at bounding box center [431, 379] width 53 height 26
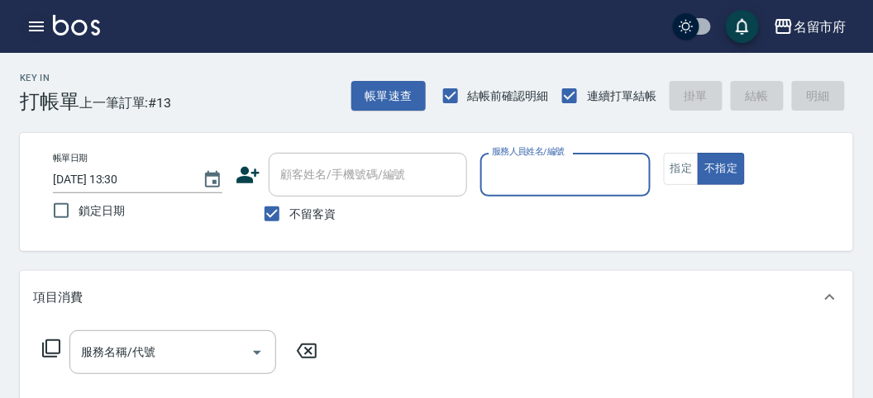
click at [35, 17] on icon "button" at bounding box center [36, 27] width 20 height 20
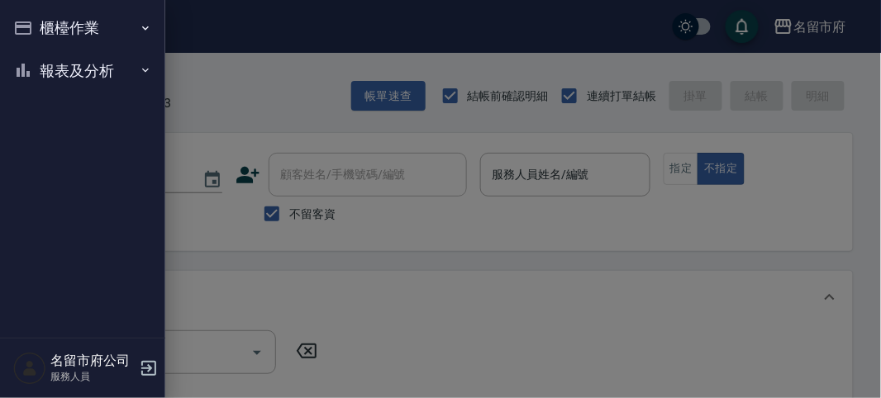
click at [43, 46] on button "櫃檯作業" at bounding box center [83, 28] width 152 height 43
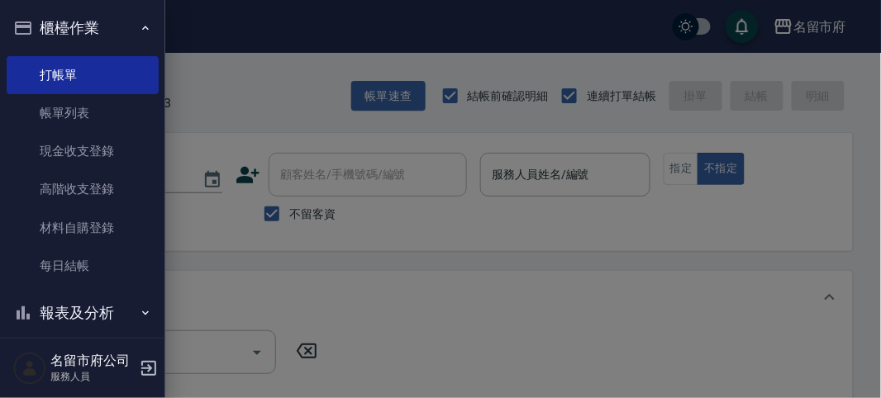
click at [56, 39] on button "櫃檯作業" at bounding box center [83, 28] width 152 height 43
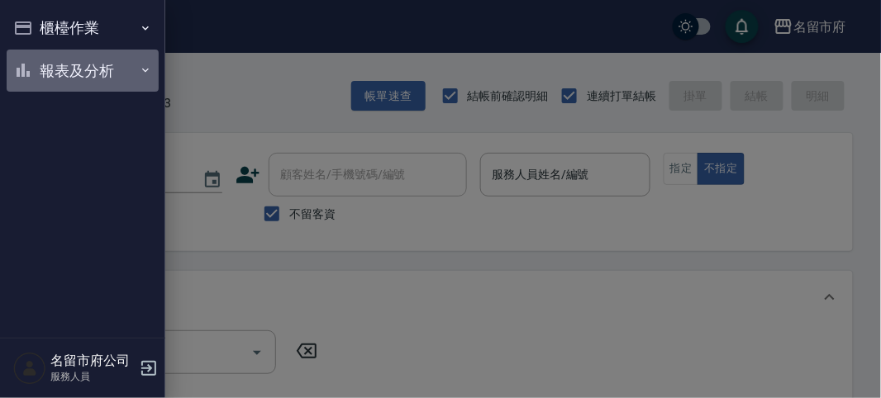
click at [59, 74] on button "報表及分析" at bounding box center [83, 71] width 152 height 43
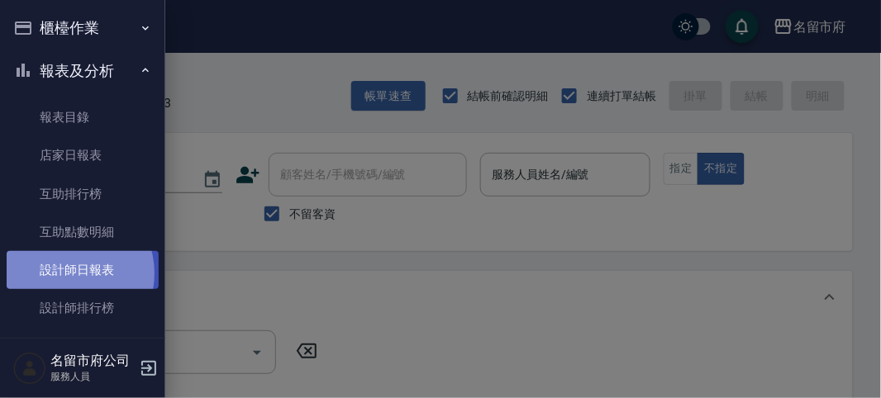
click at [66, 274] on link "設計師日報表" at bounding box center [83, 270] width 152 height 38
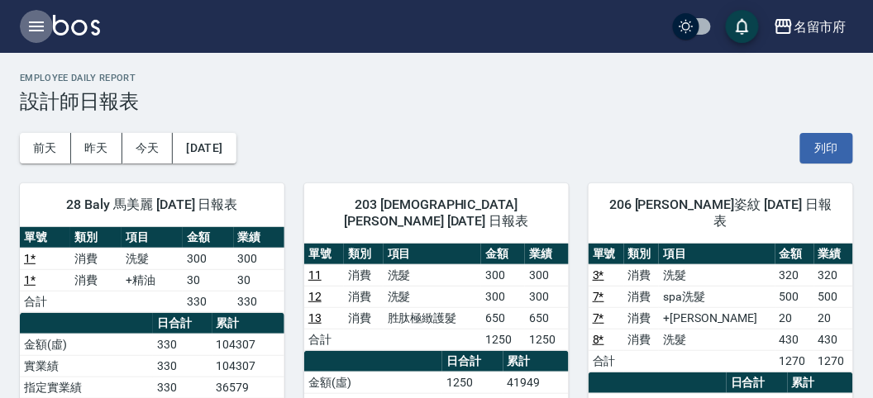
click at [27, 31] on button "button" at bounding box center [36, 26] width 33 height 33
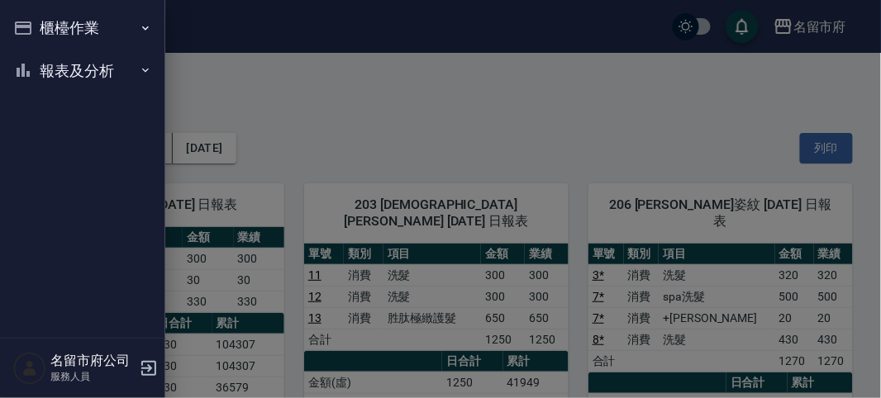
click at [32, 34] on button "櫃檯作業" at bounding box center [83, 28] width 152 height 43
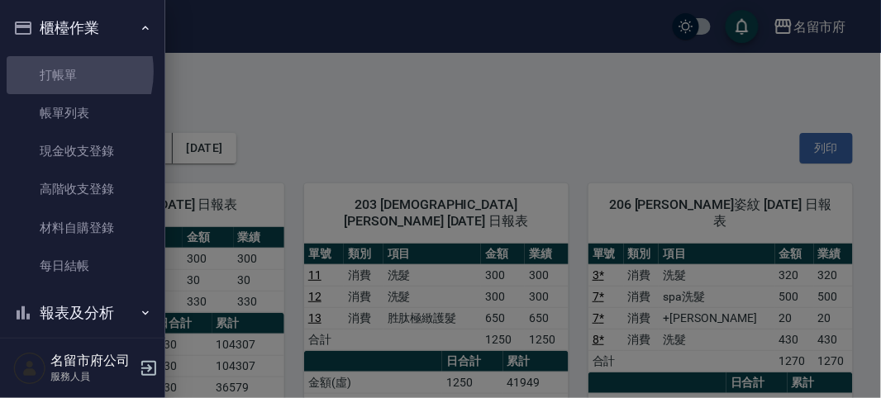
drag, startPoint x: 53, startPoint y: 71, endPoint x: 337, endPoint y: 112, distance: 287.4
click at [54, 71] on link "打帳單" at bounding box center [83, 75] width 152 height 38
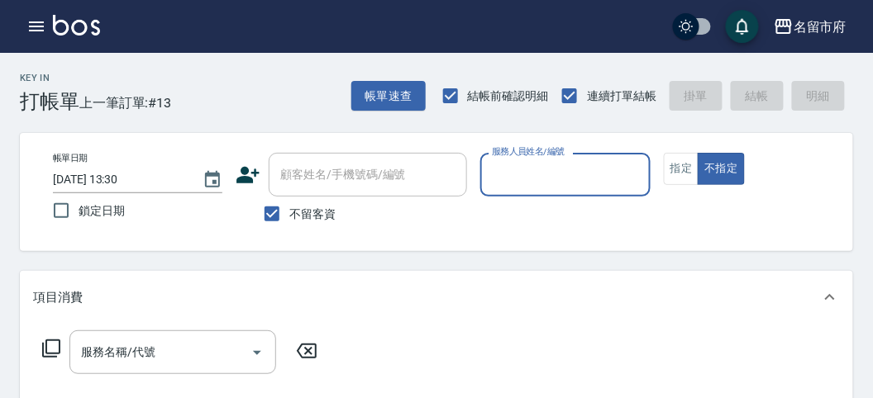
click at [450, 178] on input "服務人員姓名/編號" at bounding box center [565, 174] width 155 height 29
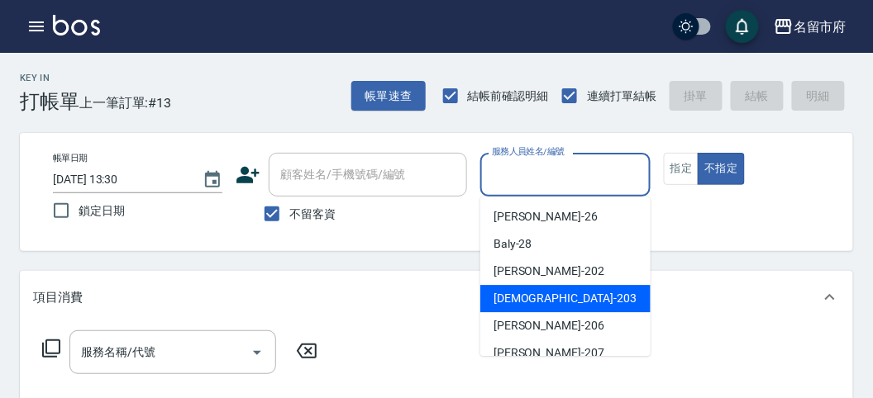
drag, startPoint x: 523, startPoint y: 301, endPoint x: 0, endPoint y: 332, distance: 523.4
click at [450, 302] on span "聖德 -203" at bounding box center [565, 298] width 143 height 17
type input "聖德-203"
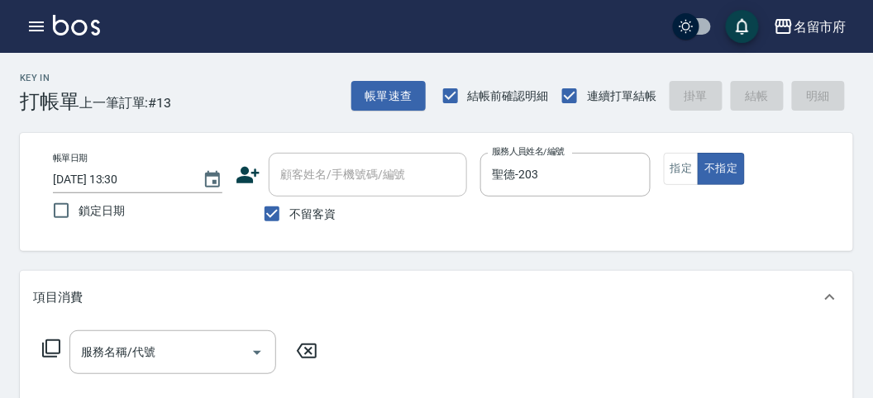
click at [60, 308] on div "服務名稱/代號 服務名稱/代號" at bounding box center [180, 353] width 294 height 44
click at [48, 308] on icon at bounding box center [51, 349] width 20 height 20
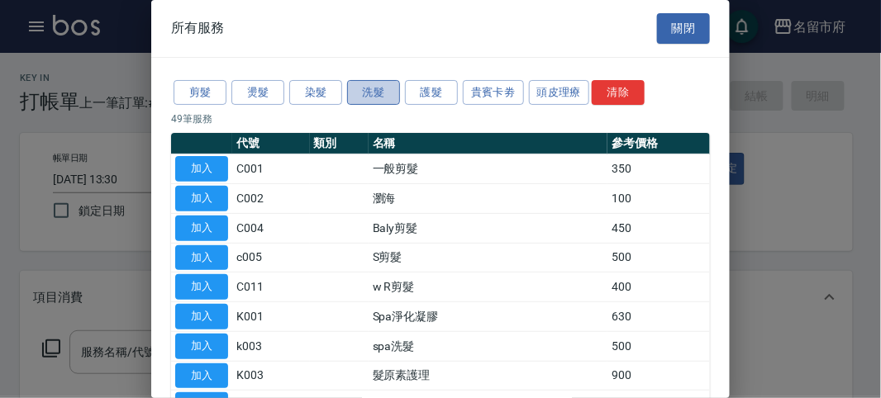
click at [372, 93] on button "洗髮" at bounding box center [373, 93] width 53 height 26
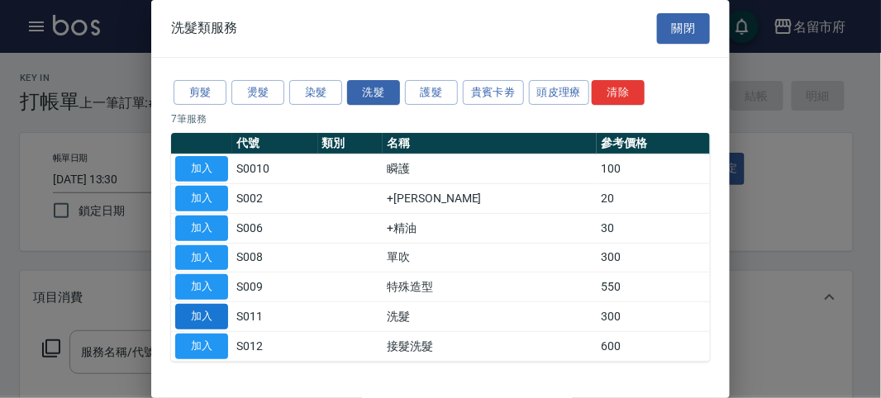
click at [191, 304] on button "加入" at bounding box center [201, 317] width 53 height 26
type input "洗髮(S011)"
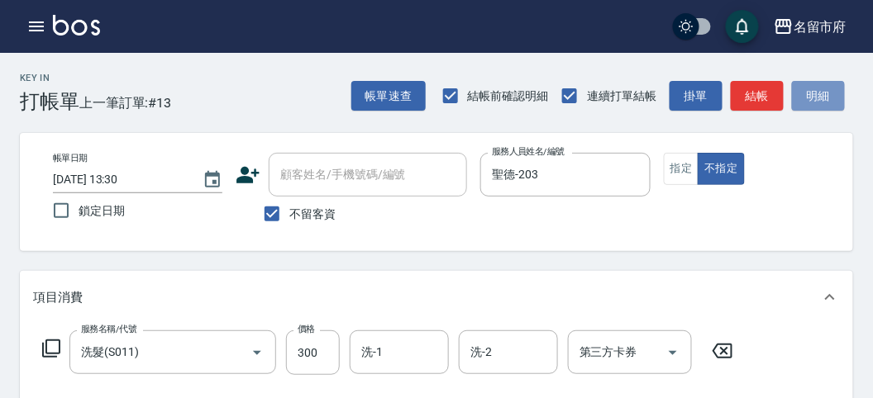
drag, startPoint x: 824, startPoint y: 96, endPoint x: 402, endPoint y: 277, distance: 459.6
click at [450, 96] on button "明細" at bounding box center [818, 96] width 53 height 31
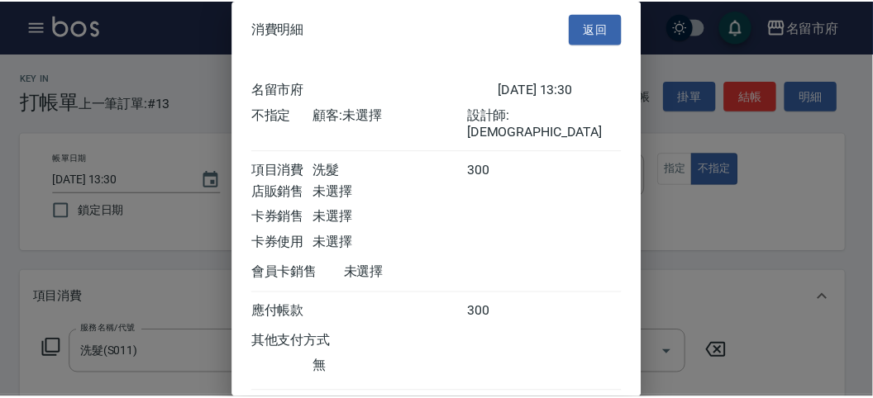
scroll to position [92, 0]
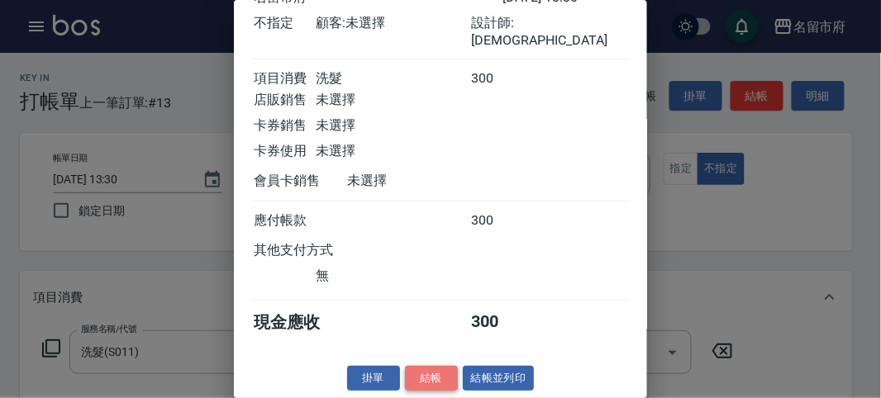
click at [430, 308] on button "結帳" at bounding box center [431, 379] width 53 height 26
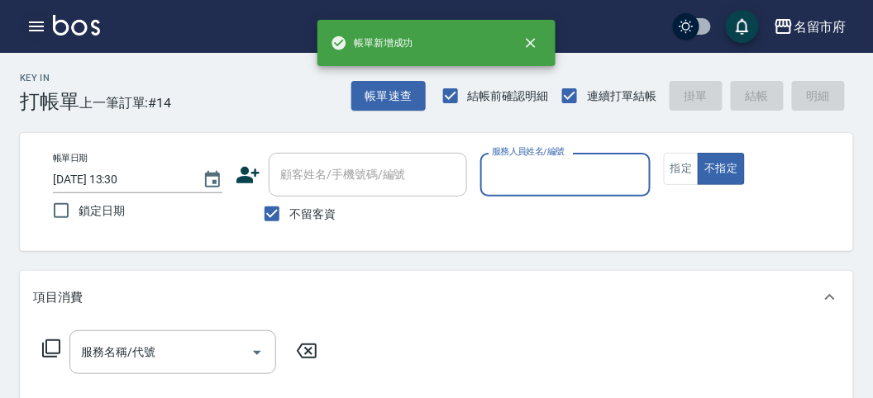
click at [35, 31] on icon "button" at bounding box center [36, 27] width 20 height 20
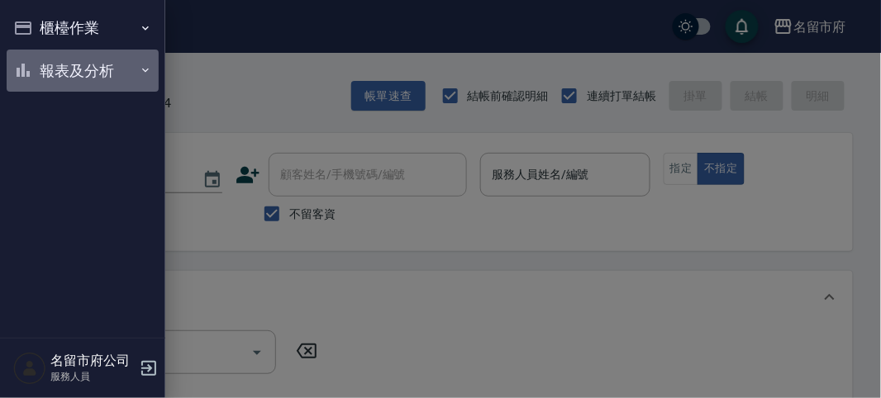
click at [58, 91] on button "報表及分析" at bounding box center [83, 71] width 152 height 43
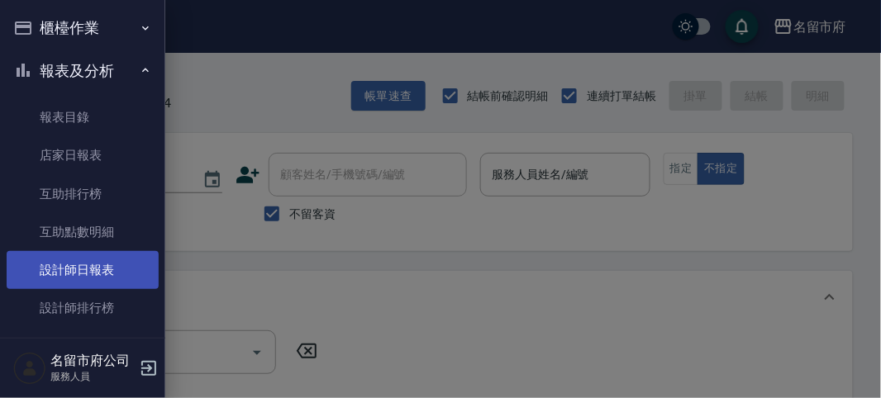
click at [55, 279] on link "設計師日報表" at bounding box center [83, 270] width 152 height 38
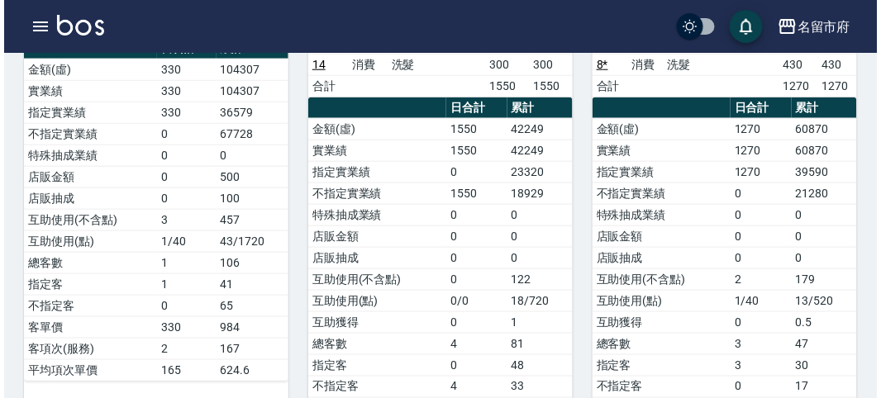
scroll to position [642, 0]
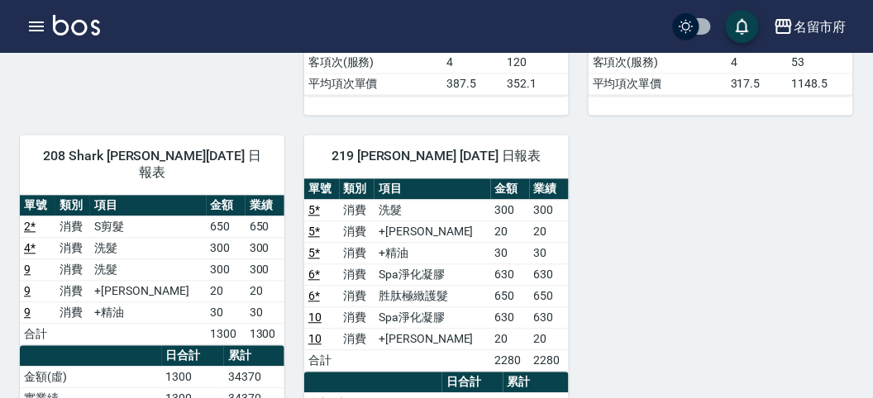
click at [17, 23] on div "名留市府 登出" at bounding box center [436, 26] width 873 height 53
click at [26, 32] on icon "button" at bounding box center [36, 27] width 20 height 20
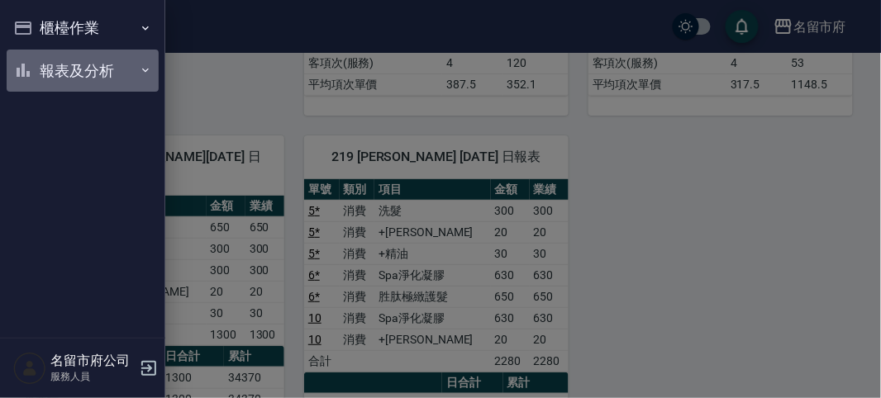
click at [51, 61] on button "報表及分析" at bounding box center [83, 71] width 152 height 43
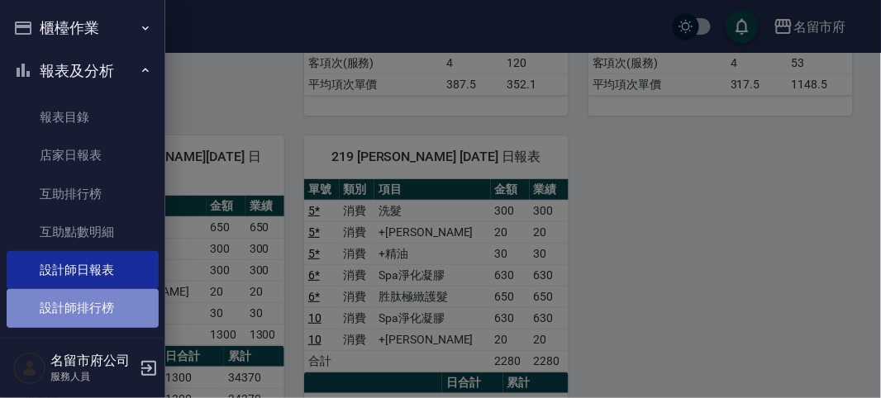
click at [104, 305] on link "設計師排行榜" at bounding box center [83, 308] width 152 height 38
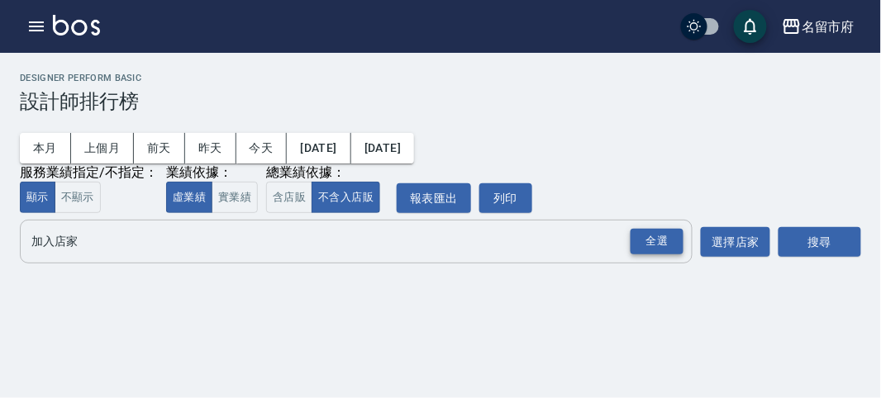
click at [450, 237] on div "全選" at bounding box center [657, 242] width 53 height 26
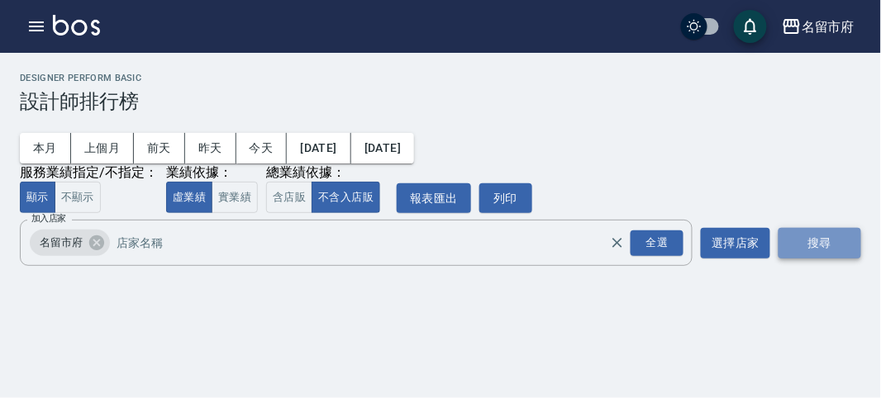
click at [450, 245] on button "搜尋" at bounding box center [820, 243] width 83 height 31
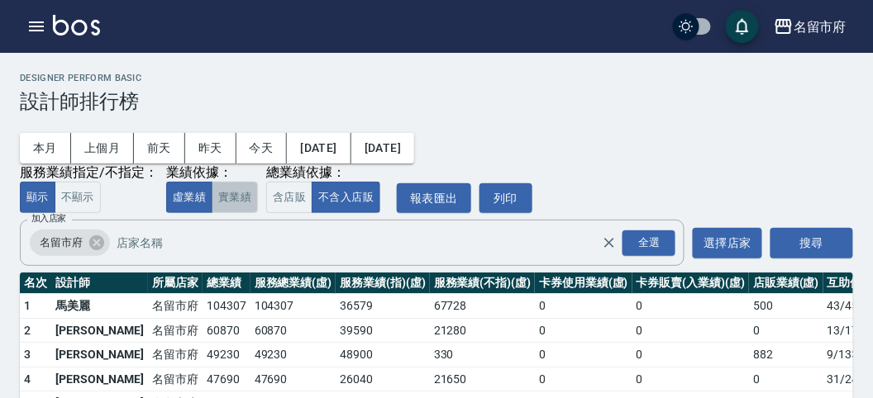
click at [225, 205] on button "實業績" at bounding box center [235, 198] width 46 height 32
click at [287, 197] on button "含店販" at bounding box center [289, 198] width 46 height 32
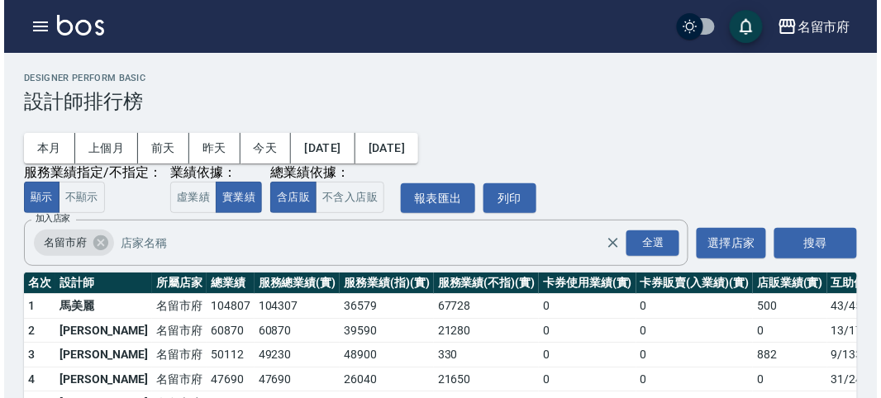
scroll to position [92, 0]
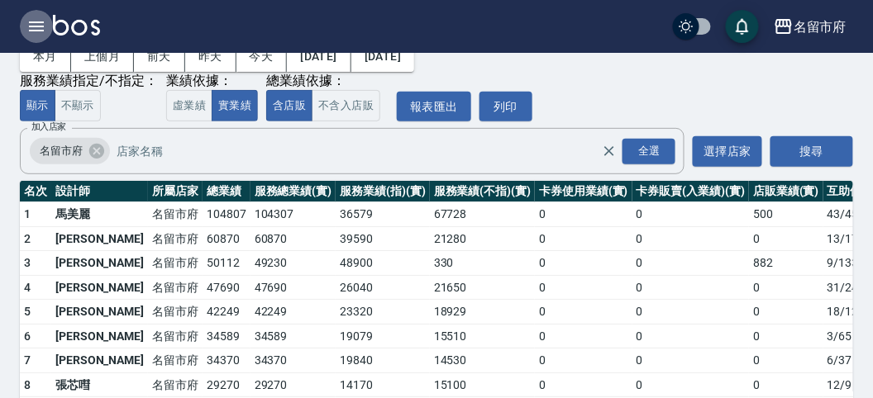
click at [43, 13] on button "button" at bounding box center [36, 26] width 33 height 33
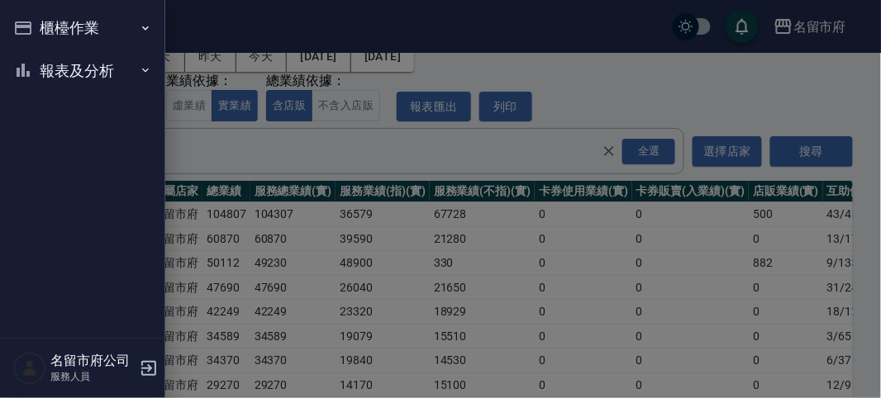
click at [43, 17] on button "櫃檯作業" at bounding box center [83, 28] width 152 height 43
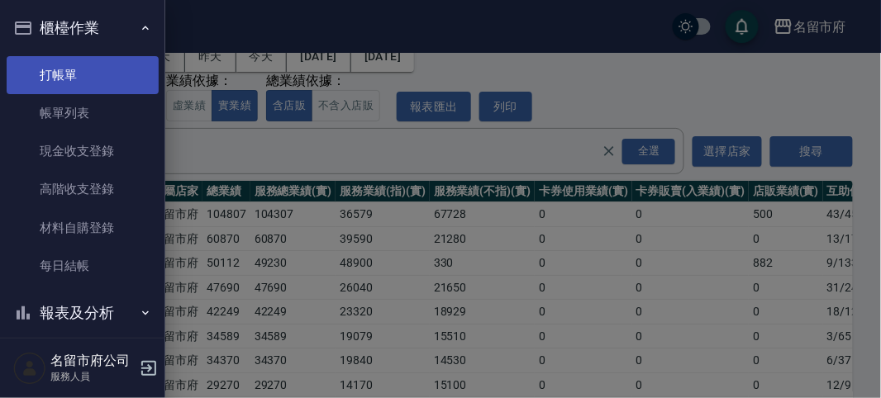
click at [75, 72] on link "打帳單" at bounding box center [83, 75] width 152 height 38
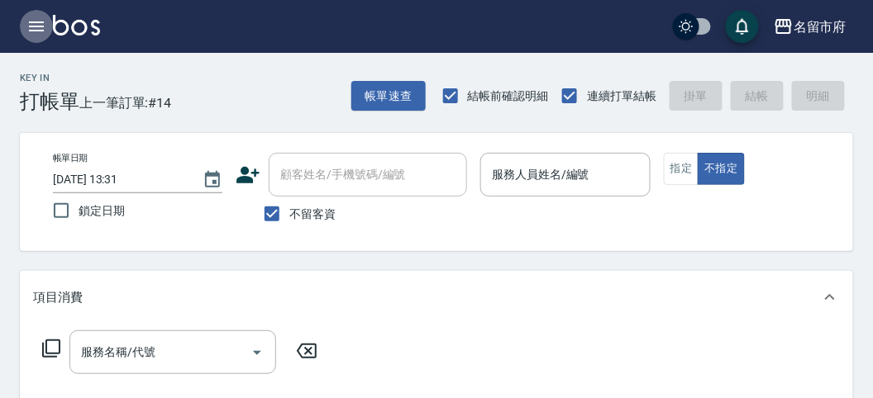
click at [52, 29] on button "button" at bounding box center [36, 26] width 33 height 33
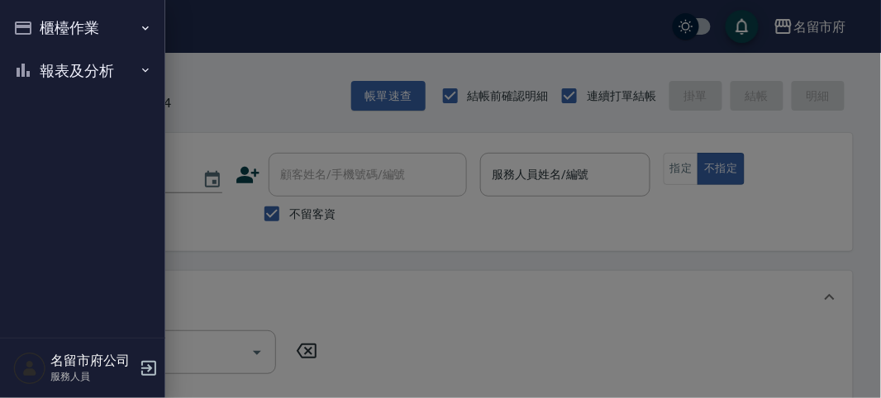
click at [70, 104] on nav "櫃檯作業 打帳單 帳單列表 現金收支登錄 高階收支登錄 材料自購登錄 每日結帳 報表及分析 報表目錄 店家日報表 互助排行榜 互助點數明細 設計師日報表 設計…" at bounding box center [82, 169] width 165 height 338
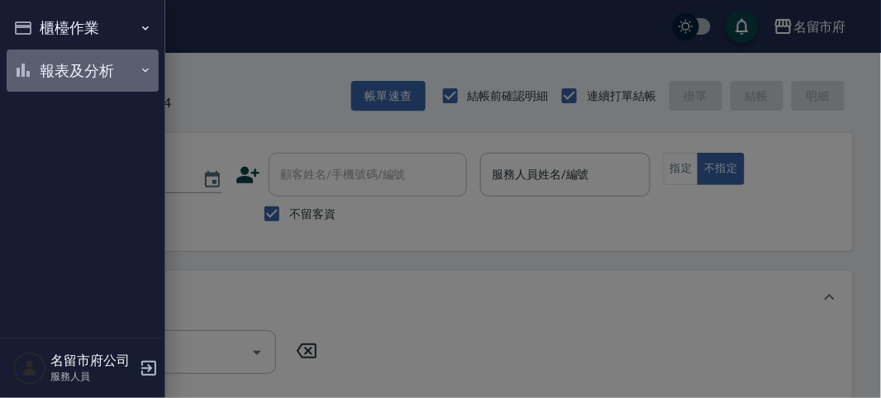
click at [52, 59] on button "報表及分析" at bounding box center [83, 71] width 152 height 43
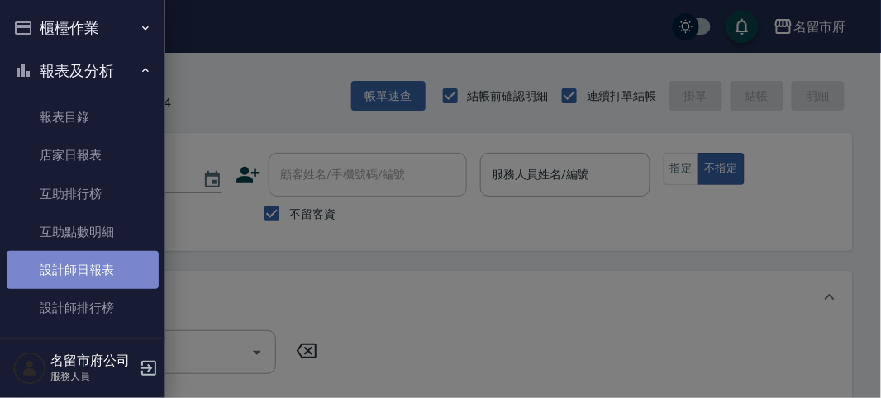
click at [104, 270] on link "設計師日報表" at bounding box center [83, 270] width 152 height 38
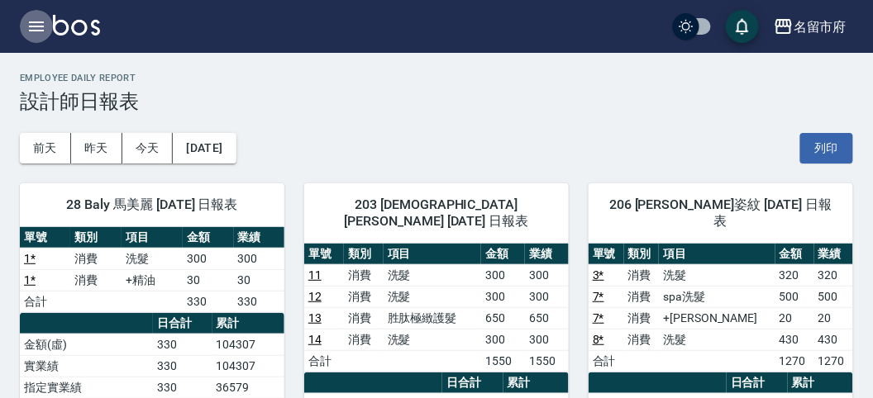
click at [41, 12] on button "button" at bounding box center [36, 26] width 33 height 33
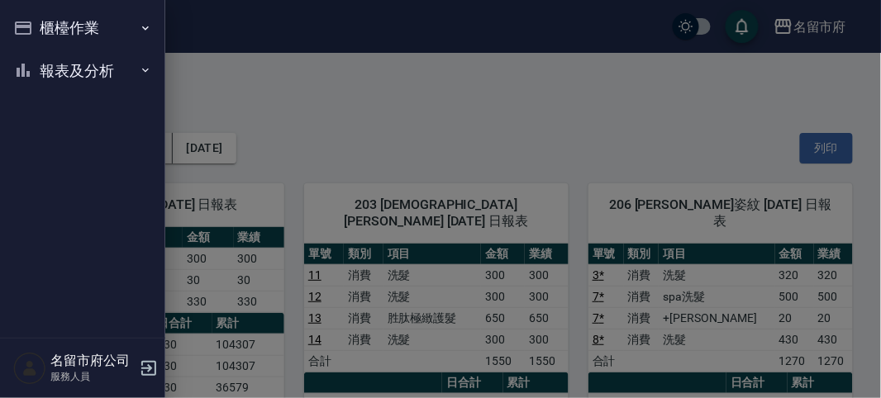
click at [41, 12] on button "櫃檯作業" at bounding box center [83, 28] width 152 height 43
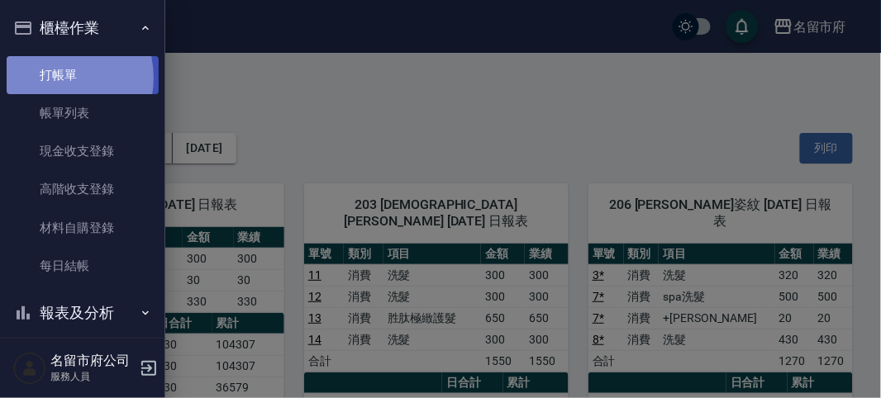
click at [53, 77] on link "打帳單" at bounding box center [83, 75] width 152 height 38
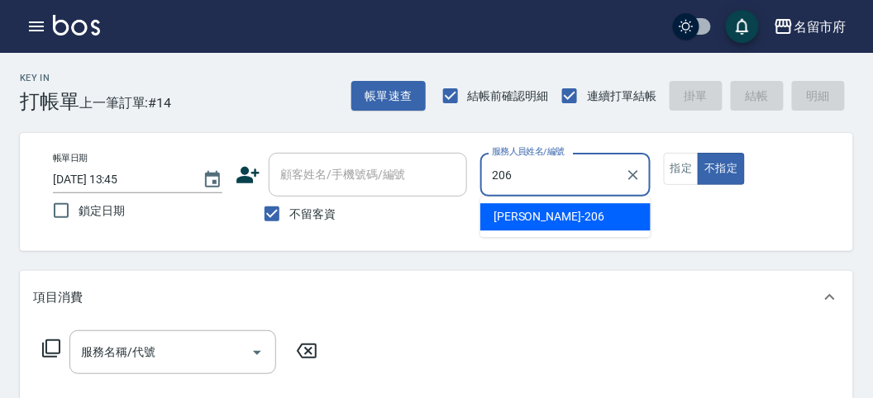
type input "206"
type button "false"
type input "[PERSON_NAME]-206"
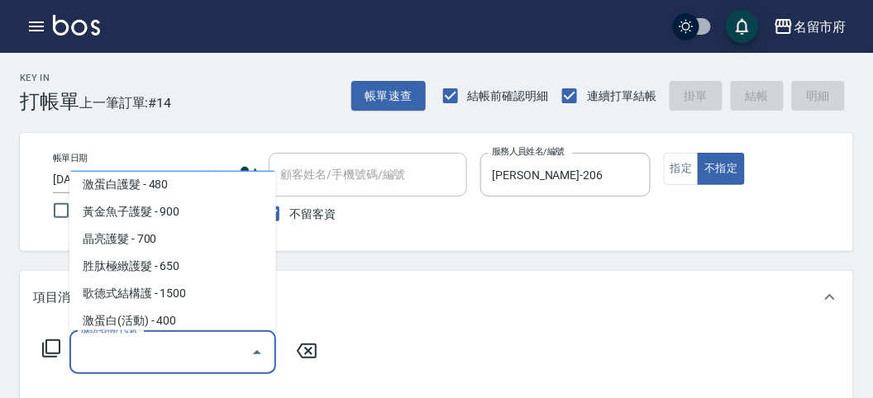
scroll to position [1015, 0]
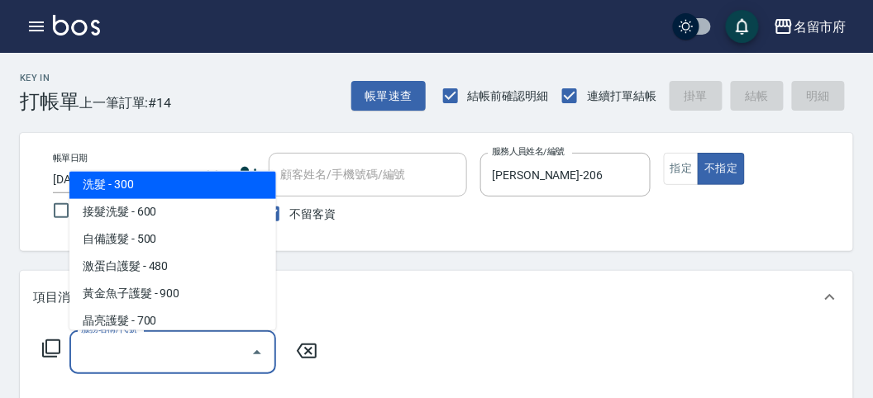
type input "洗髮(S011)"
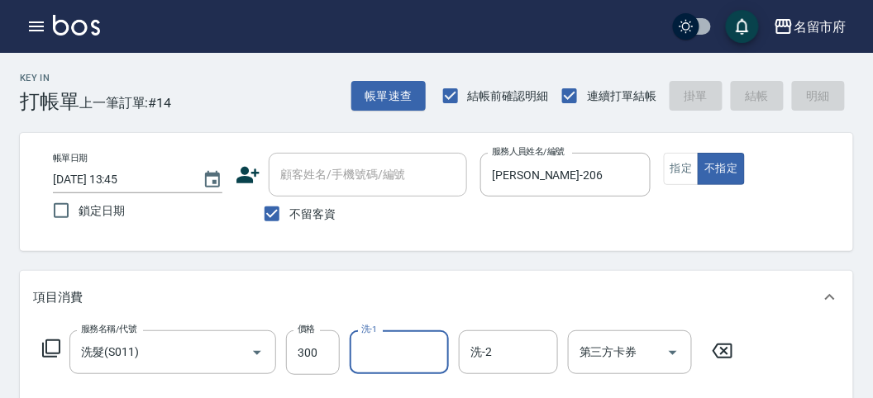
type input "[DATE] 13:53"
